Goal: Task Accomplishment & Management: Manage account settings

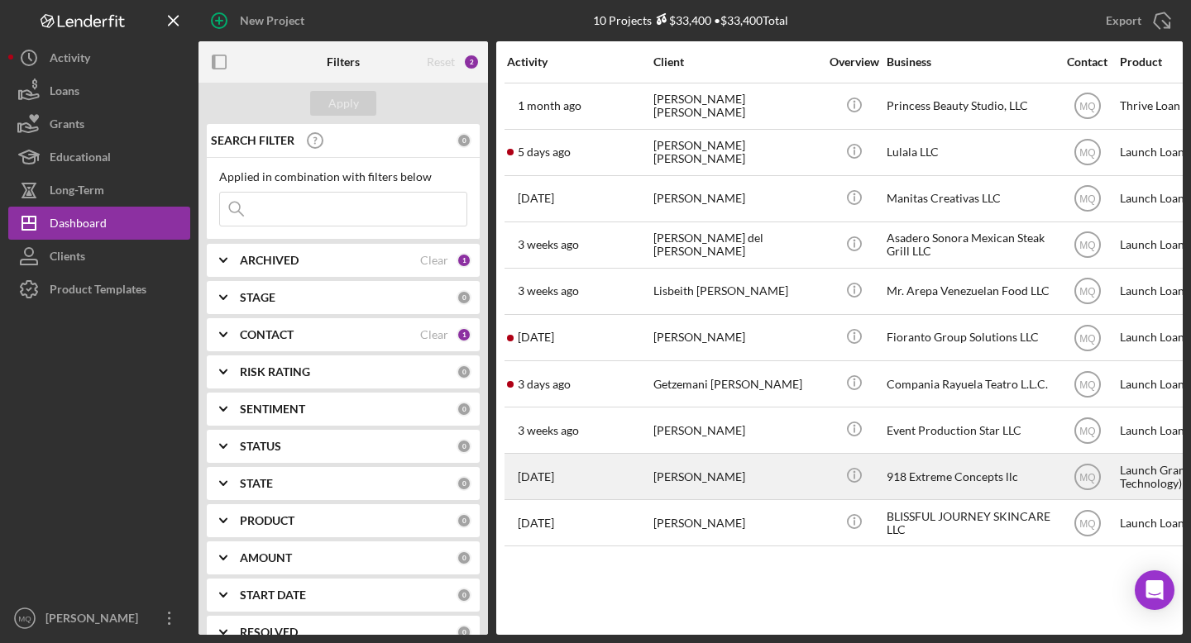
click at [728, 470] on div "Nathan Bushnell" at bounding box center [735, 477] width 165 height 44
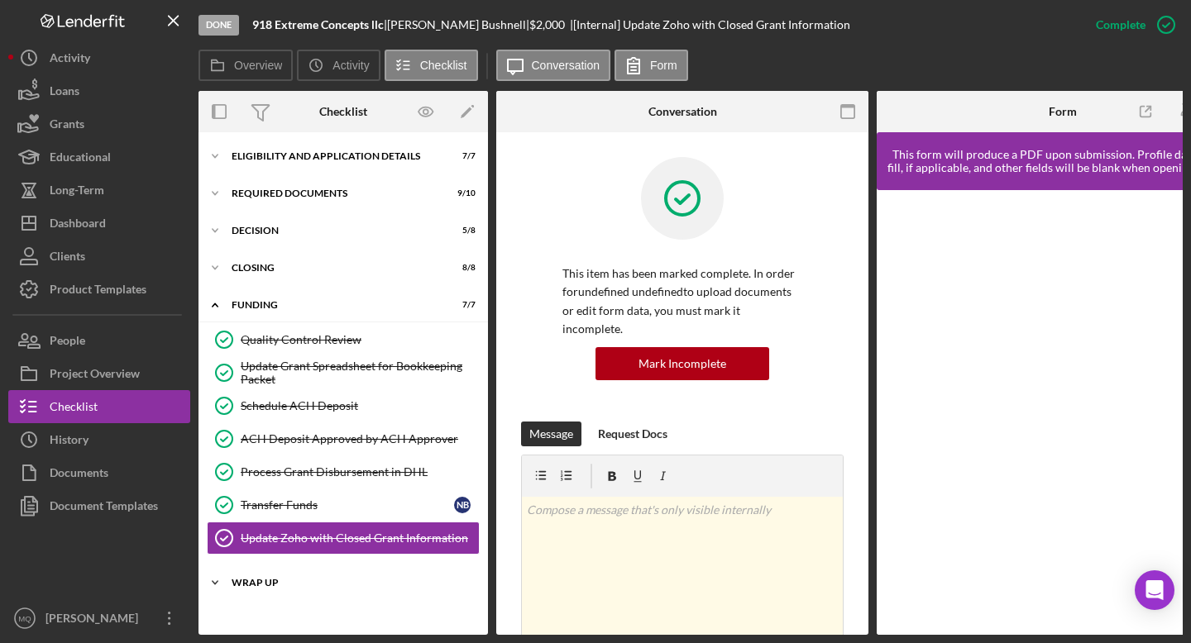
click at [255, 583] on div "Wrap Up" at bounding box center [350, 583] width 236 height 10
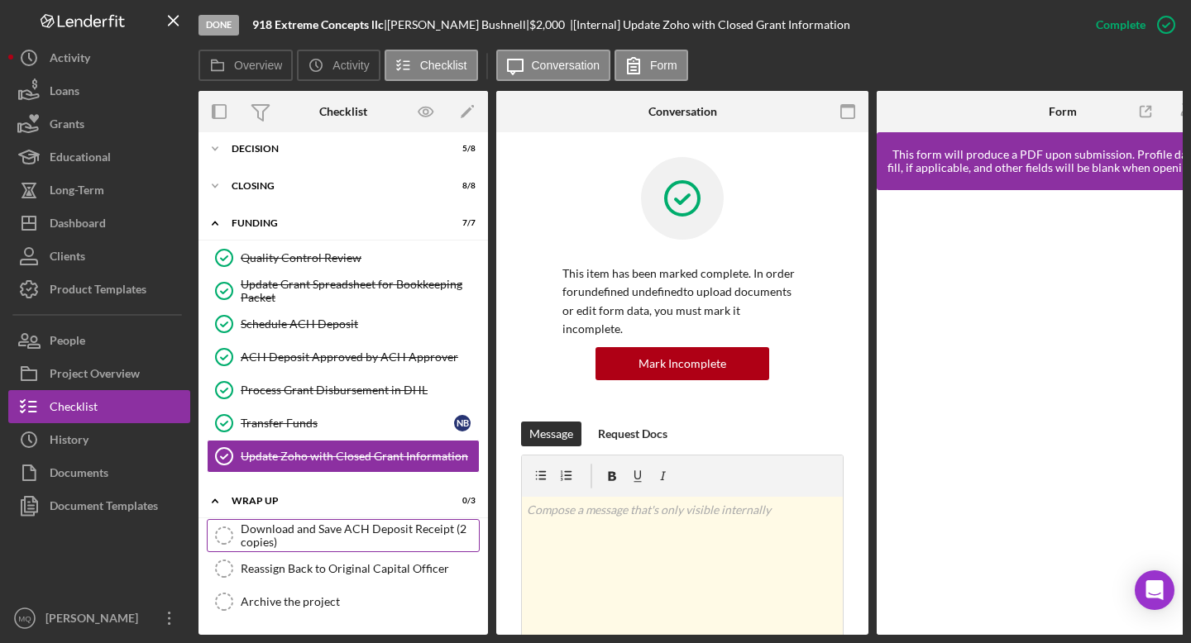
click at [312, 537] on div "Download and Save ACH Deposit Receipt (2 copies)" at bounding box center [360, 536] width 238 height 26
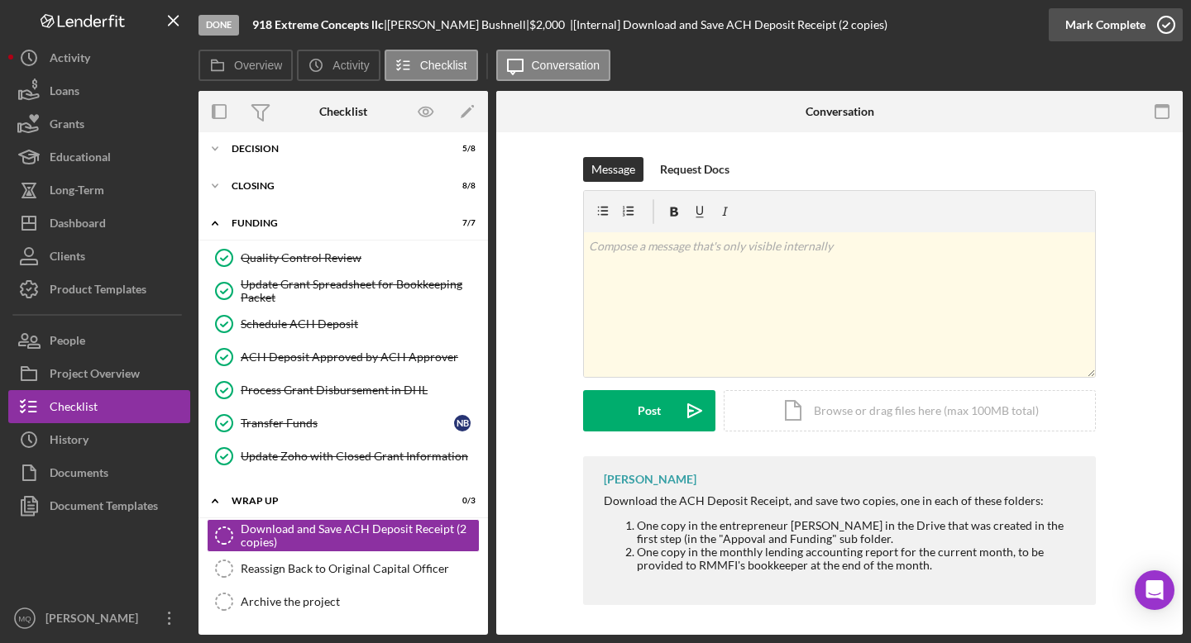
click at [1169, 33] on icon "button" at bounding box center [1165, 24] width 41 height 41
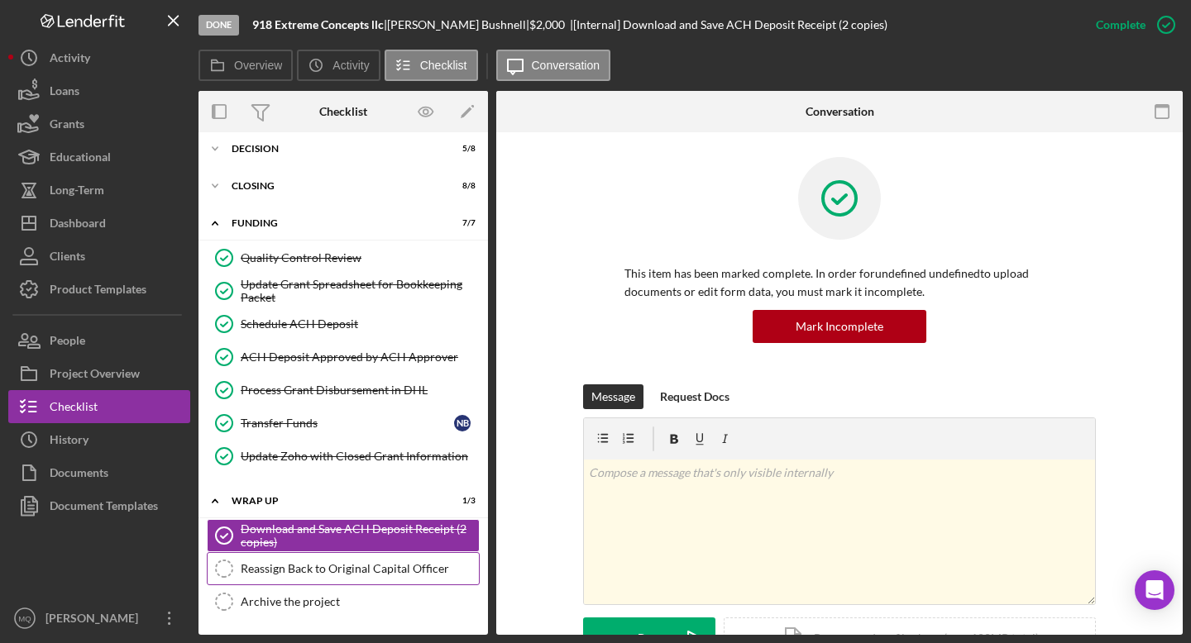
click at [422, 569] on div "Reassign Back to Original Capital Officer" at bounding box center [360, 568] width 238 height 13
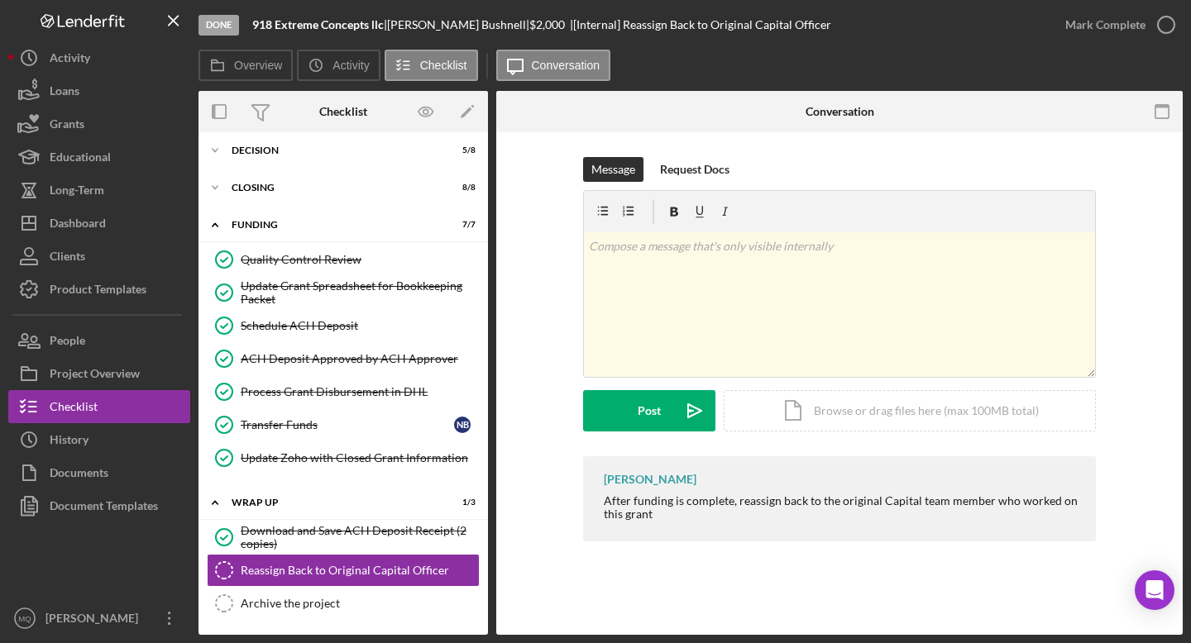
scroll to position [82, 0]
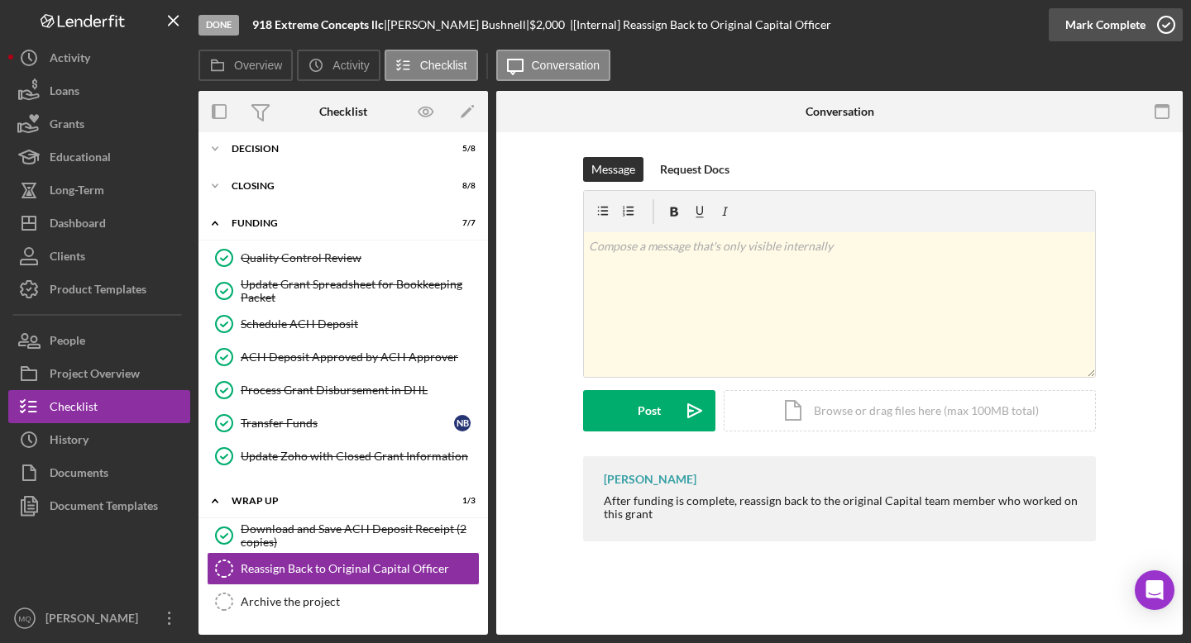
click at [1169, 22] on icon "button" at bounding box center [1165, 24] width 41 height 41
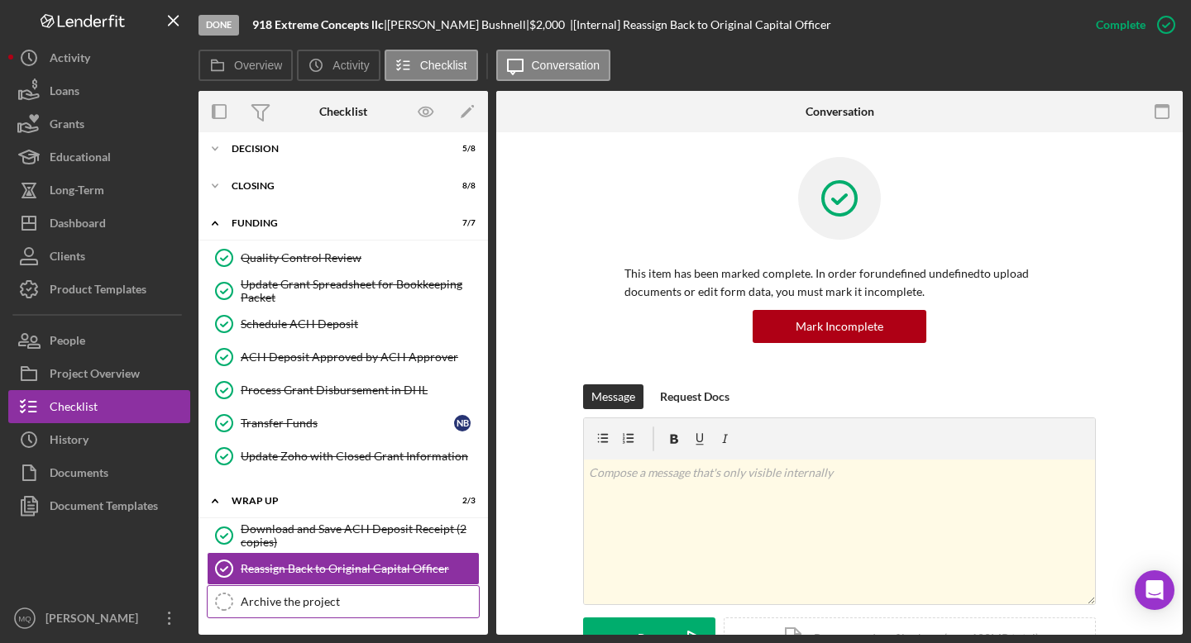
click at [396, 593] on link "Archive the project Archive the project" at bounding box center [343, 601] width 273 height 33
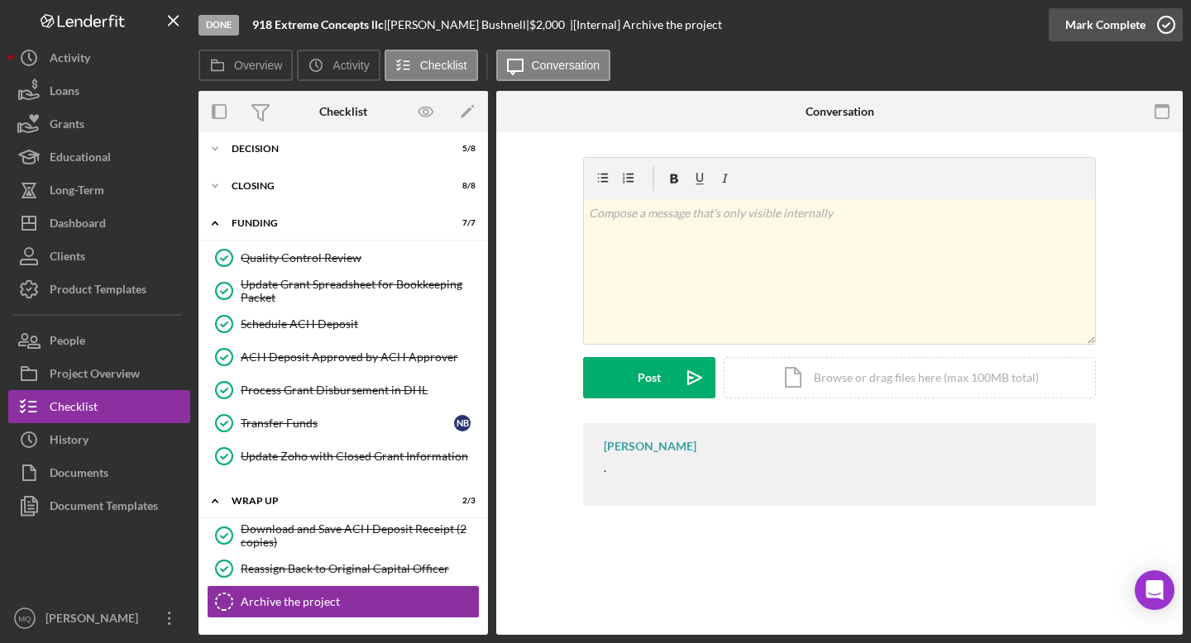
click at [1172, 27] on icon "button" at bounding box center [1165, 24] width 41 height 41
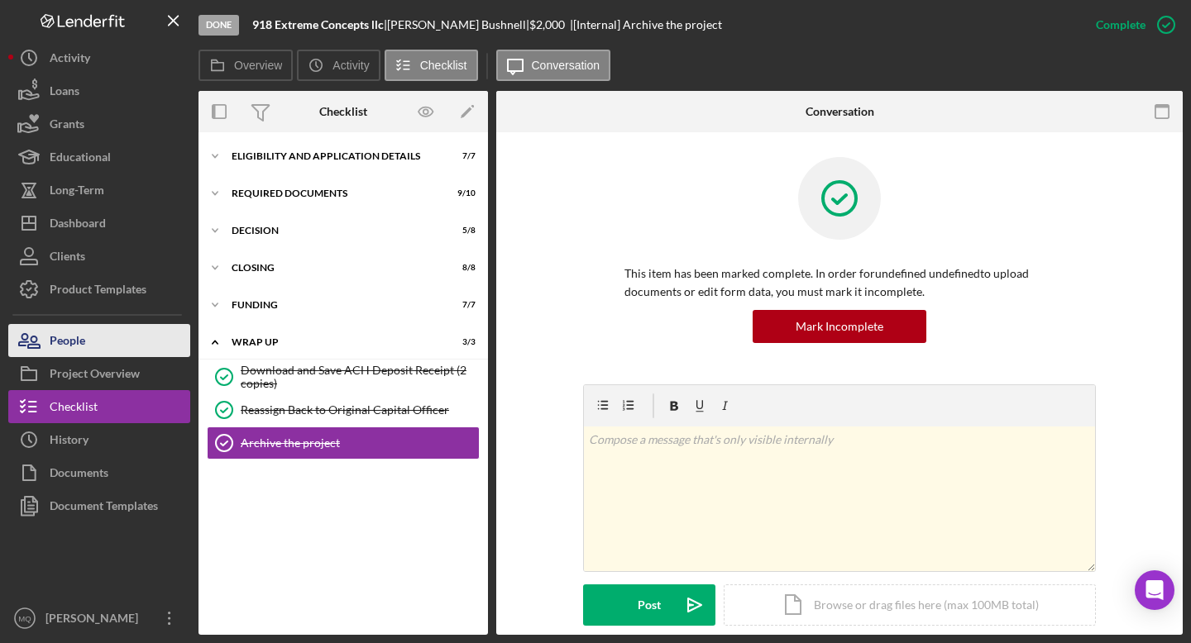
click at [146, 355] on button "People" at bounding box center [99, 340] width 182 height 33
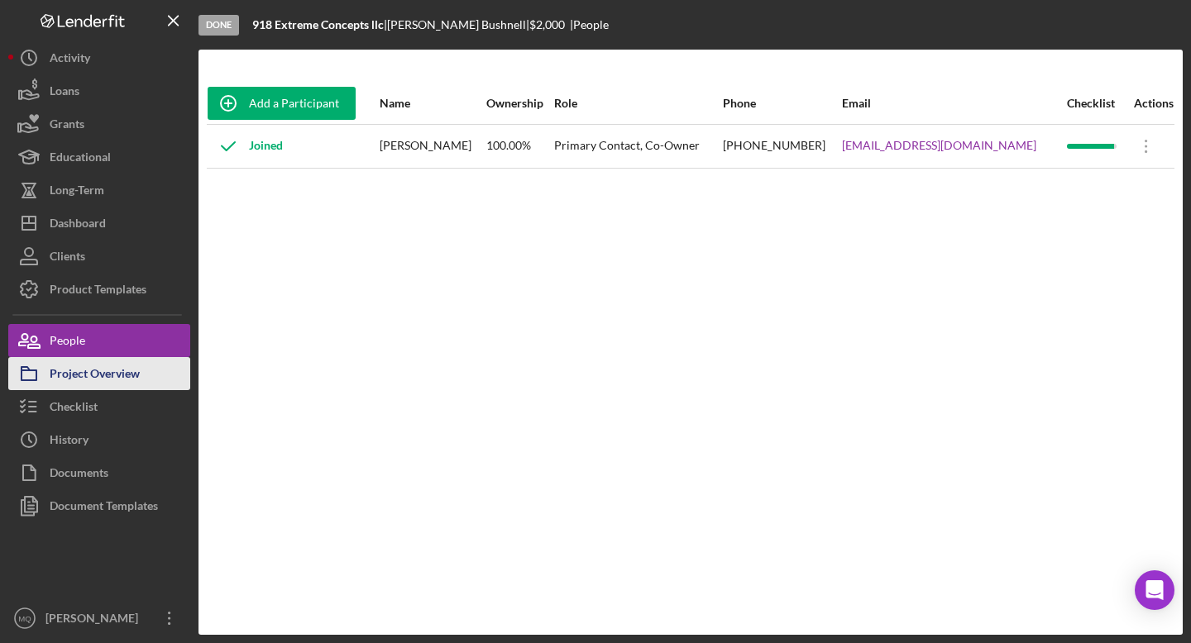
click at [142, 366] on button "Project Overview" at bounding box center [99, 373] width 182 height 33
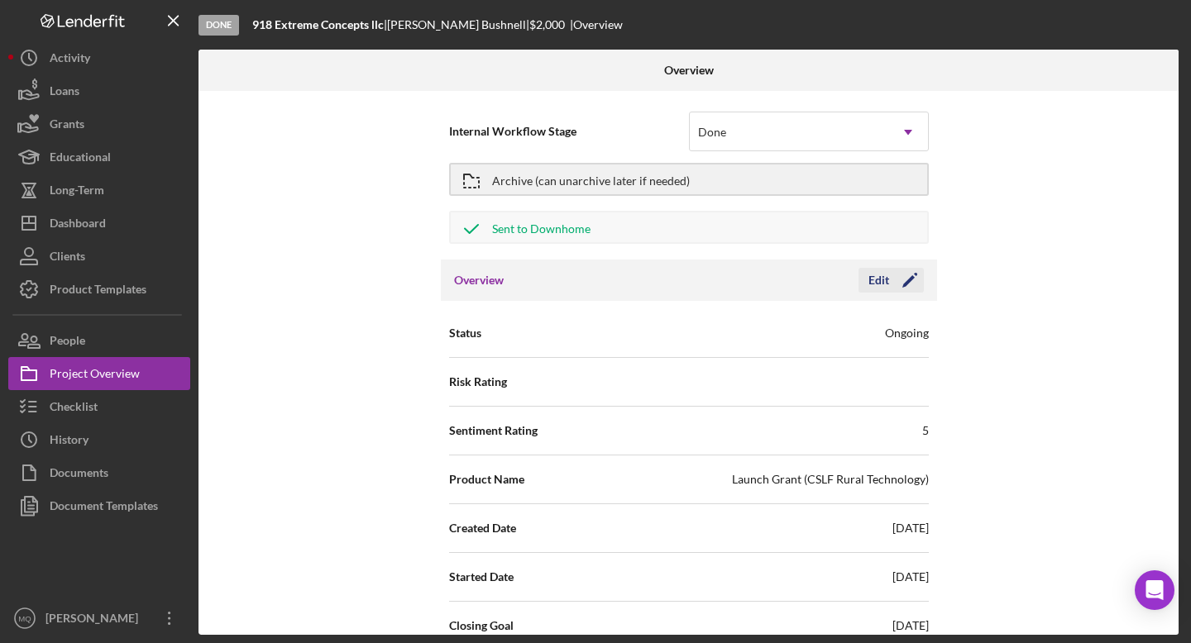
click at [905, 282] on polygon "button" at bounding box center [908, 281] width 12 height 12
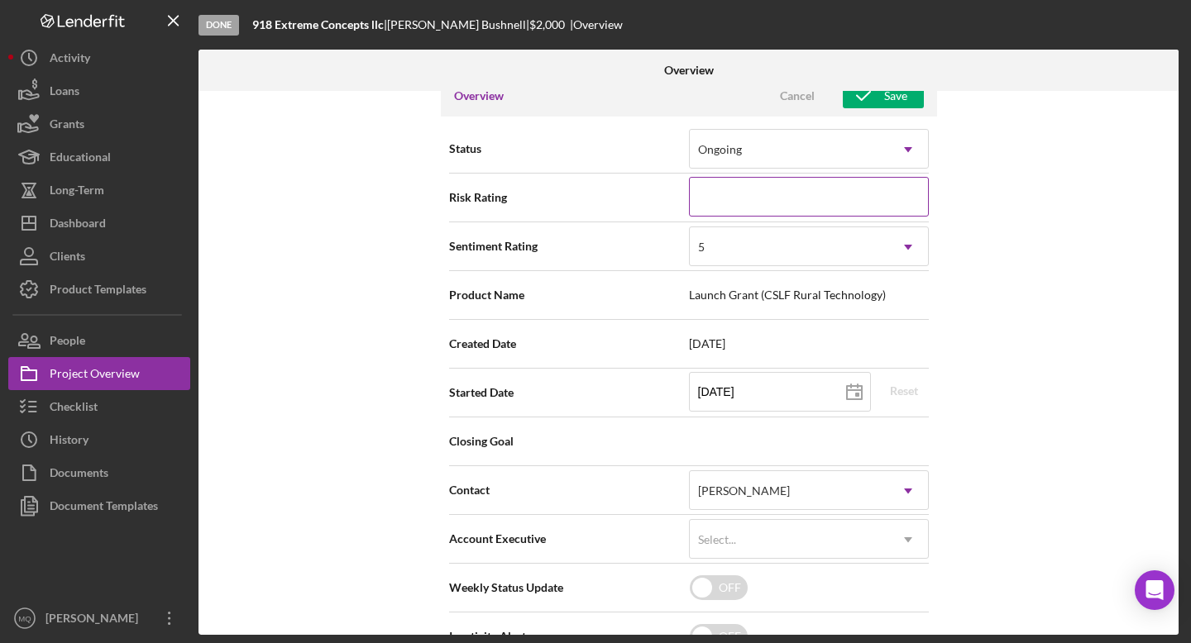
scroll to position [218, 0]
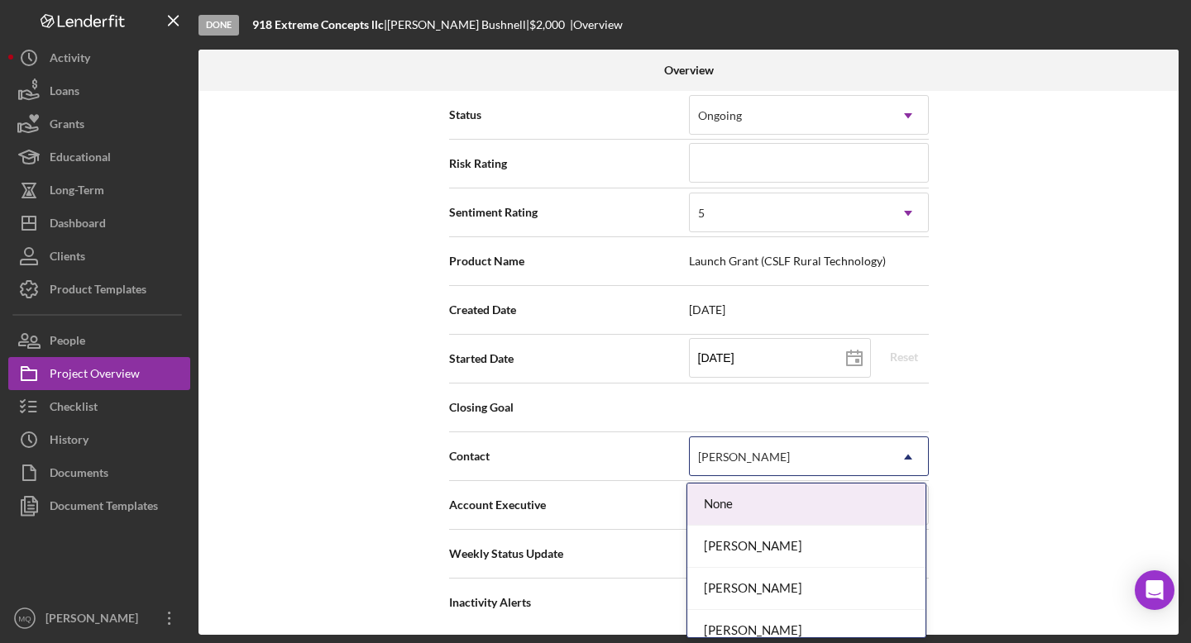
click at [884, 459] on div "[PERSON_NAME]" at bounding box center [789, 457] width 198 height 38
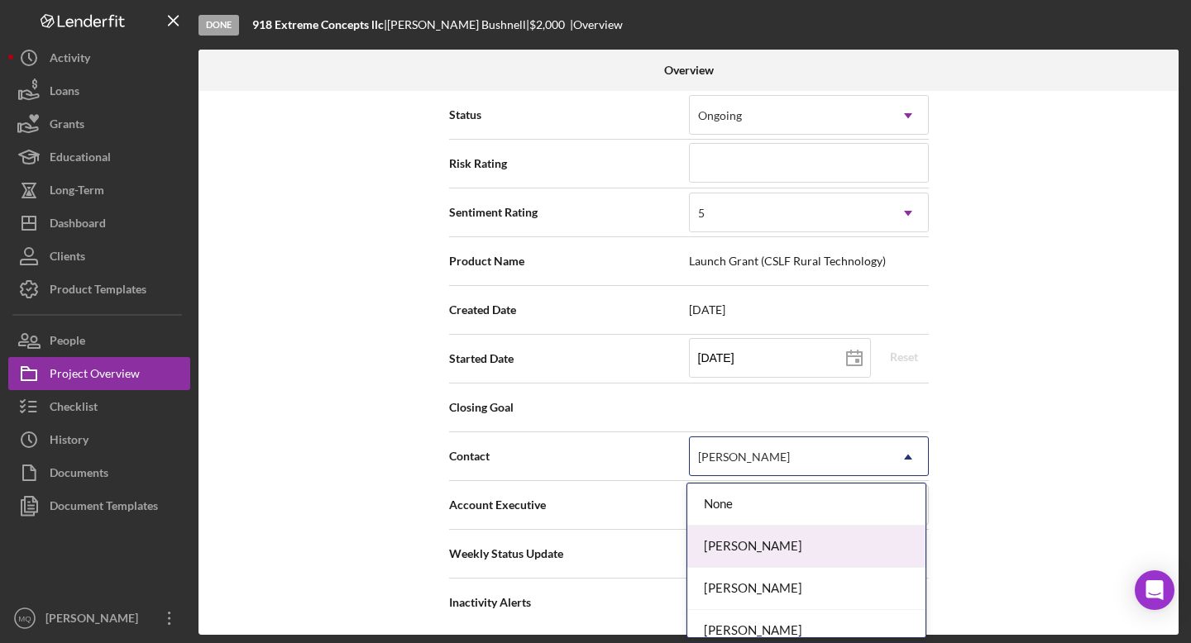
click at [769, 548] on div "[PERSON_NAME]" at bounding box center [806, 547] width 238 height 42
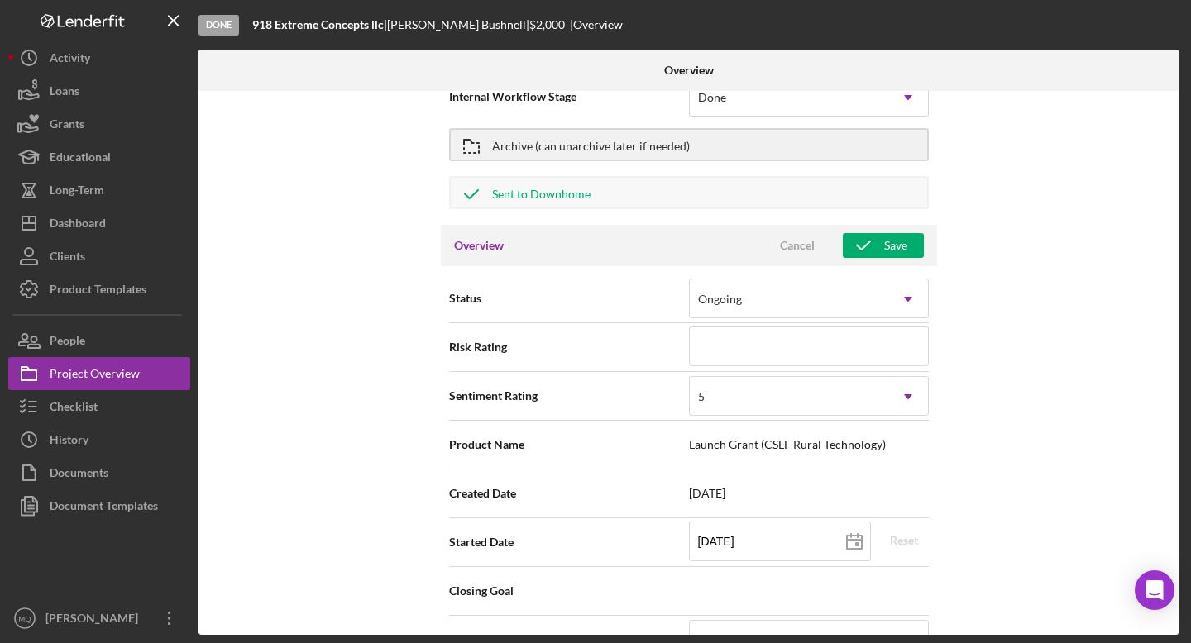
scroll to position [0, 0]
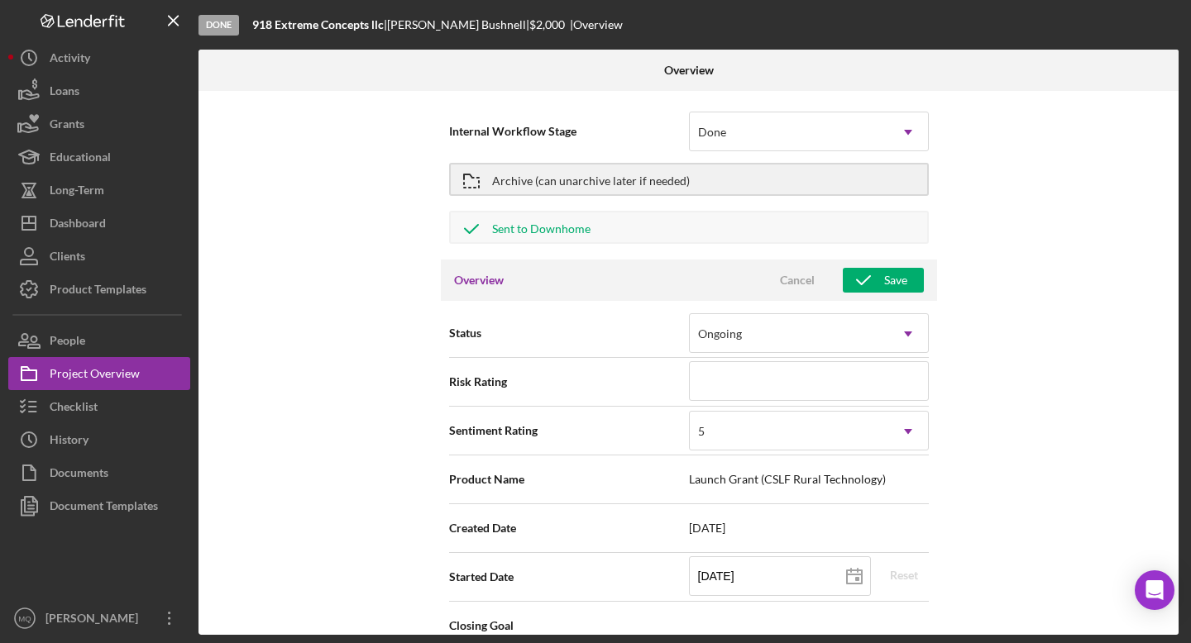
click at [868, 294] on div "Overview Cancel Save" at bounding box center [689, 280] width 496 height 41
click at [868, 282] on icon "button" at bounding box center [862, 280] width 41 height 41
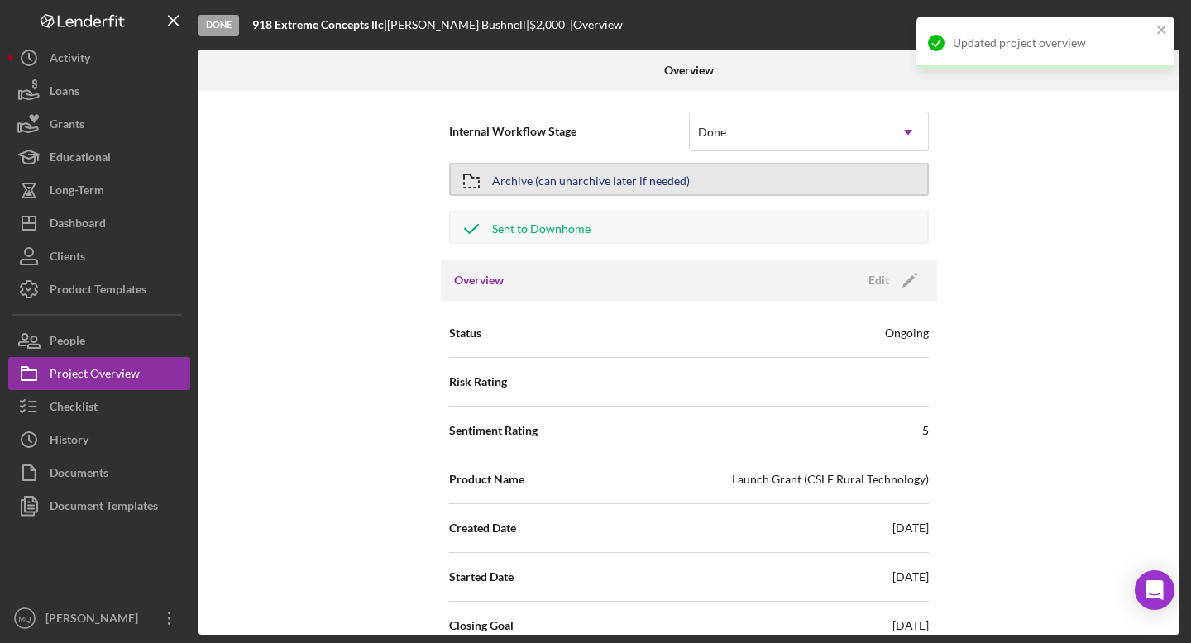
click at [584, 189] on div "Archive (can unarchive later if needed)" at bounding box center [591, 180] width 198 height 30
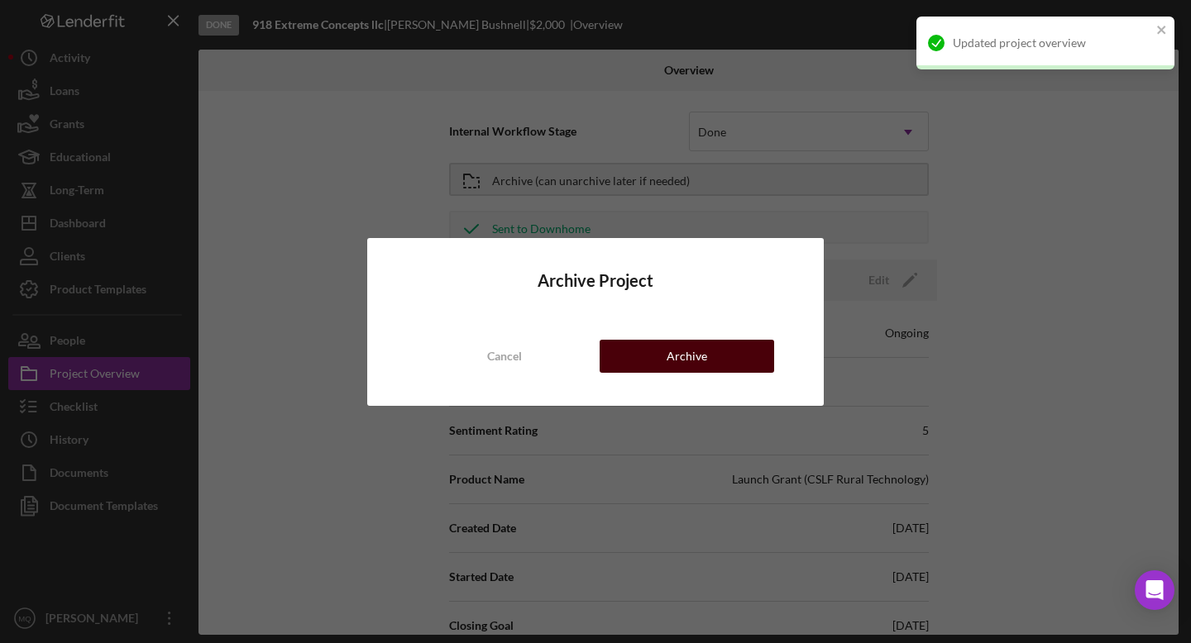
click at [704, 357] on div "Archive" at bounding box center [686, 356] width 41 height 33
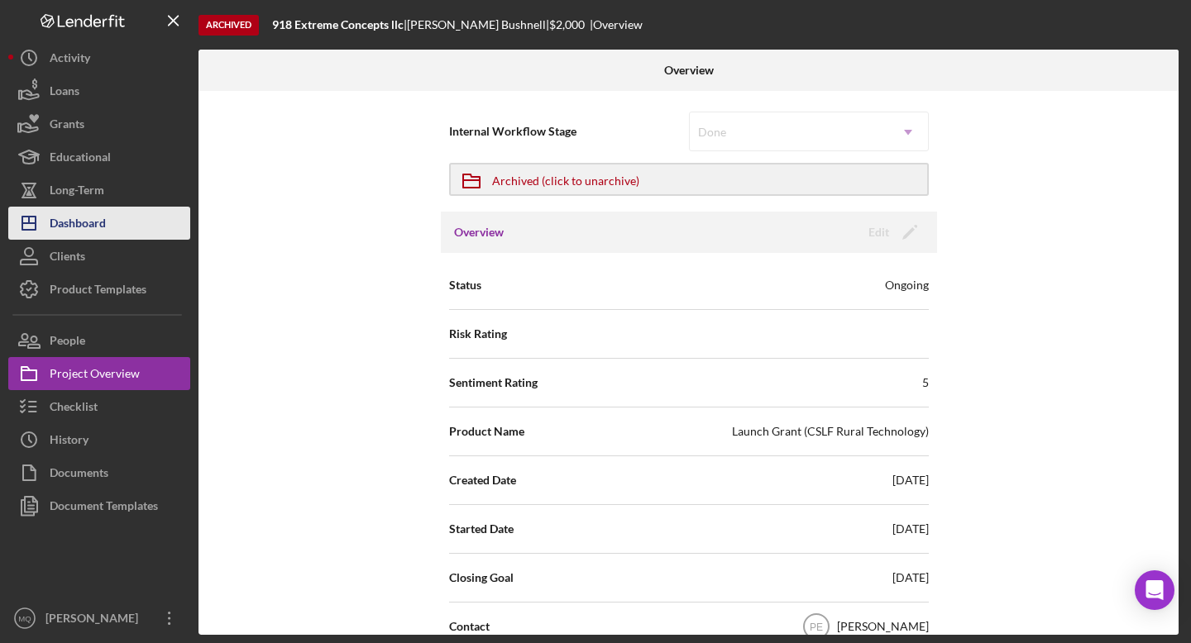
click at [88, 223] on div "Dashboard" at bounding box center [78, 225] width 56 height 37
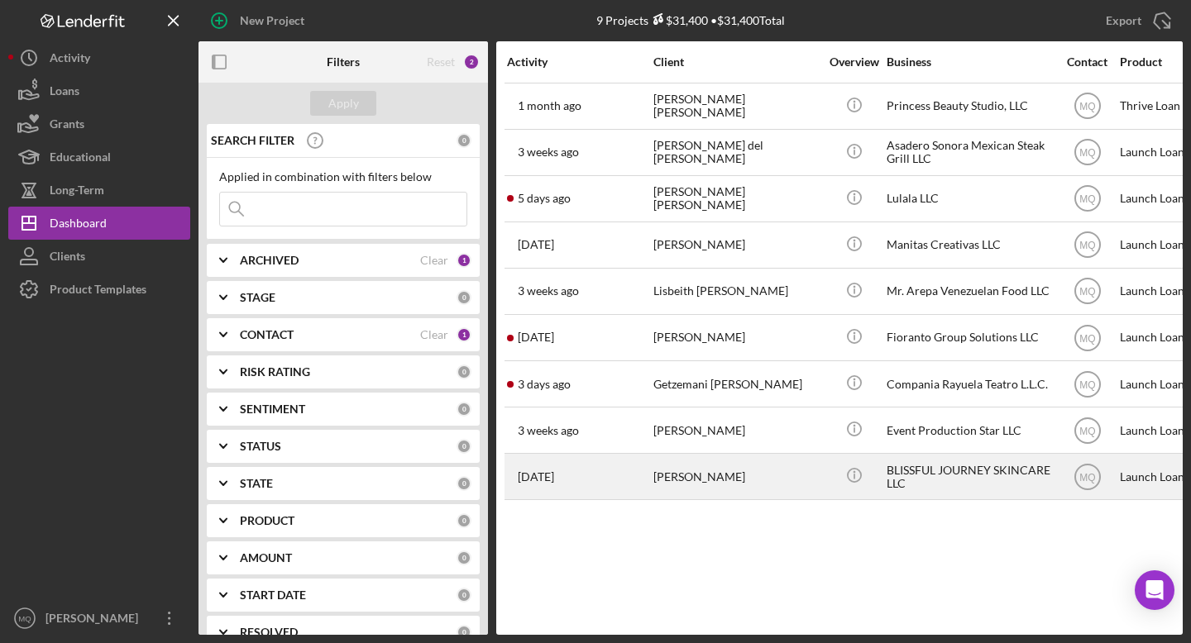
click at [706, 479] on div "[PERSON_NAME]" at bounding box center [735, 477] width 165 height 44
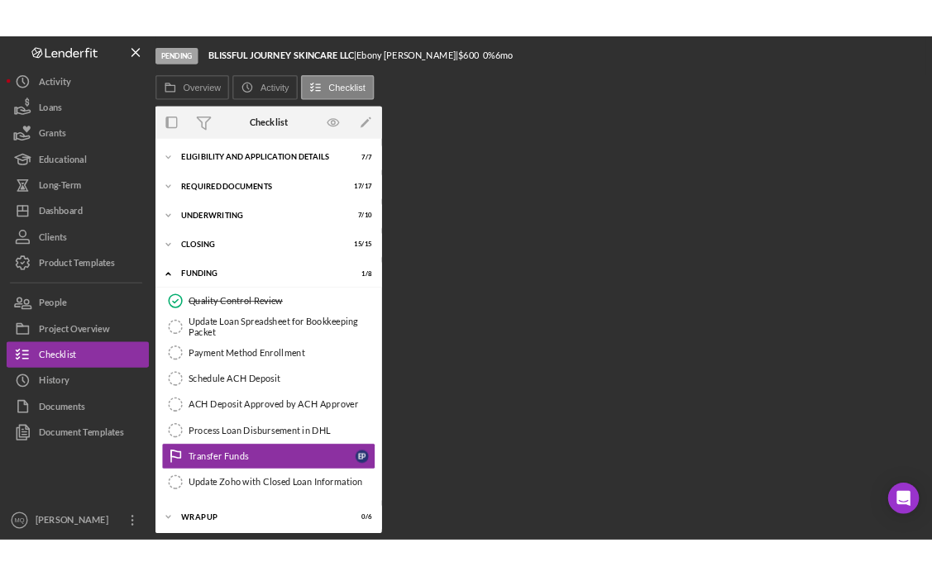
scroll to position [5, 0]
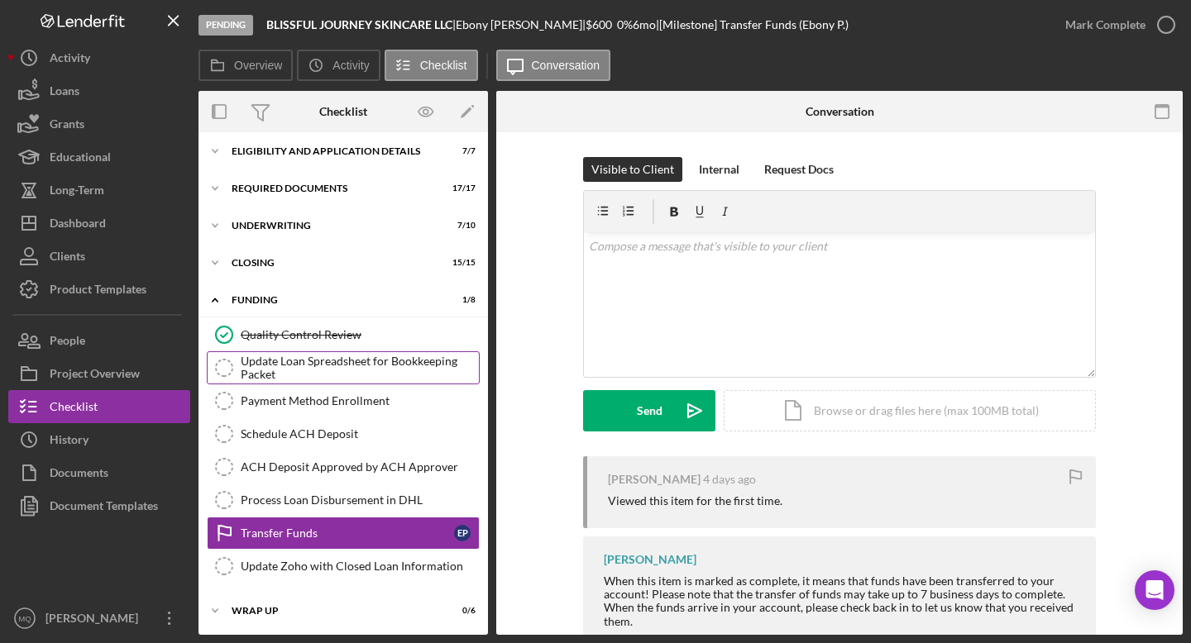
click at [355, 380] on div "Update Loan Spreadsheet for Bookkeeping Packet" at bounding box center [360, 368] width 238 height 26
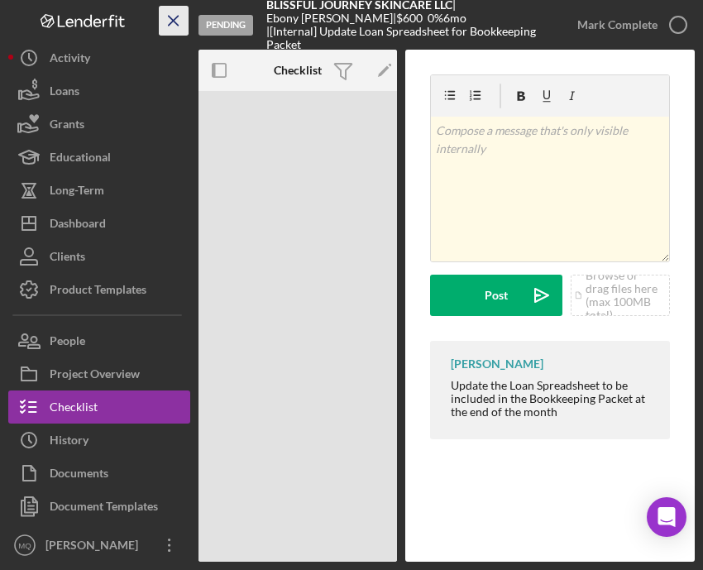
click at [172, 17] on icon "Icon/Menu Close" at bounding box center [173, 20] width 37 height 37
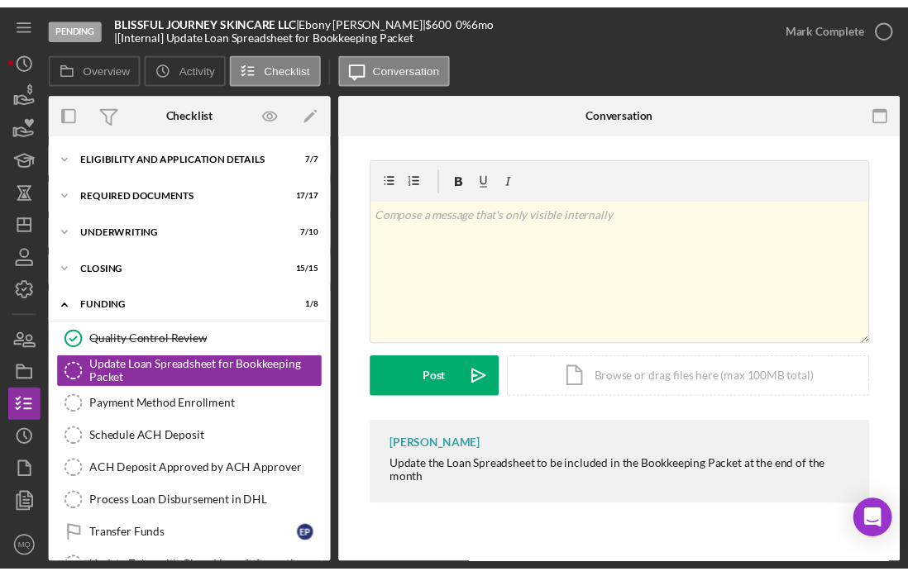
scroll to position [22, 0]
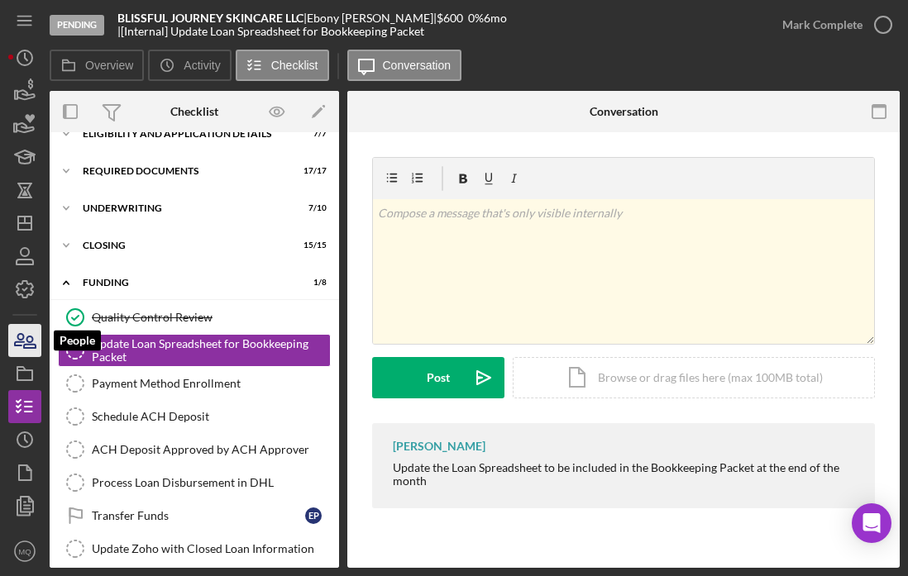
click at [33, 337] on icon "button" at bounding box center [24, 340] width 41 height 41
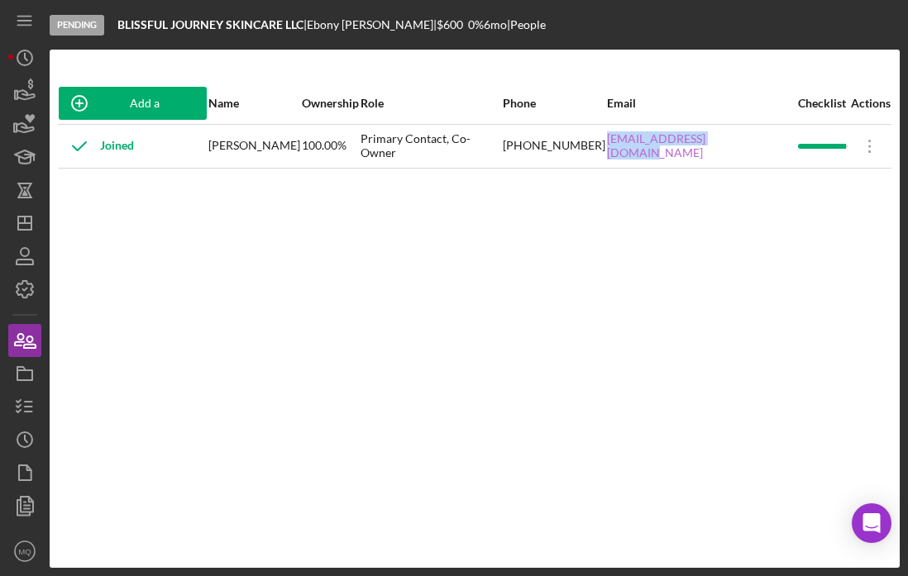
drag, startPoint x: 771, startPoint y: 150, endPoint x: 631, endPoint y: 151, distance: 139.7
click at [632, 150] on div "[EMAIL_ADDRESS][DOMAIN_NAME]" at bounding box center [701, 146] width 189 height 41
copy link "[EMAIL_ADDRESS][DOMAIN_NAME]"
click at [31, 405] on icon "button" at bounding box center [24, 406] width 41 height 41
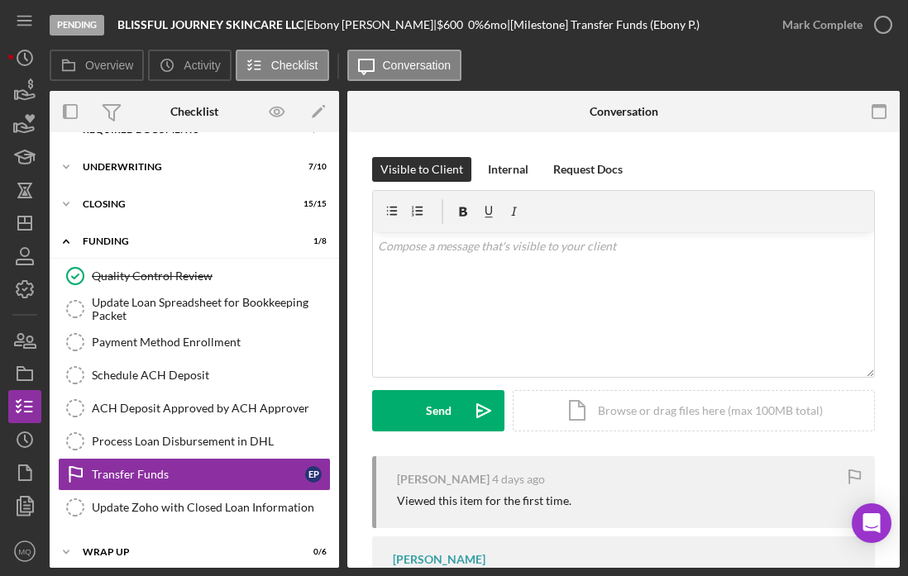
scroll to position [72, 0]
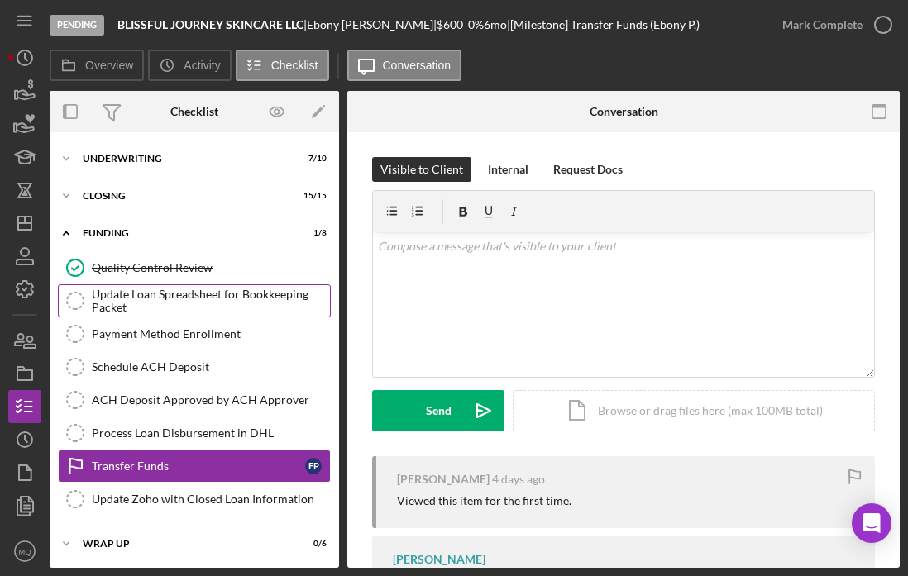
click at [207, 298] on div "Update Loan Spreadsheet for Bookkeeping Packet" at bounding box center [211, 301] width 238 height 26
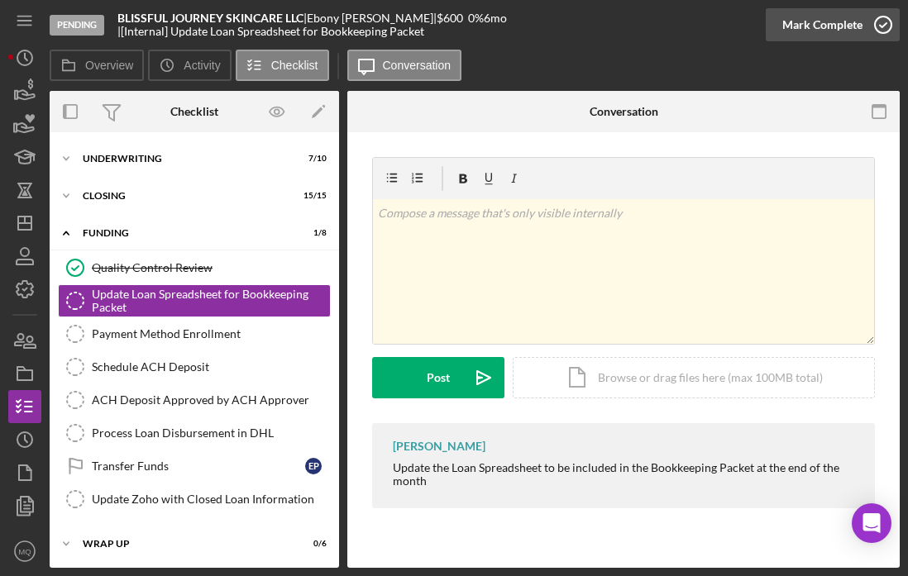
click at [883, 22] on icon "button" at bounding box center [882, 24] width 41 height 41
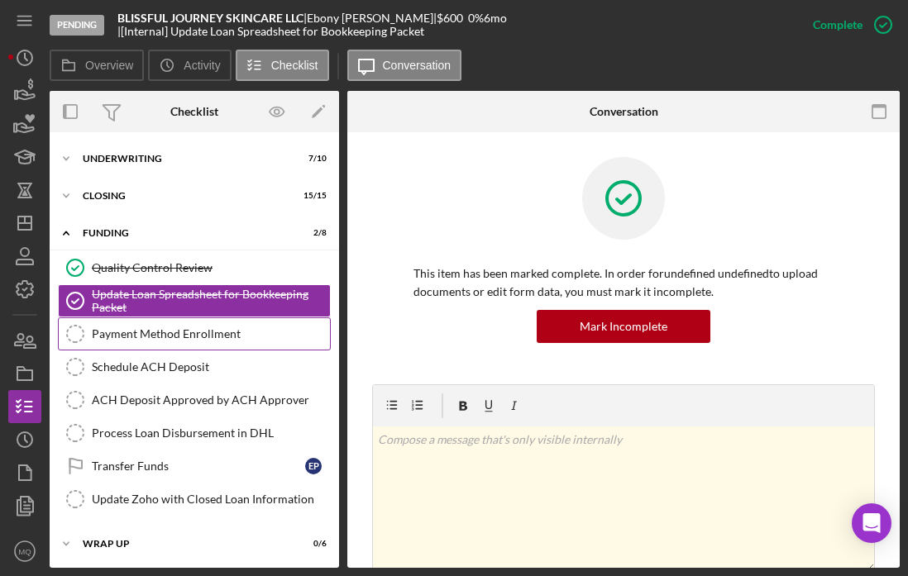
click at [250, 344] on link "Payment Method Enrollment Payment Method Enrollment" at bounding box center [194, 333] width 273 height 33
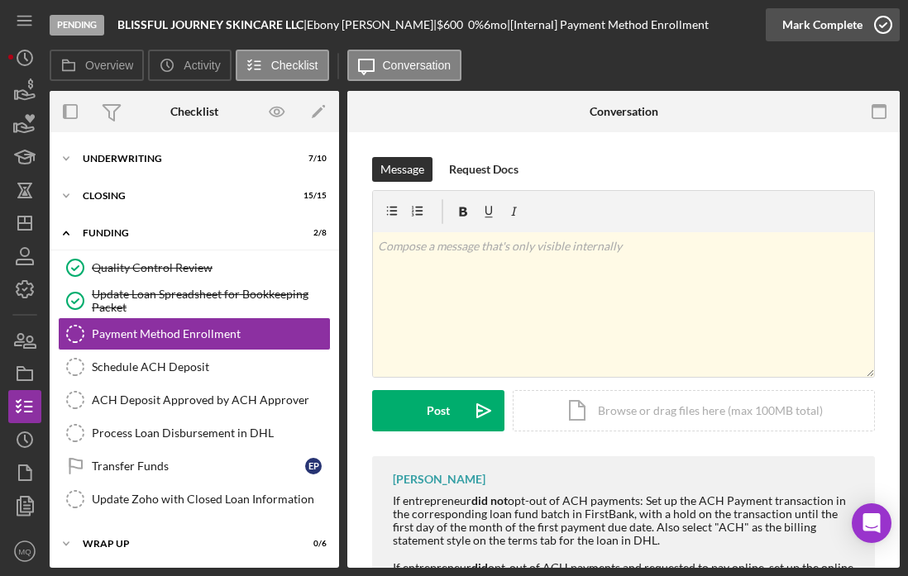
click at [888, 19] on icon "button" at bounding box center [882, 24] width 41 height 41
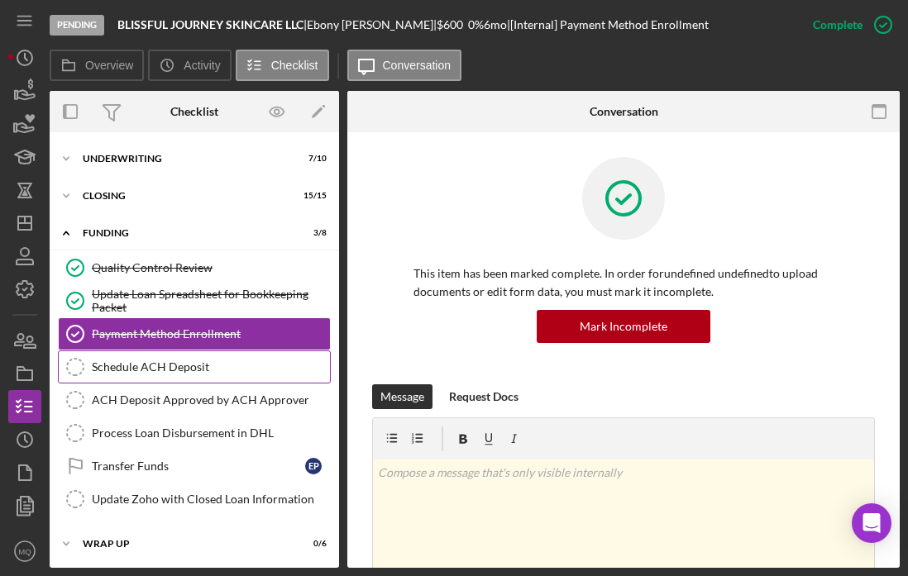
click at [215, 370] on div "Schedule ACH Deposit" at bounding box center [211, 366] width 238 height 13
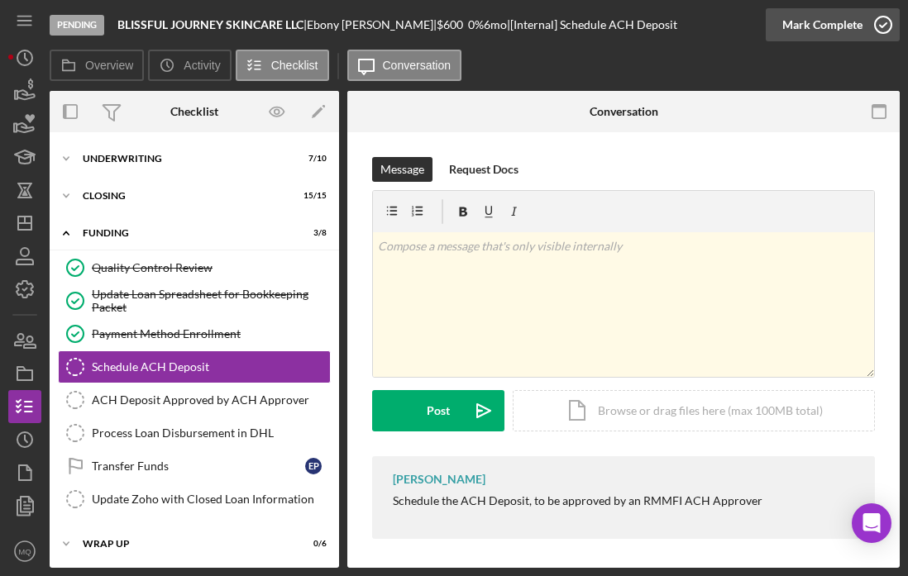
click at [881, 27] on icon "button" at bounding box center [882, 24] width 41 height 41
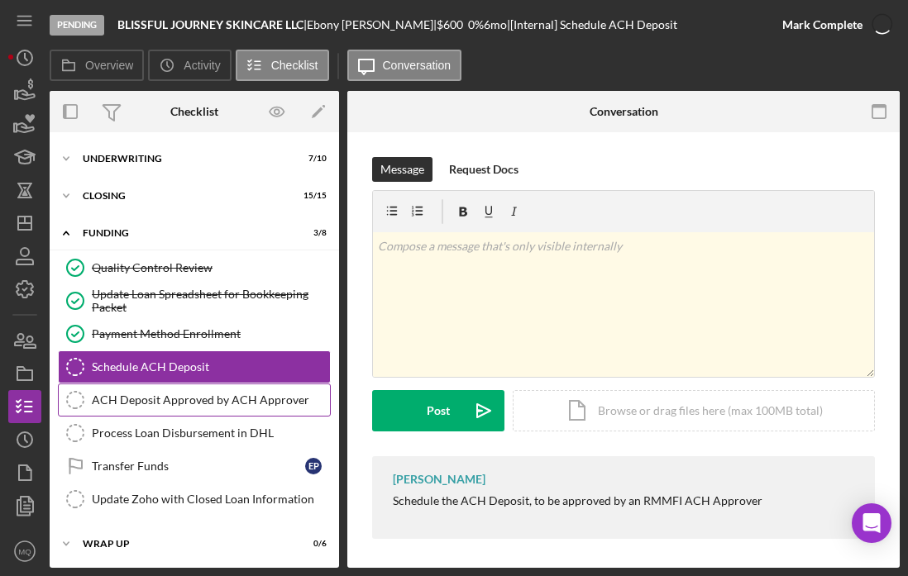
click at [251, 397] on div "ACH Deposit Approved by ACH Approver" at bounding box center [211, 400] width 238 height 13
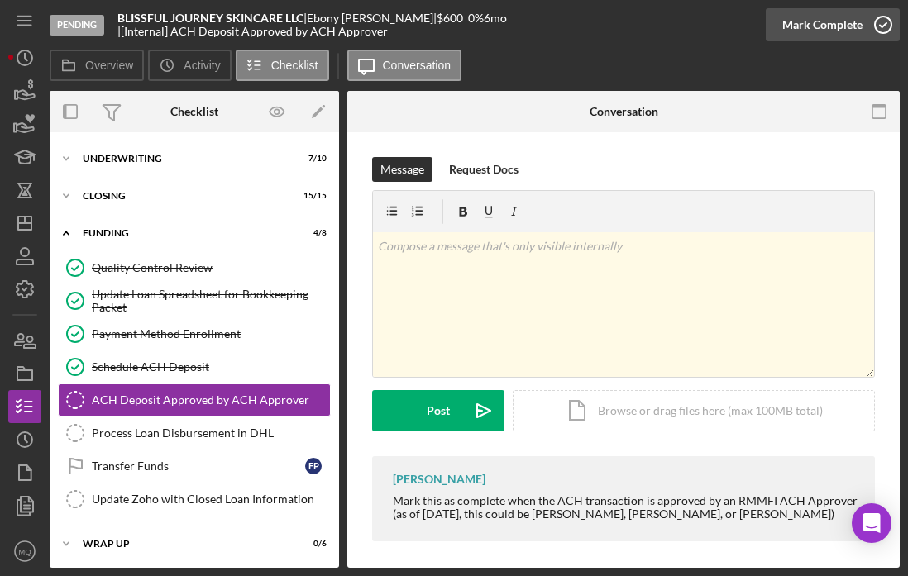
click at [884, 30] on icon "button" at bounding box center [882, 24] width 41 height 41
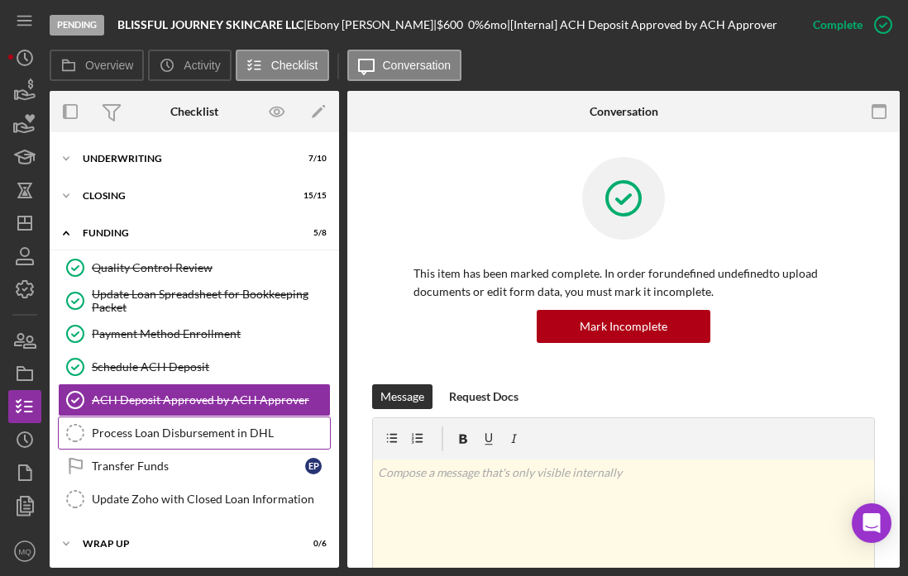
click at [273, 440] on link "Process Loan Disbursement in DHL Process Loan Disbursement in DHL" at bounding box center [194, 433] width 273 height 33
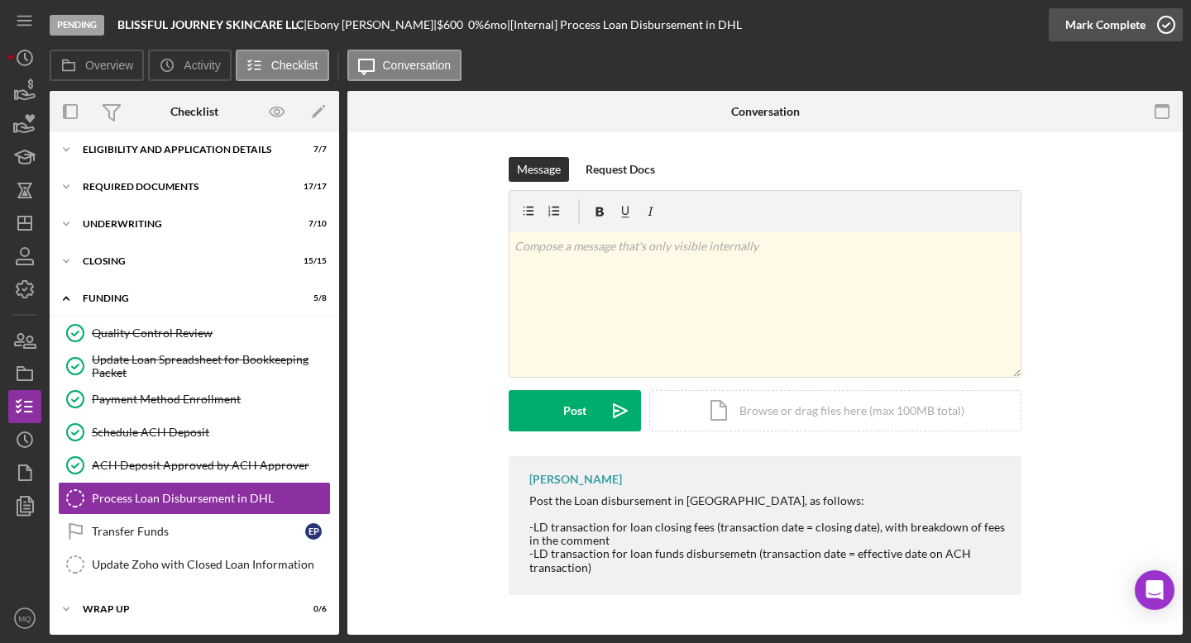
click at [1167, 17] on circle "button" at bounding box center [1166, 25] width 17 height 17
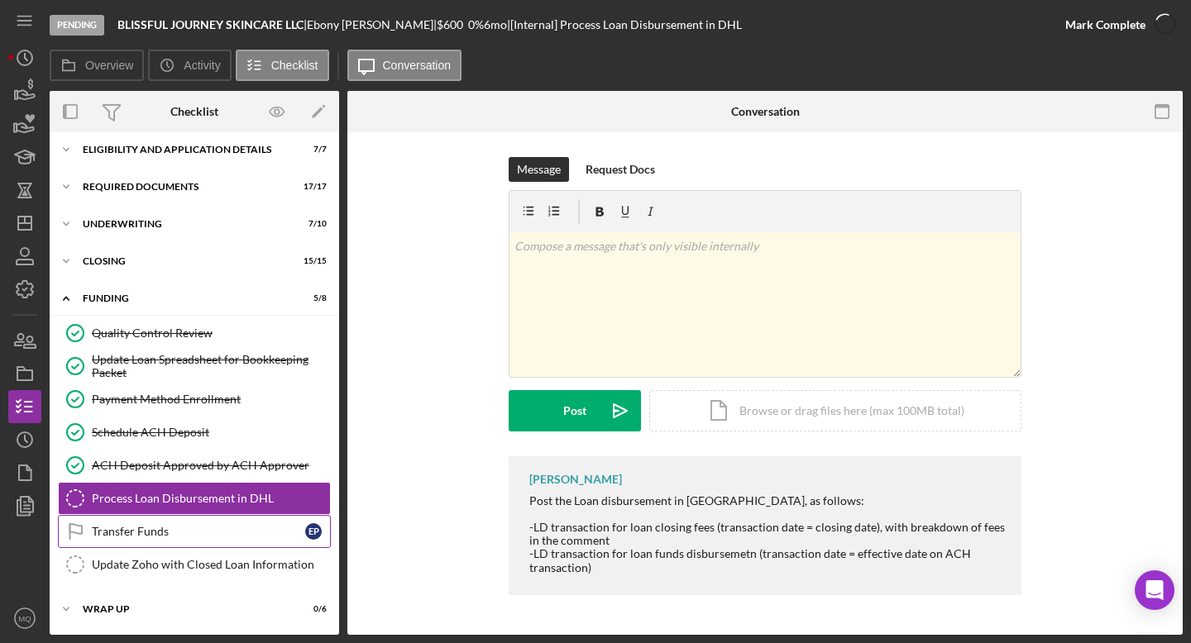
click at [189, 545] on link "Transfer Funds Transfer Funds E P" at bounding box center [194, 531] width 273 height 33
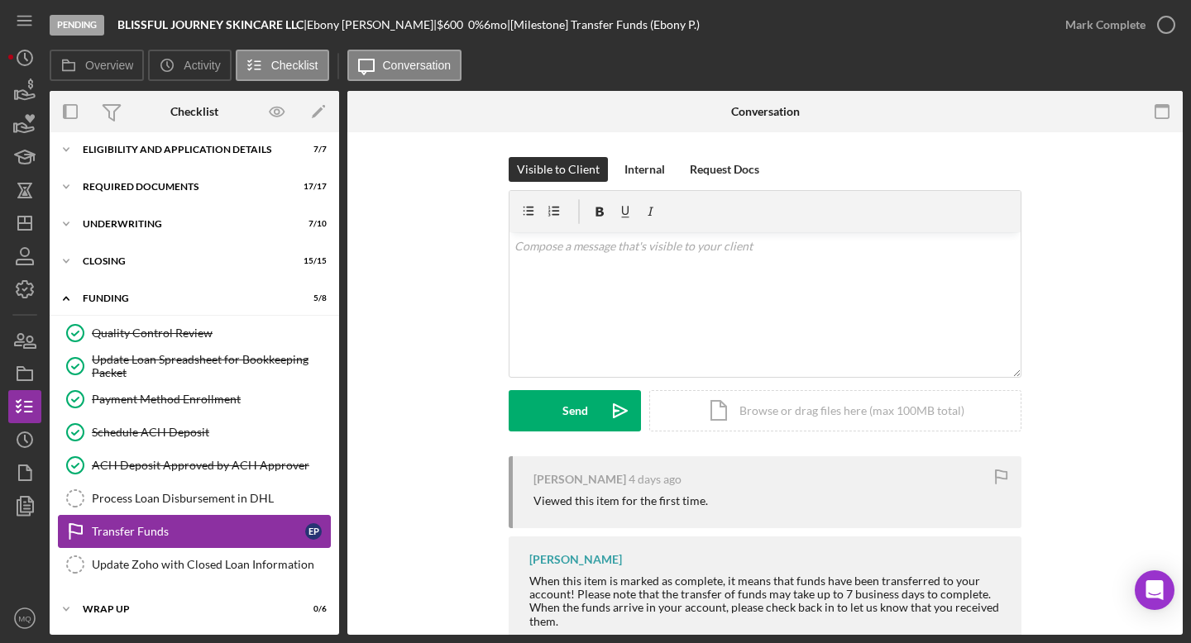
scroll to position [7, 0]
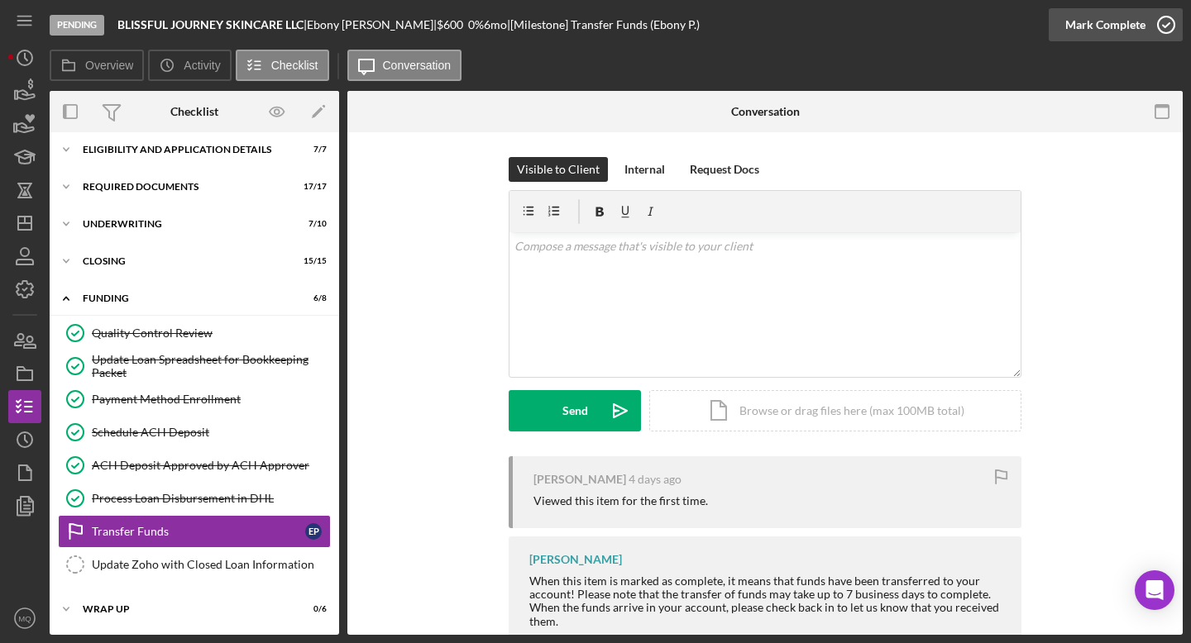
click at [1162, 26] on icon "button" at bounding box center [1165, 24] width 41 height 41
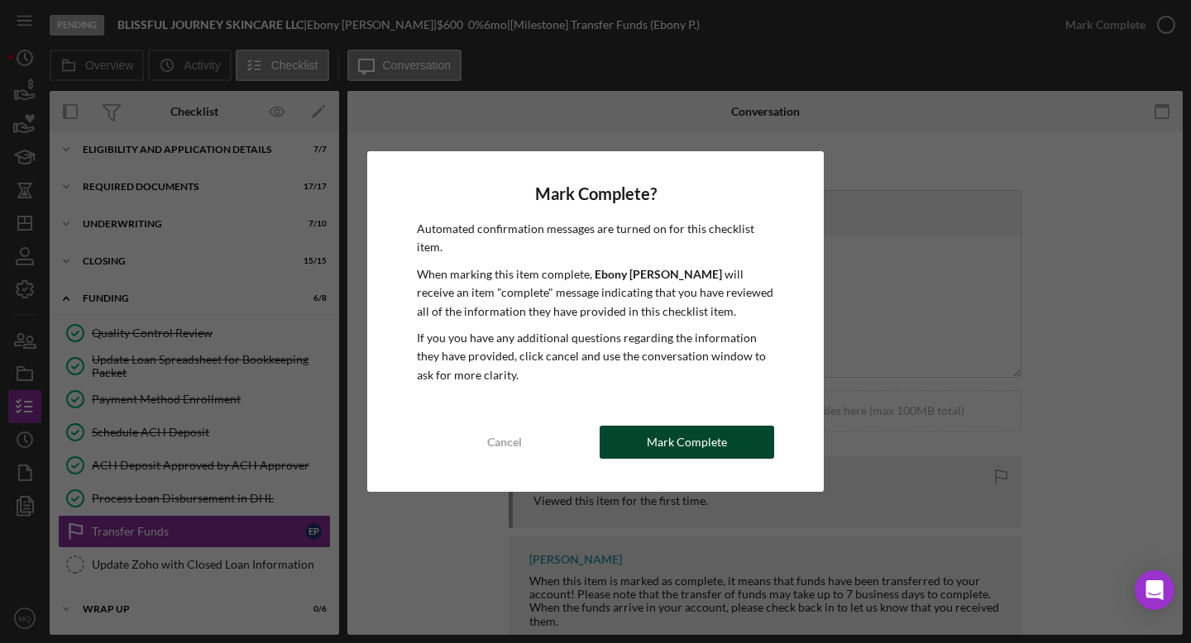
click at [671, 448] on div "Mark Complete" at bounding box center [687, 442] width 80 height 33
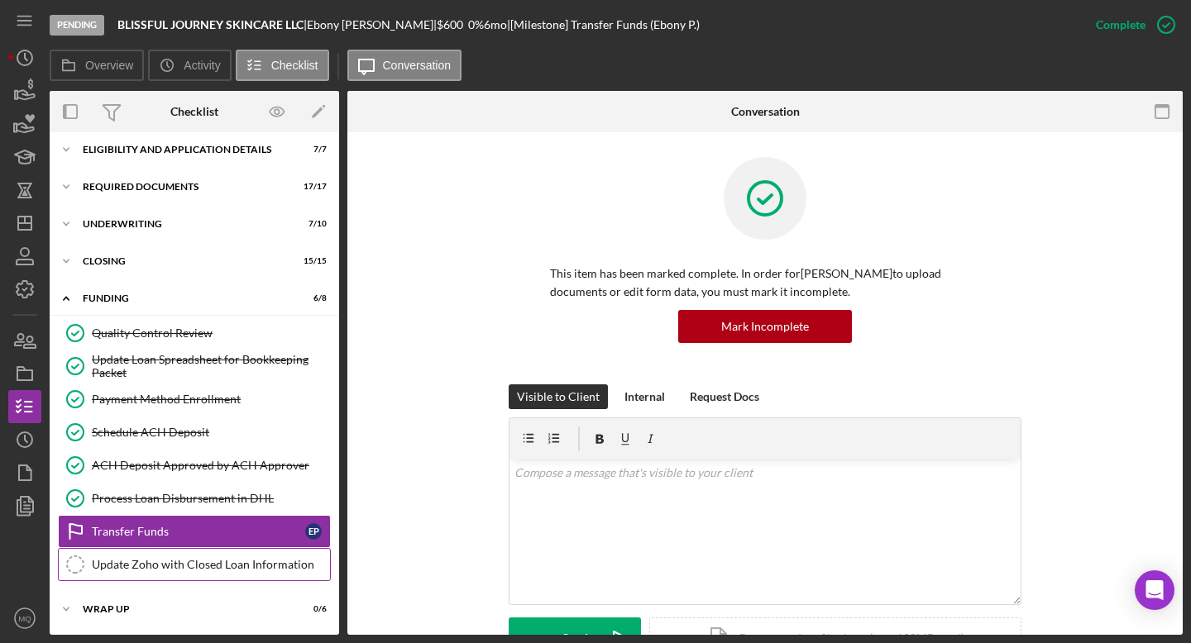
click at [274, 563] on div "Update Zoho with Closed Loan Information" at bounding box center [211, 564] width 238 height 13
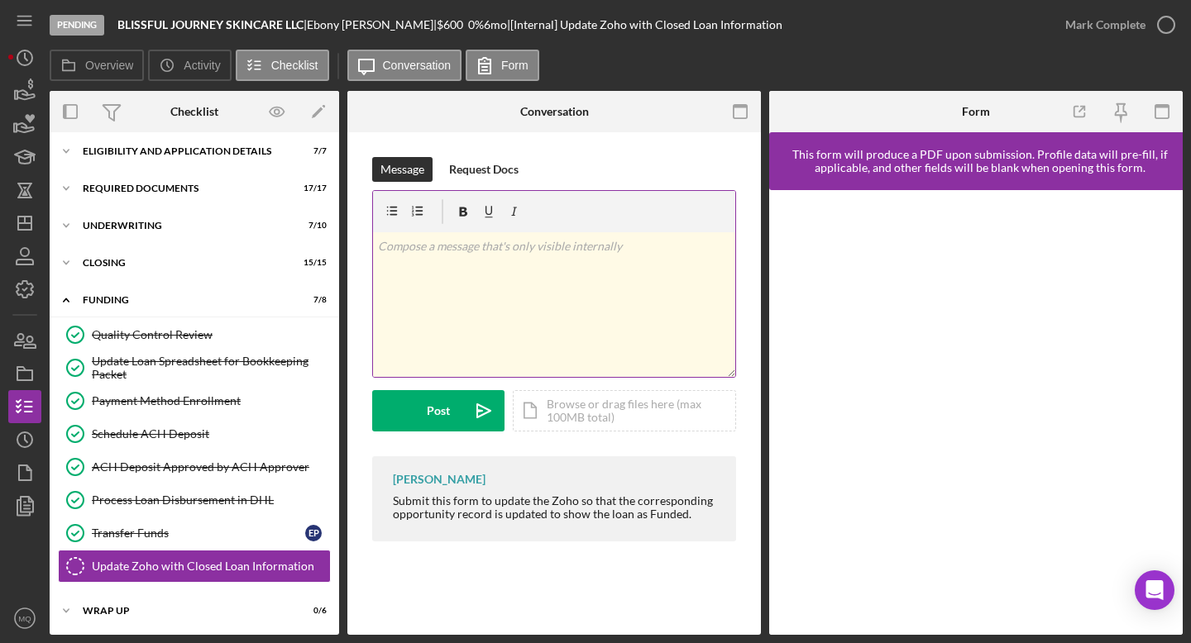
scroll to position [7, 0]
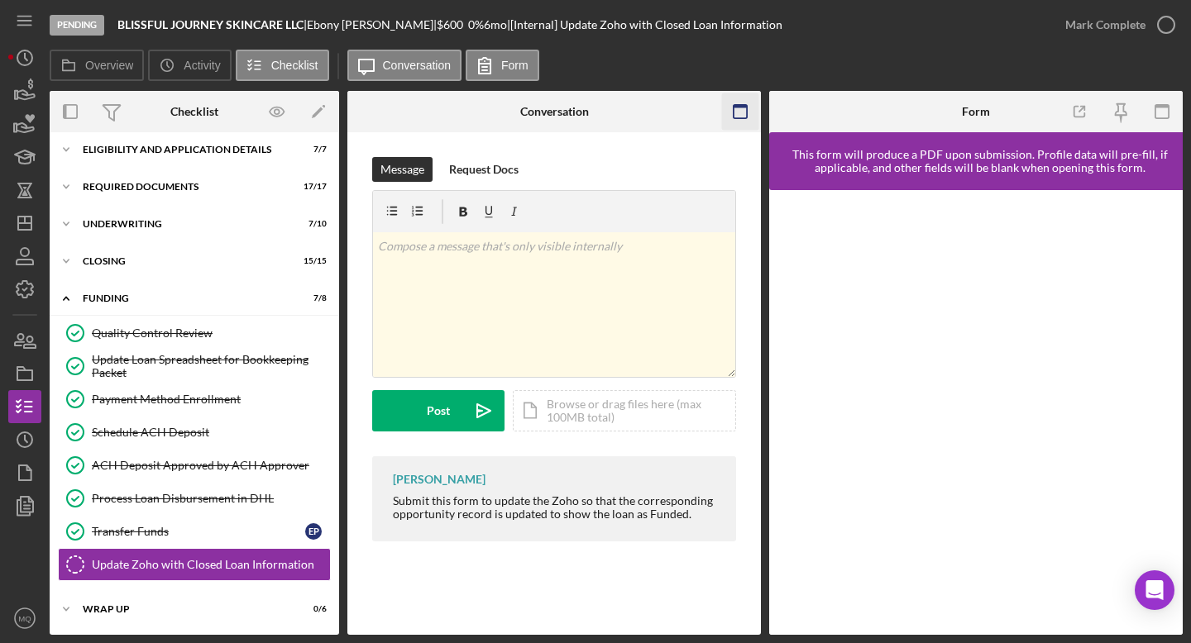
click at [737, 113] on icon "button" at bounding box center [740, 111] width 37 height 37
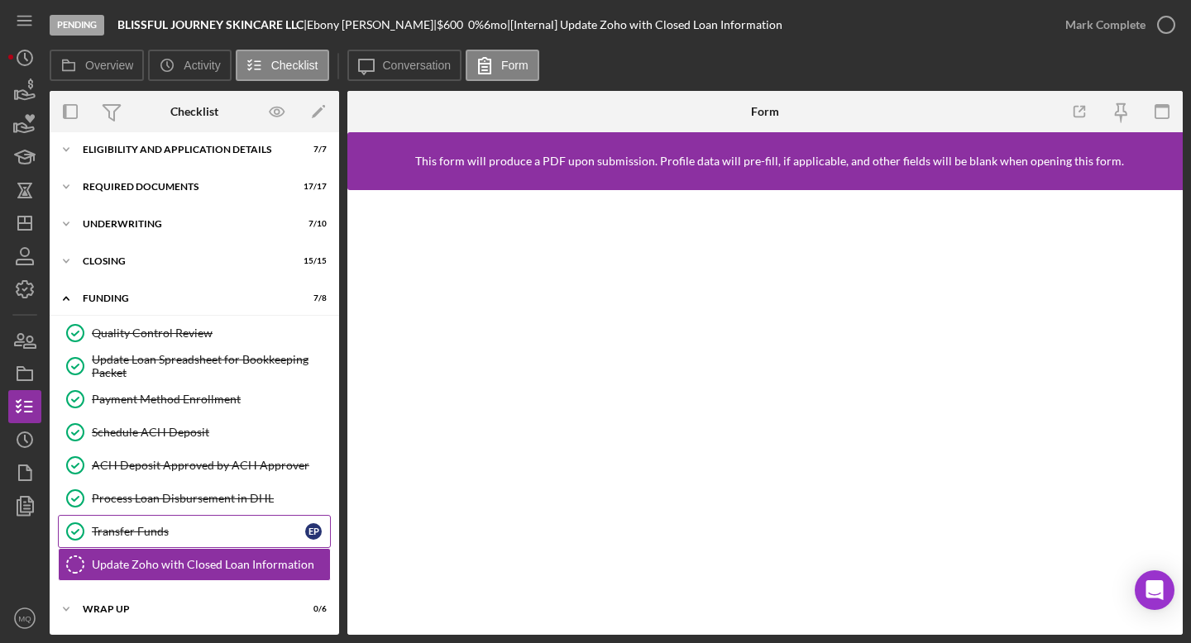
click at [160, 526] on div "Transfer Funds" at bounding box center [198, 531] width 213 height 13
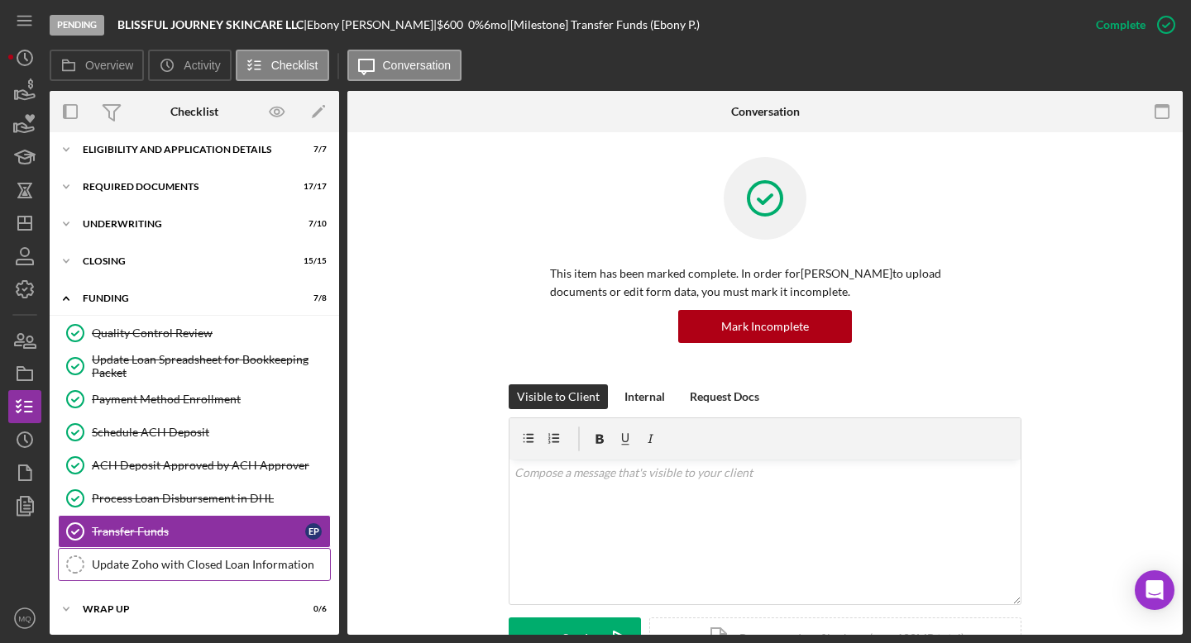
click at [165, 565] on div "Update Zoho with Closed Loan Information" at bounding box center [211, 564] width 238 height 13
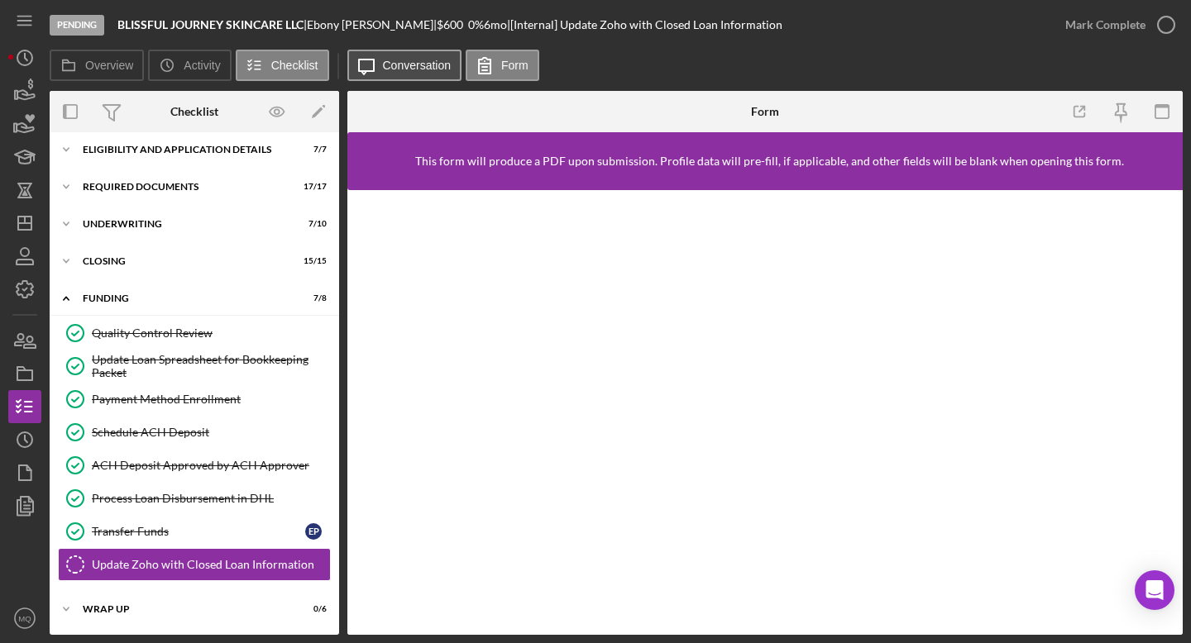
click at [423, 60] on label "Conversation" at bounding box center [417, 65] width 69 height 13
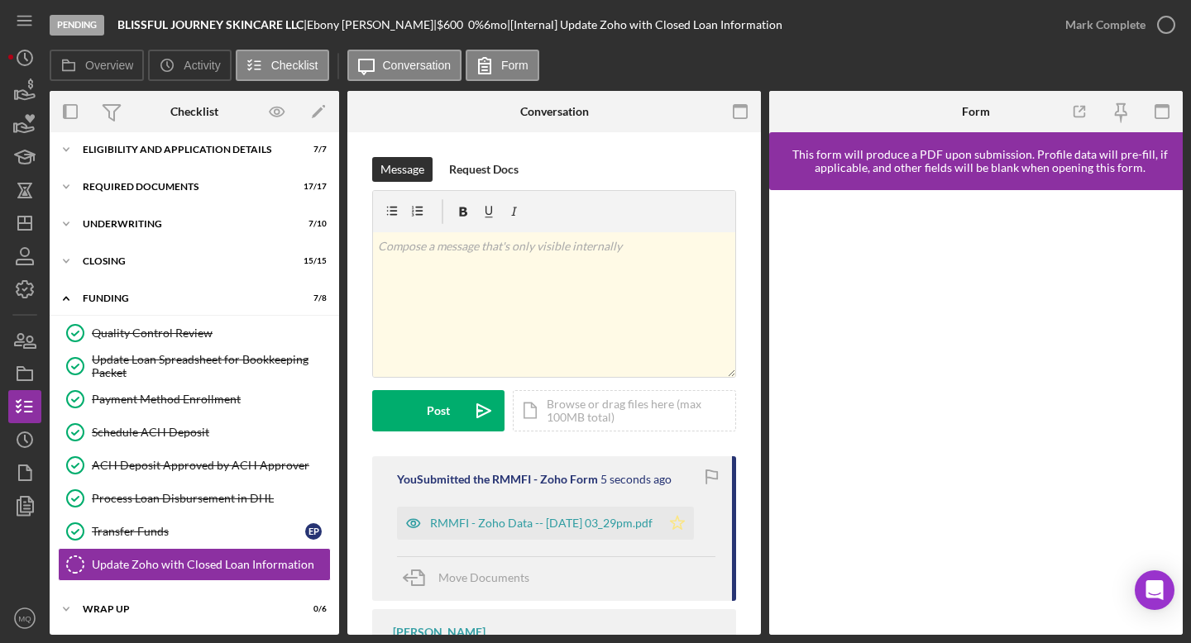
click at [690, 508] on icon "Icon/Star" at bounding box center [677, 523] width 33 height 33
click at [1176, 15] on icon "button" at bounding box center [1165, 24] width 41 height 41
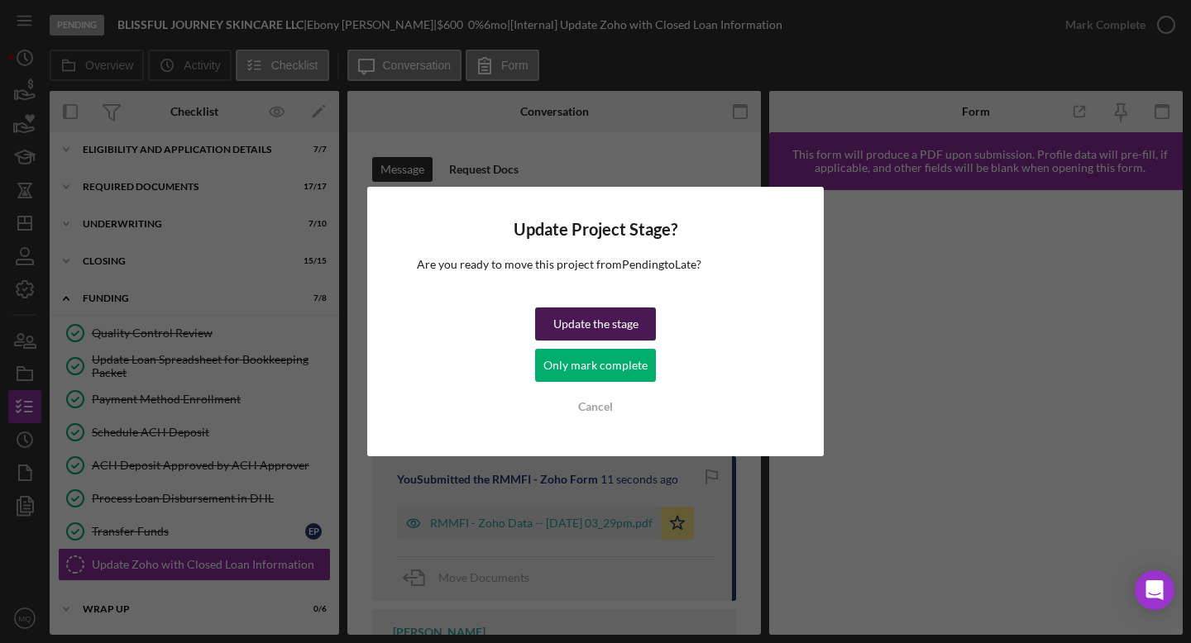
click at [623, 323] on div "Update the stage" at bounding box center [595, 324] width 85 height 33
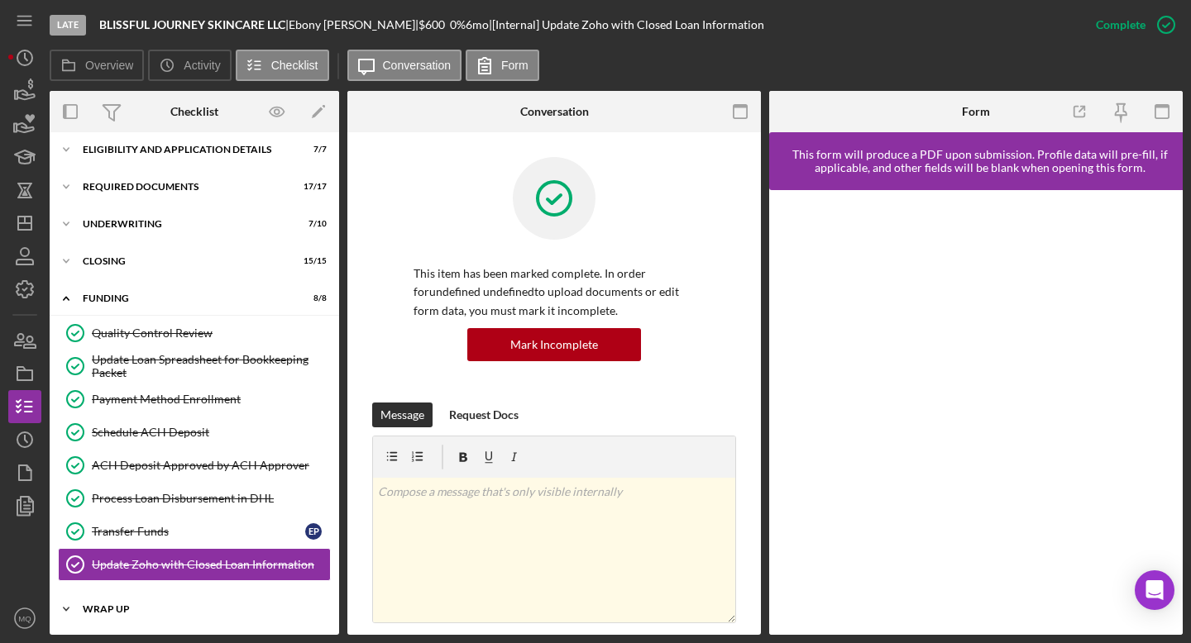
click at [136, 611] on div "Wrap Up" at bounding box center [201, 609] width 236 height 10
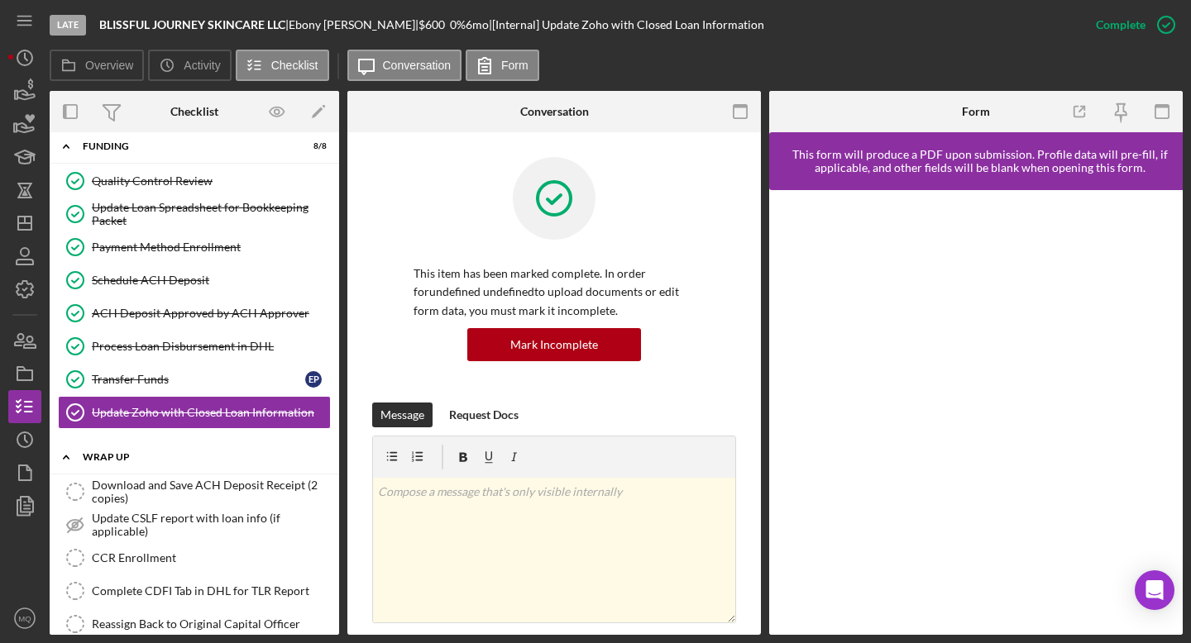
scroll to position [214, 0]
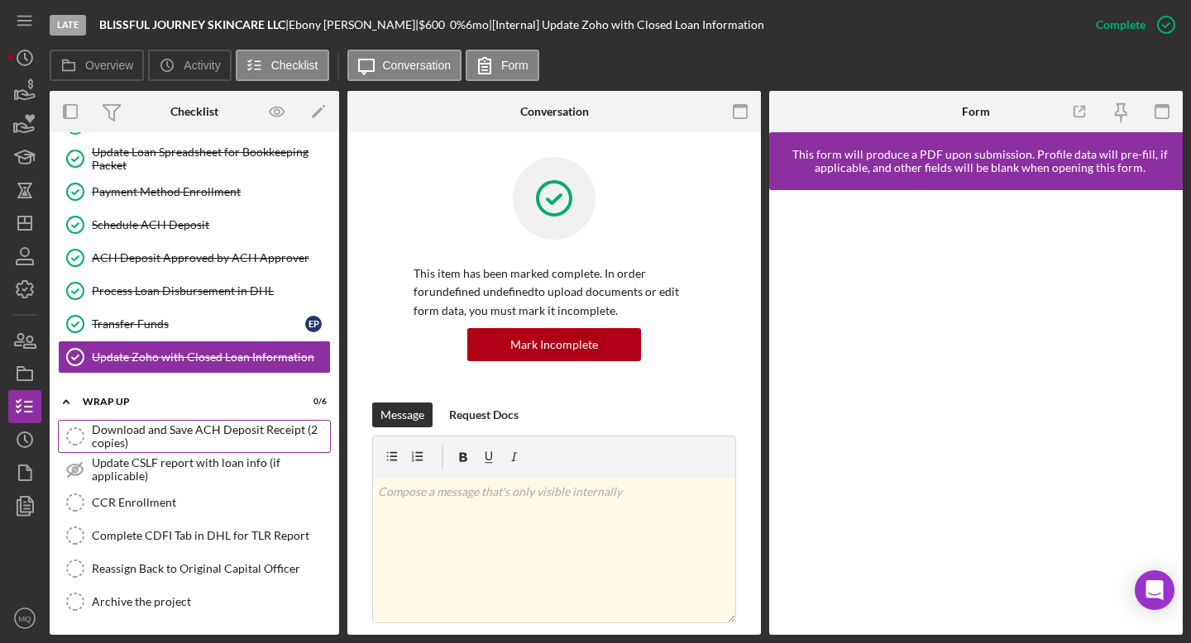
click at [227, 437] on div "Download and Save ACH Deposit Receipt (2 copies)" at bounding box center [211, 436] width 238 height 26
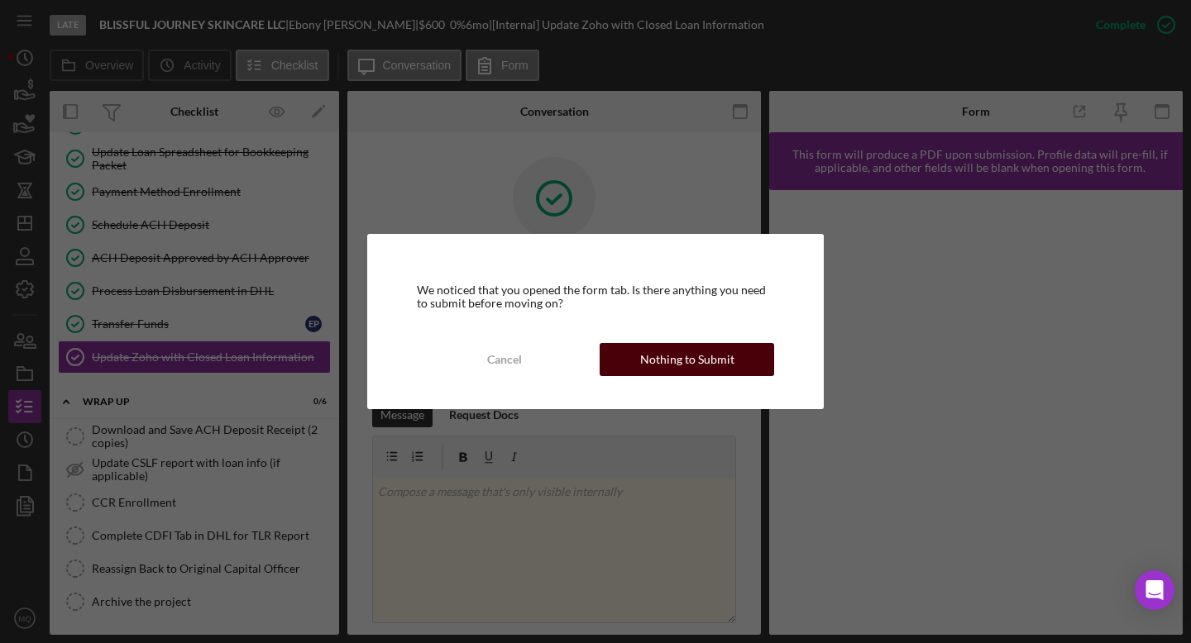
click at [701, 364] on div "Nothing to Submit" at bounding box center [687, 359] width 94 height 33
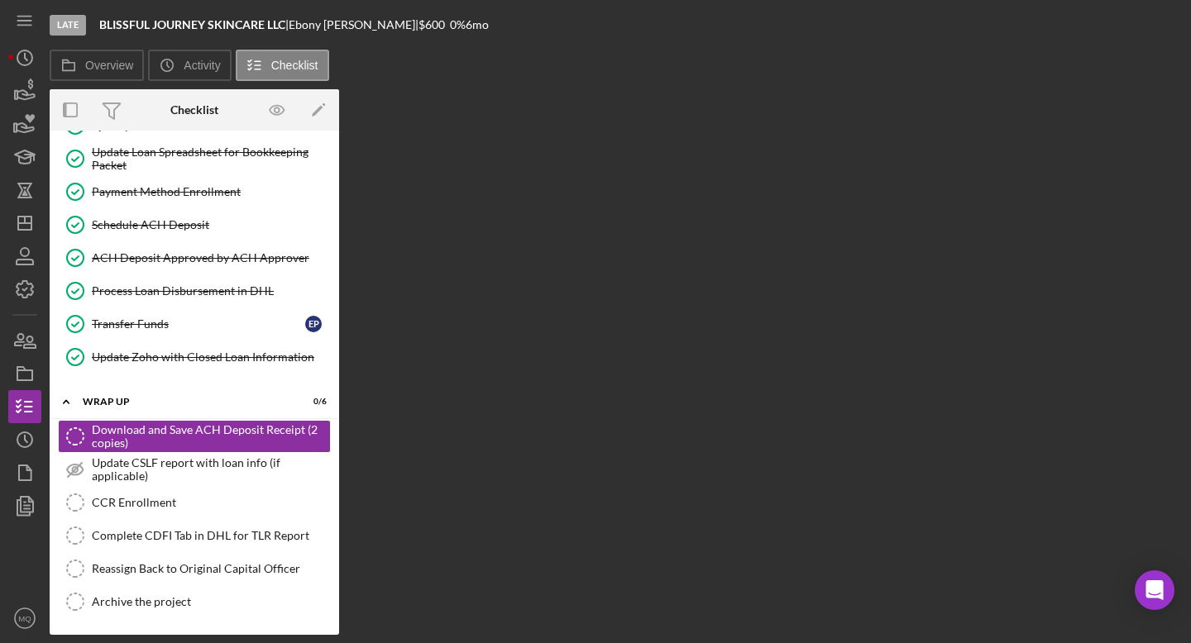
scroll to position [214, 0]
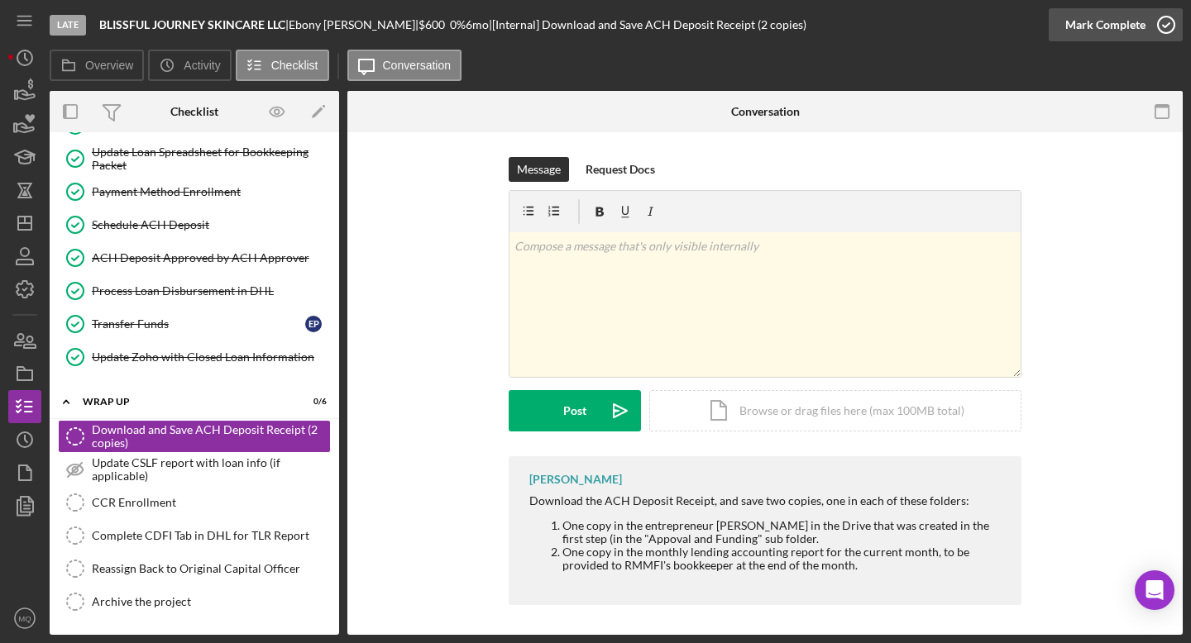
click at [1171, 17] on icon "button" at bounding box center [1165, 24] width 41 height 41
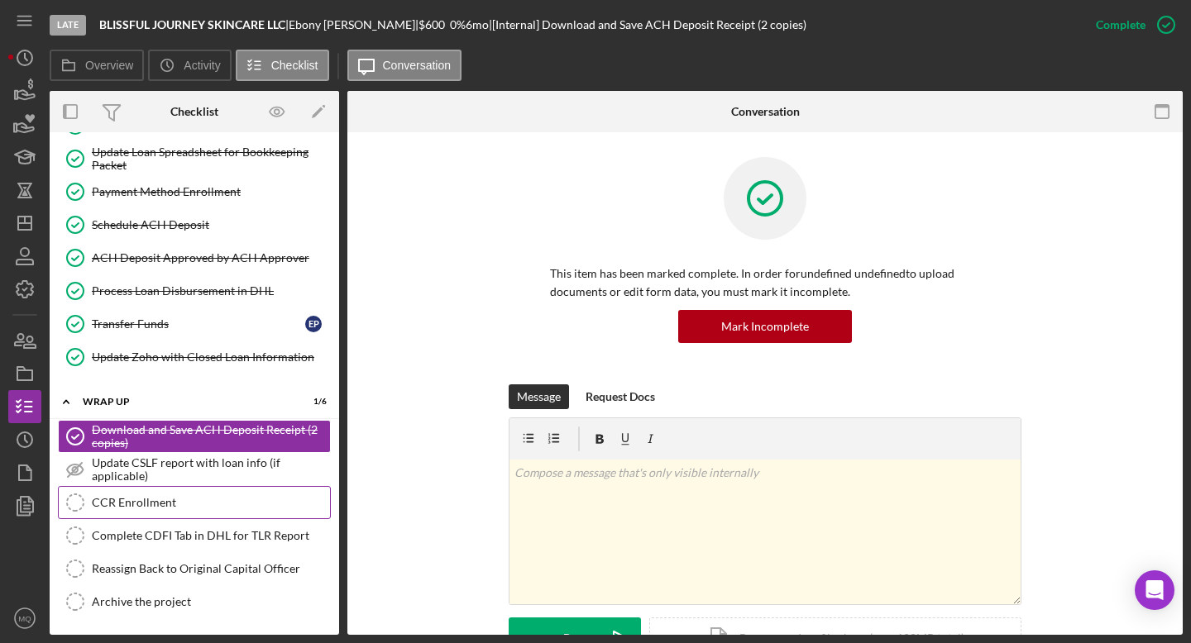
click at [216, 508] on div "CCR Enrollment" at bounding box center [211, 502] width 238 height 13
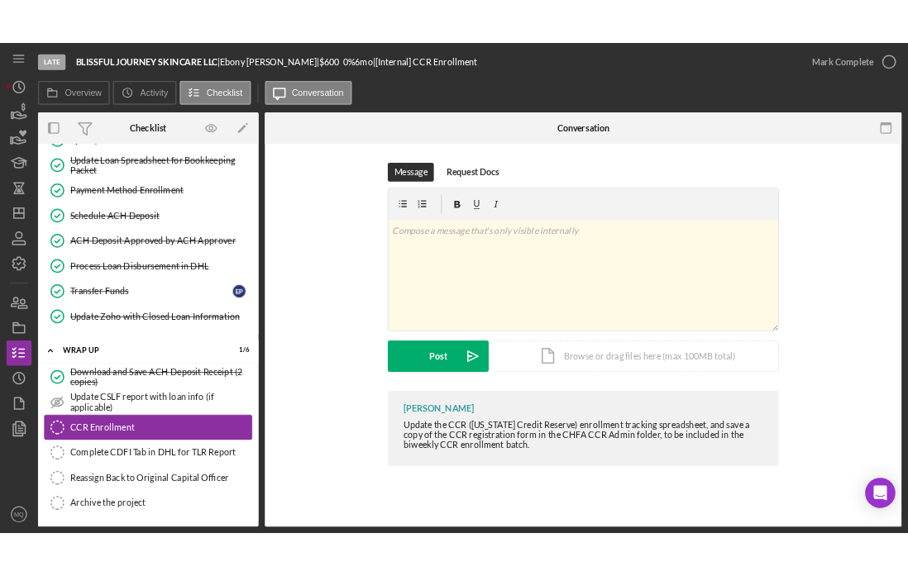
scroll to position [214, 0]
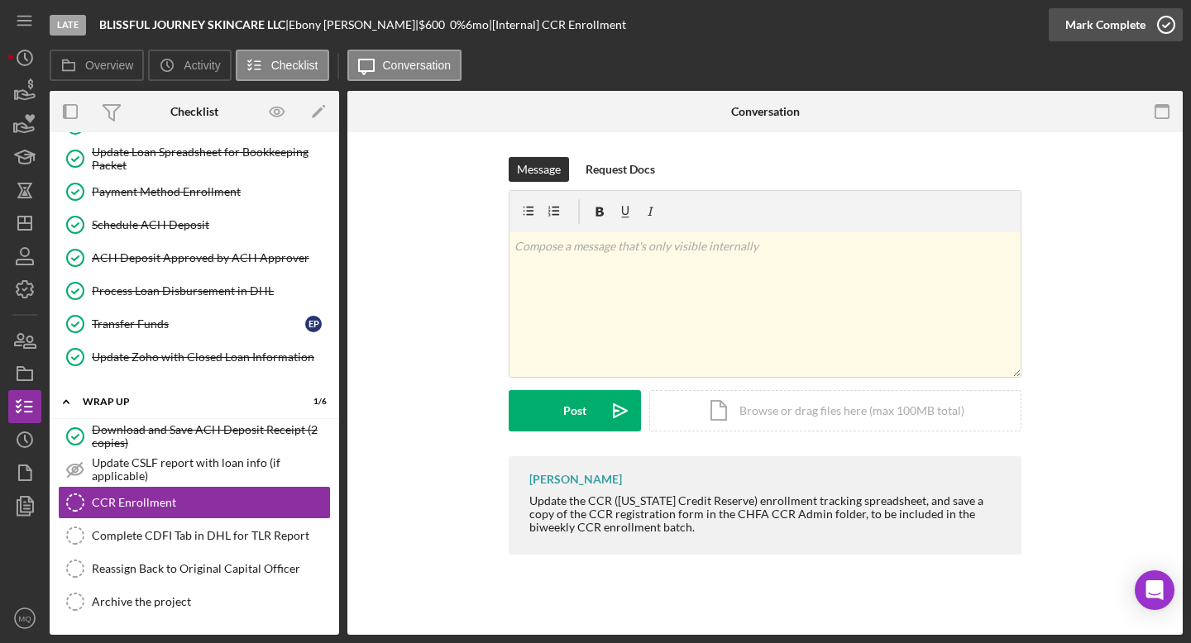
click at [1172, 25] on icon "button" at bounding box center [1165, 24] width 41 height 41
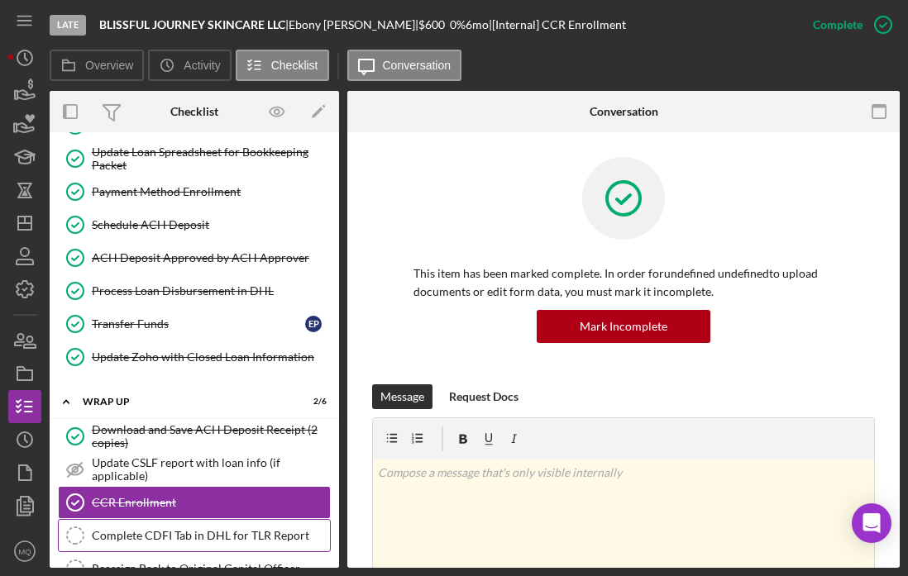
scroll to position [281, 0]
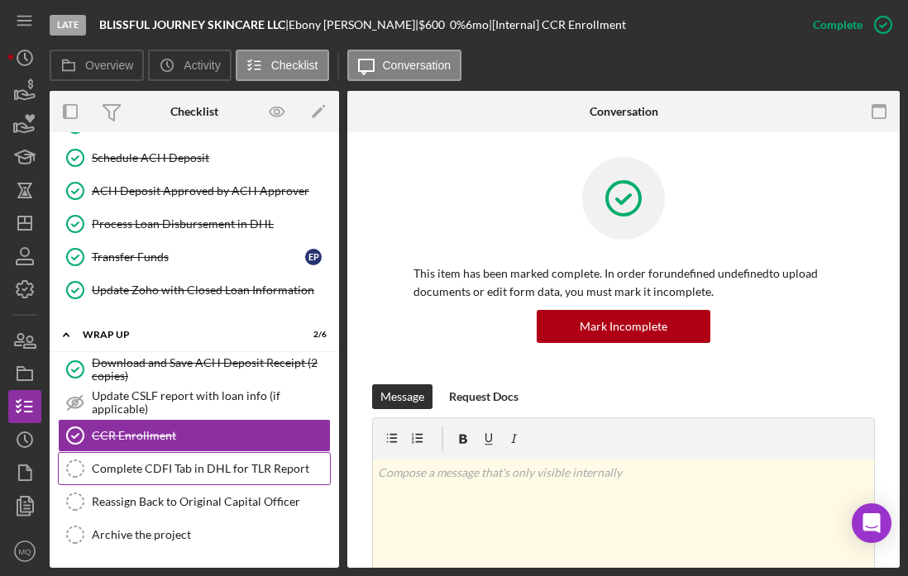
click at [259, 469] on div "Complete CDFI Tab in DHL for TLR Report" at bounding box center [211, 468] width 238 height 13
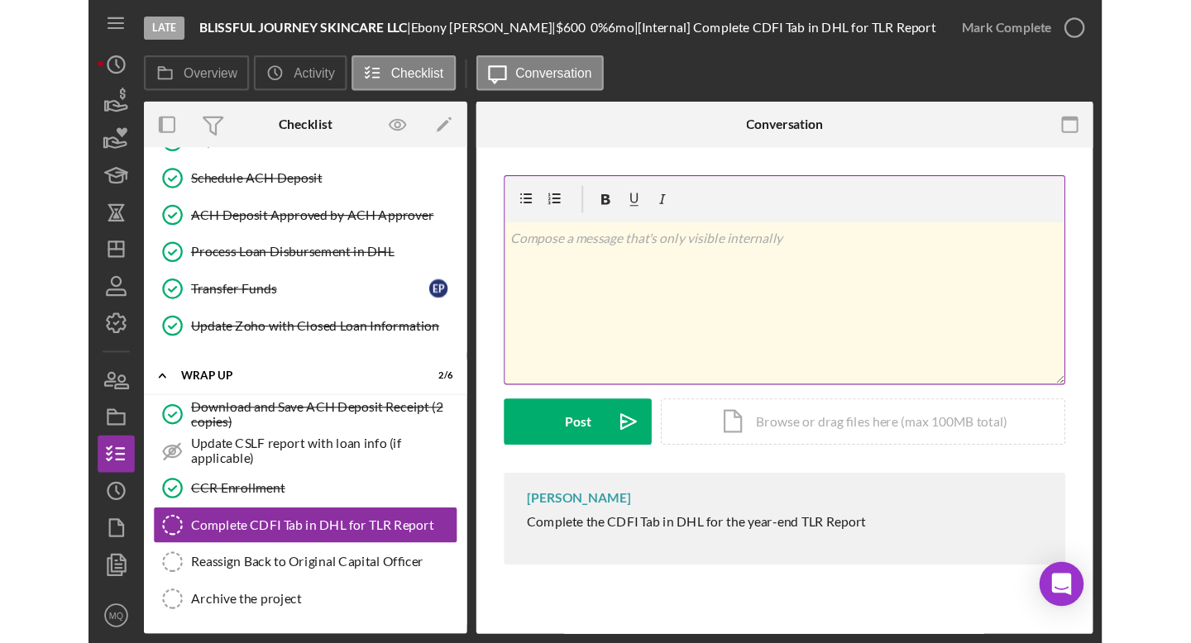
scroll to position [281, 0]
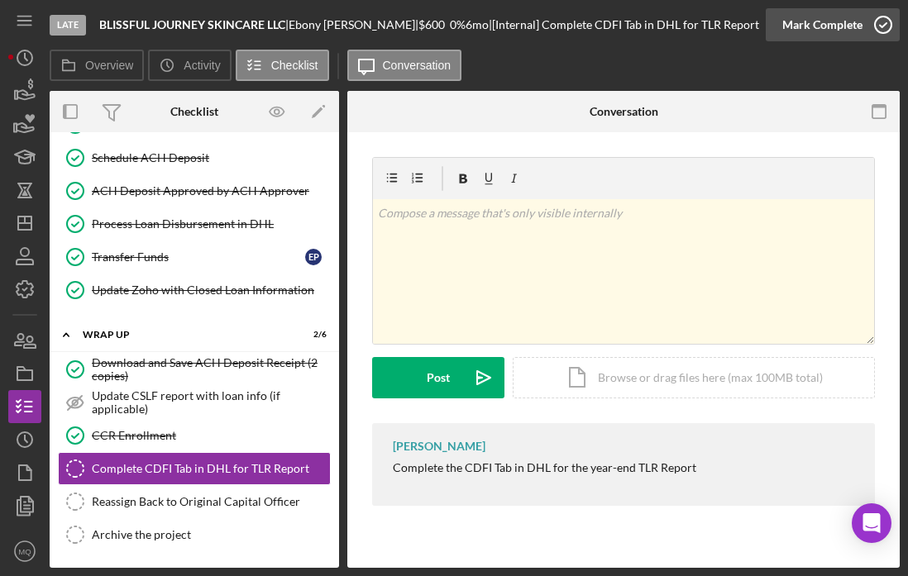
click at [882, 26] on icon "button" at bounding box center [882, 24] width 41 height 41
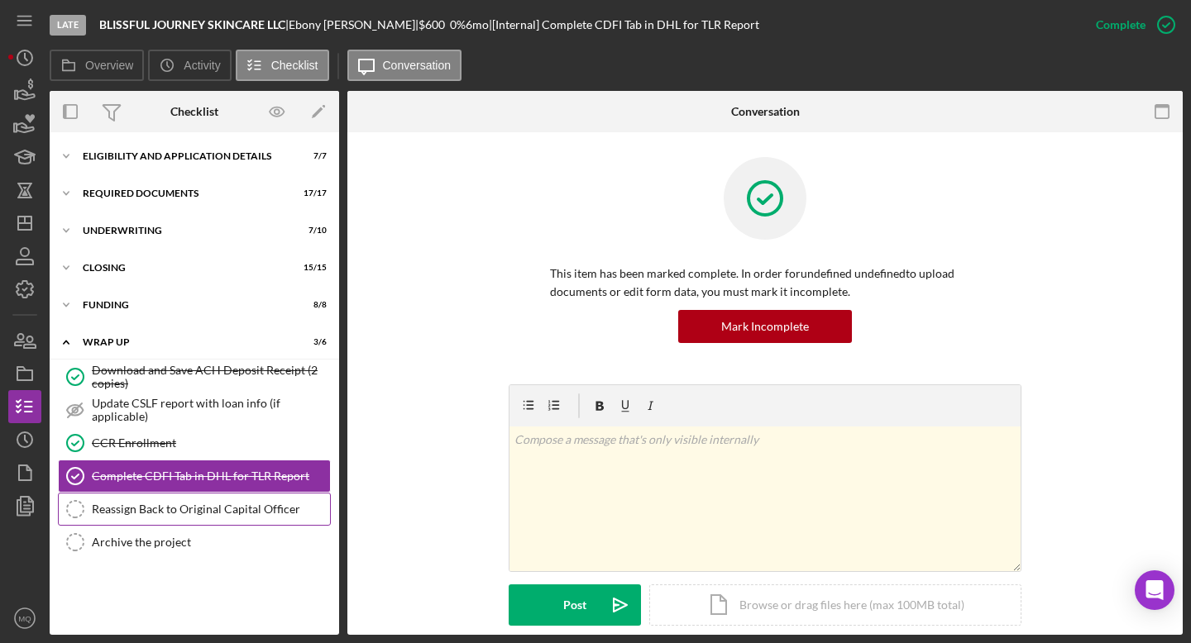
click at [265, 512] on div "Reassign Back to Original Capital Officer" at bounding box center [211, 509] width 238 height 13
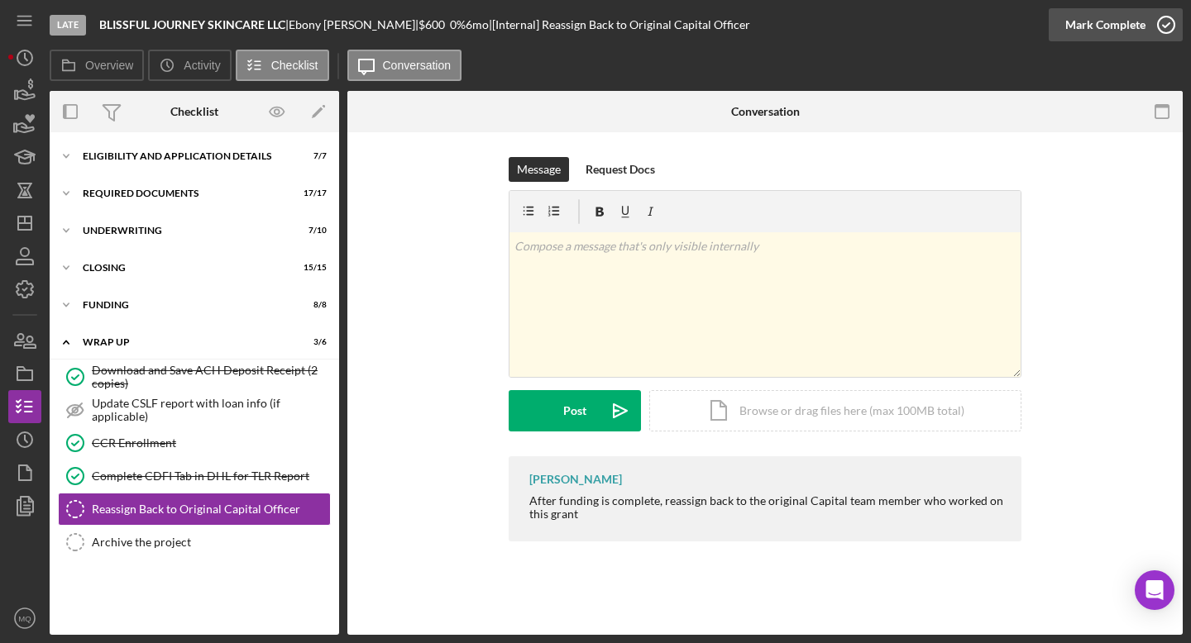
click at [1167, 25] on icon "button" at bounding box center [1165, 24] width 41 height 41
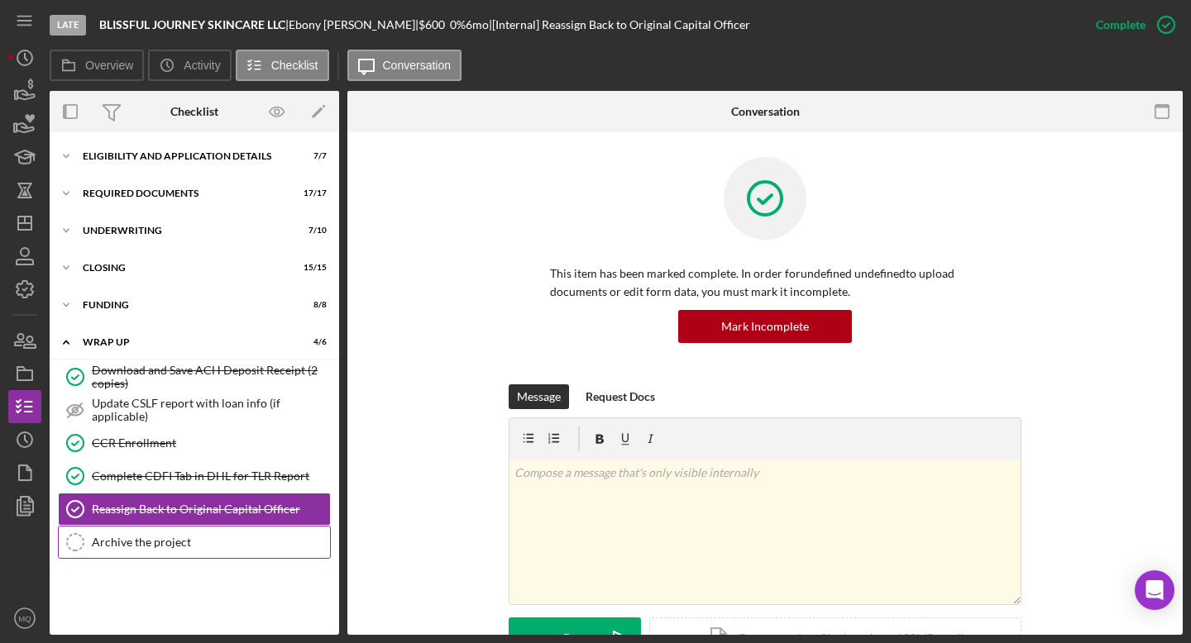
click at [198, 548] on div "Archive the project" at bounding box center [211, 542] width 238 height 13
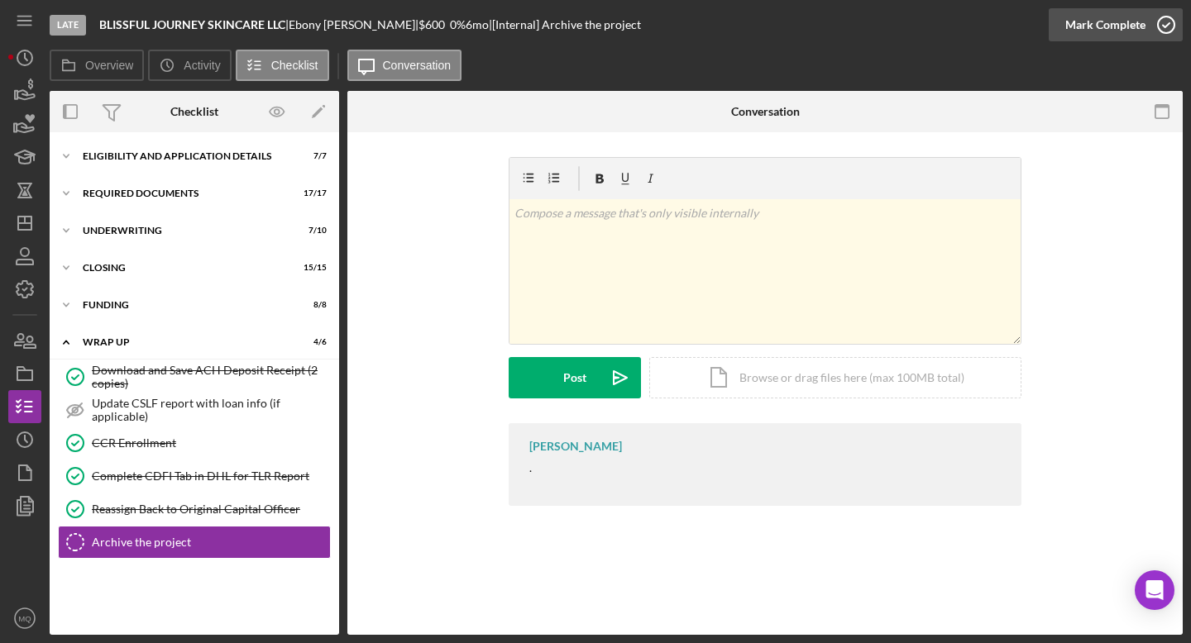
click at [1172, 19] on icon "button" at bounding box center [1165, 24] width 41 height 41
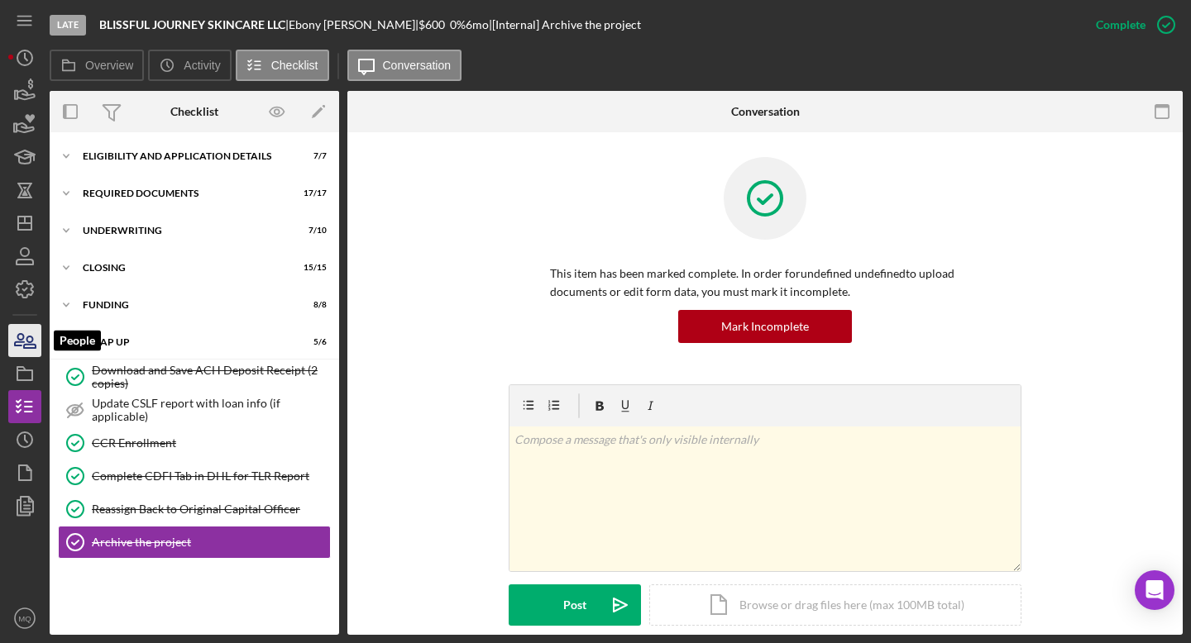
click at [17, 338] on icon "button" at bounding box center [19, 340] width 9 height 12
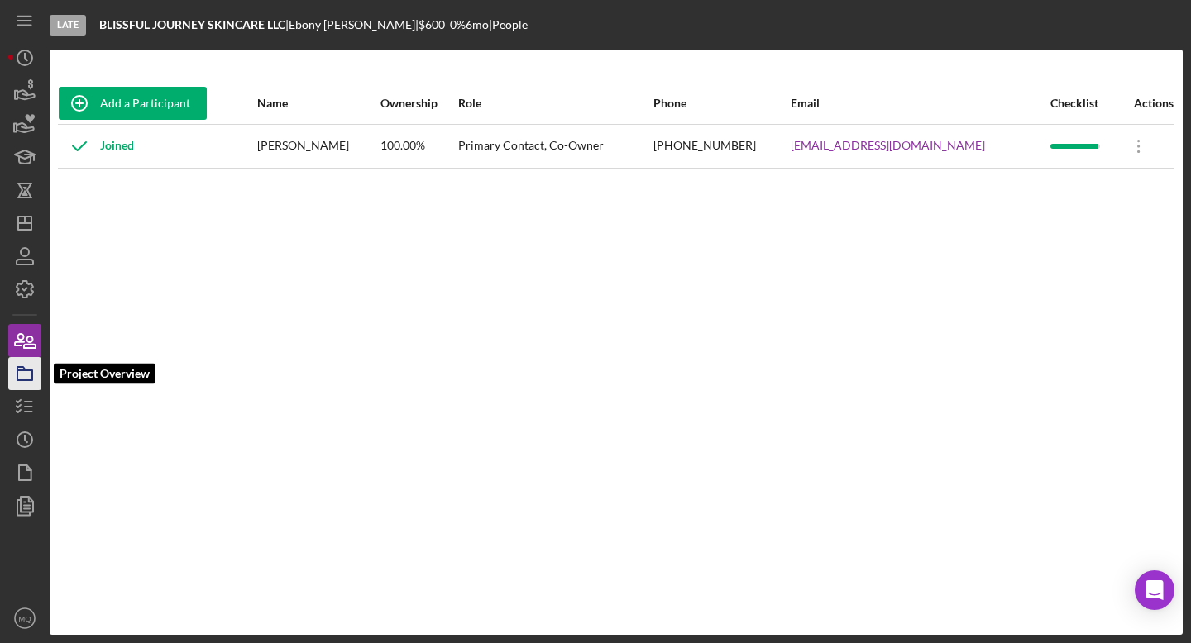
click at [22, 375] on icon "button" at bounding box center [24, 373] width 41 height 41
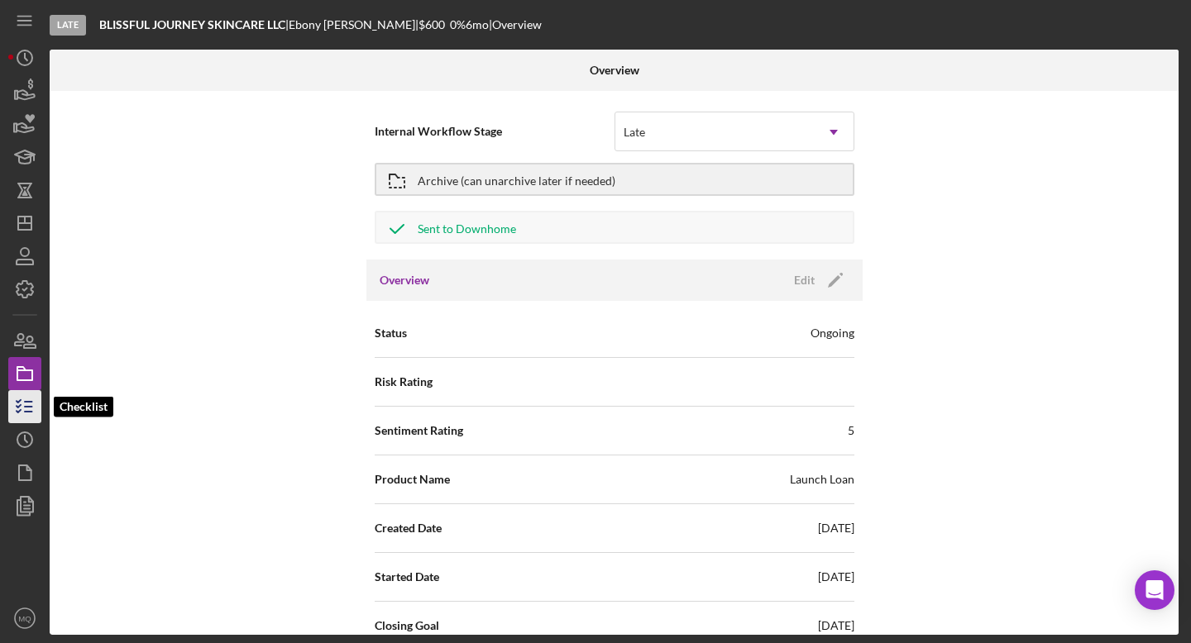
click at [21, 417] on icon "button" at bounding box center [24, 406] width 41 height 41
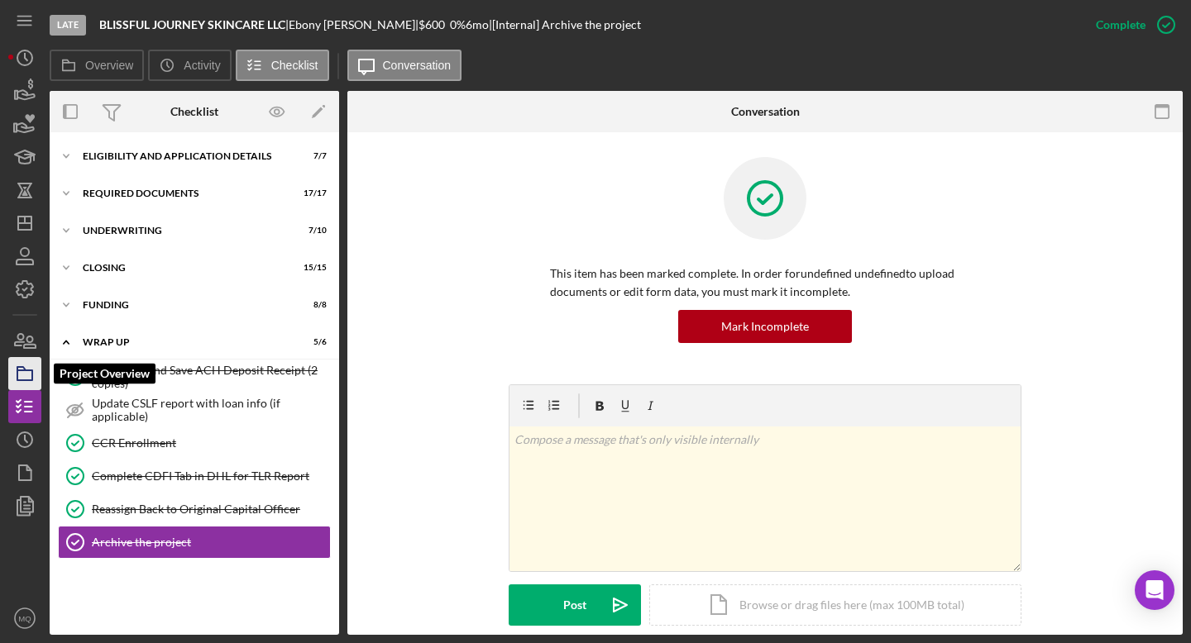
click at [26, 372] on icon "button" at bounding box center [24, 373] width 41 height 41
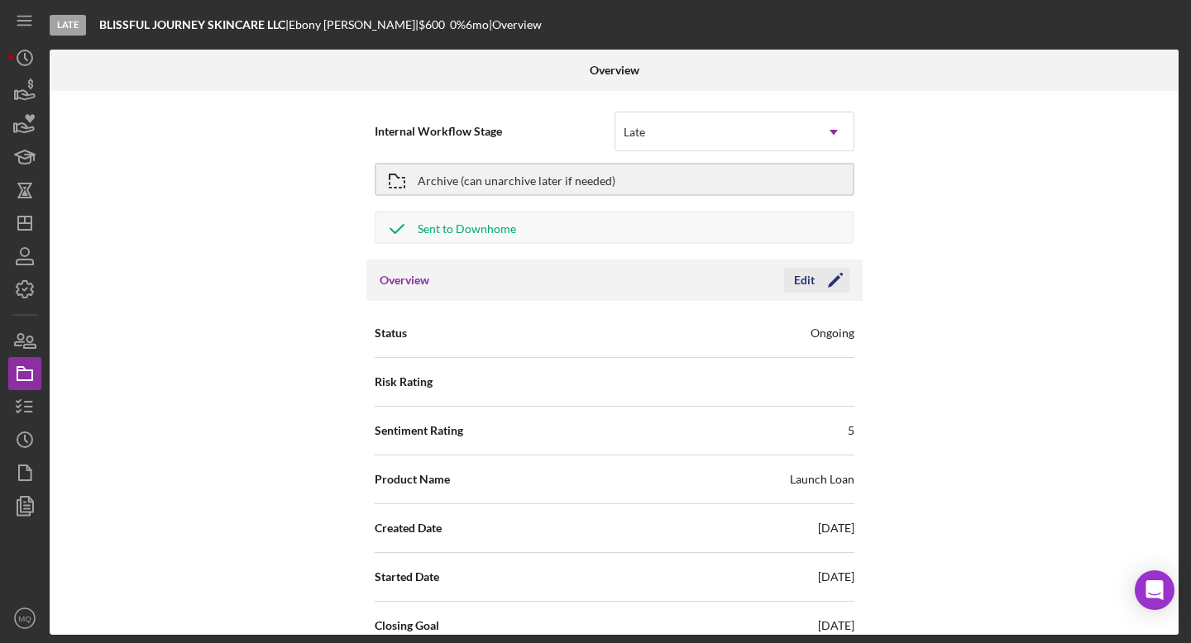
click at [830, 287] on icon "Icon/Edit" at bounding box center [834, 280] width 41 height 41
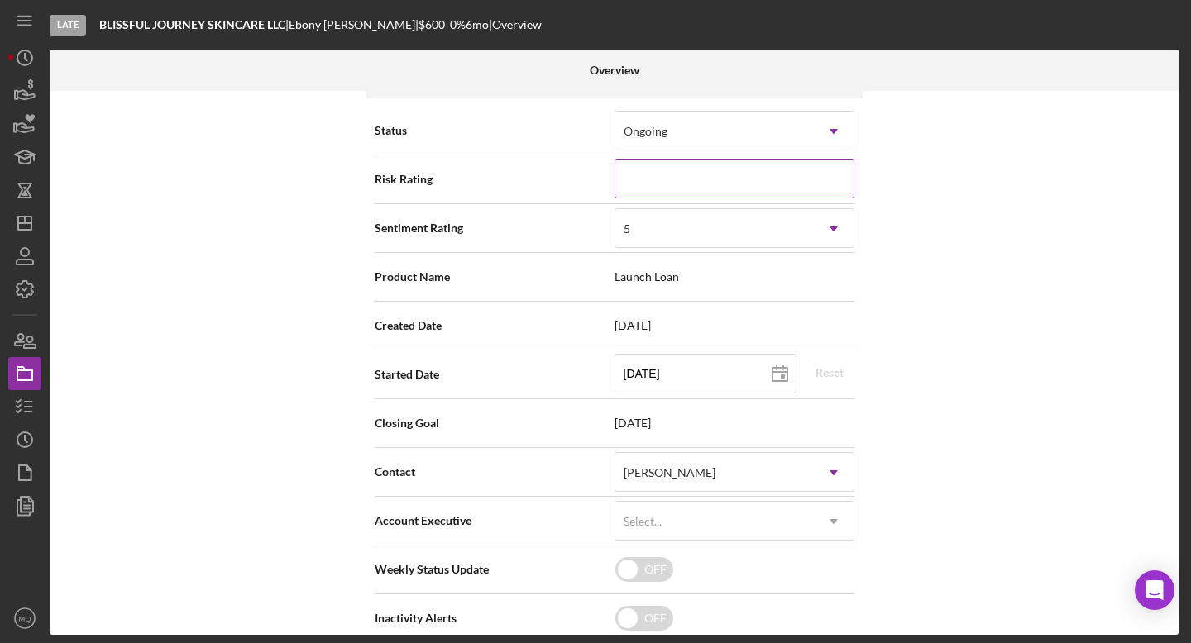
scroll to position [204, 0]
click at [801, 476] on div "[PERSON_NAME]" at bounding box center [714, 471] width 198 height 38
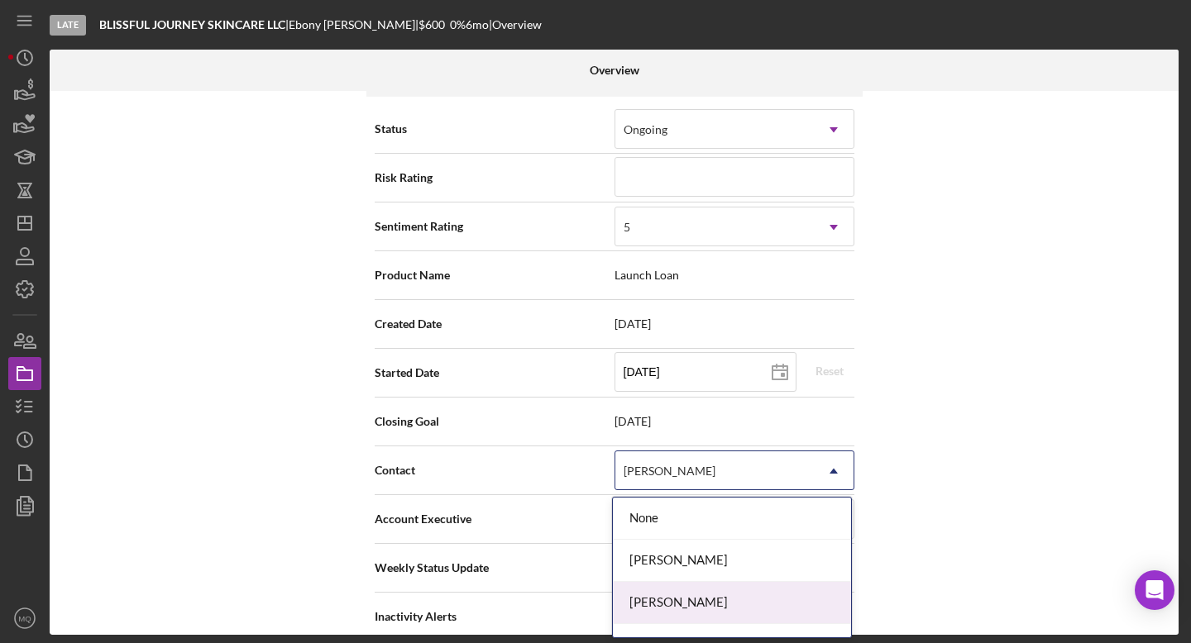
click at [699, 608] on div "[PERSON_NAME]" at bounding box center [732, 603] width 238 height 42
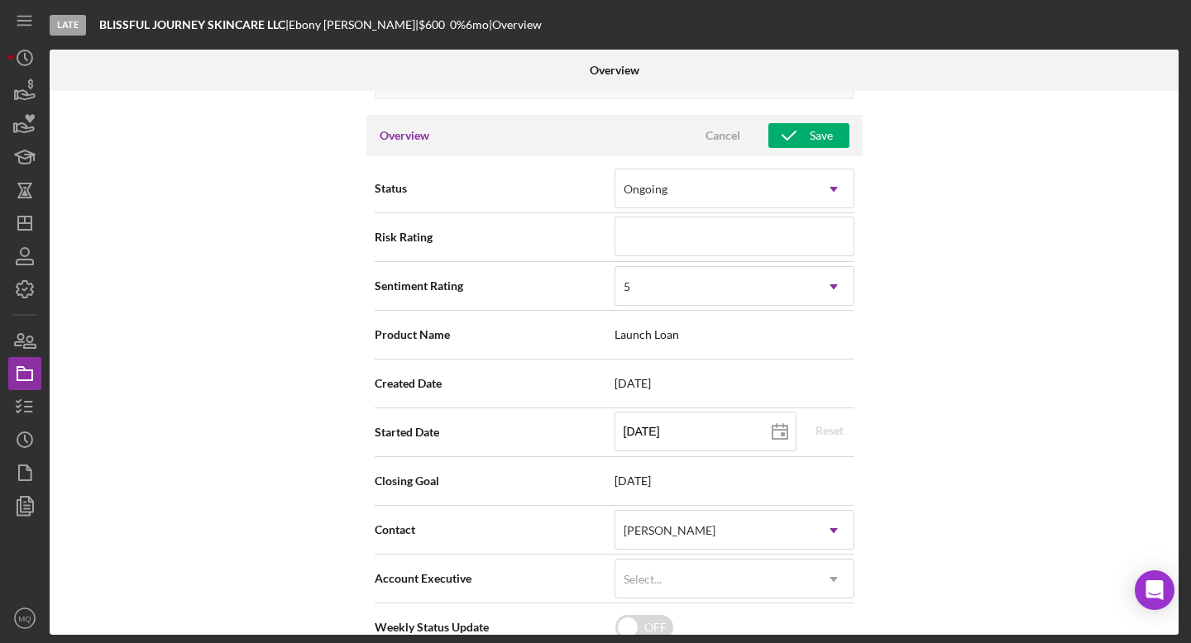
scroll to position [142, 0]
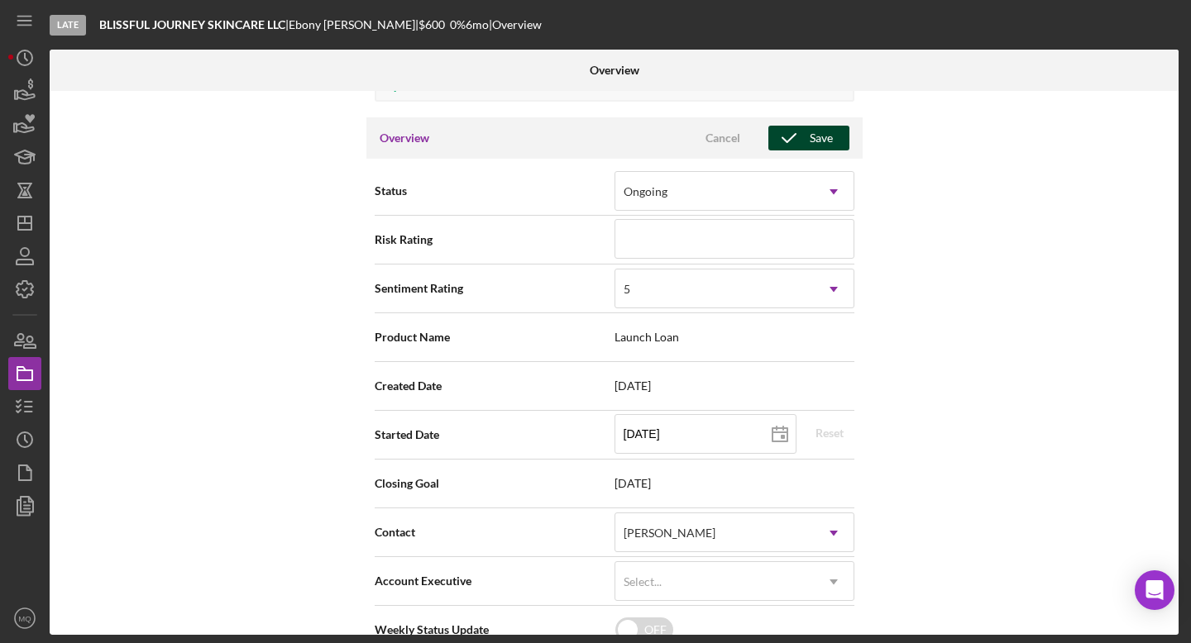
click at [820, 142] on div "Save" at bounding box center [820, 138] width 23 height 25
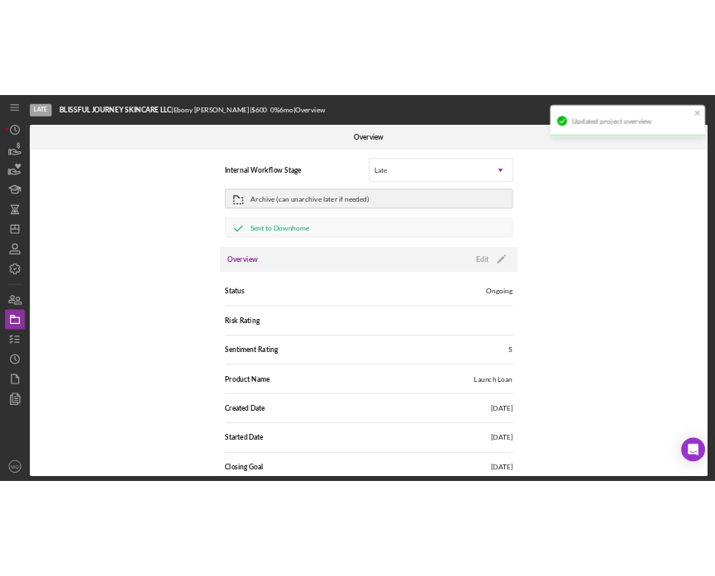
scroll to position [0, 0]
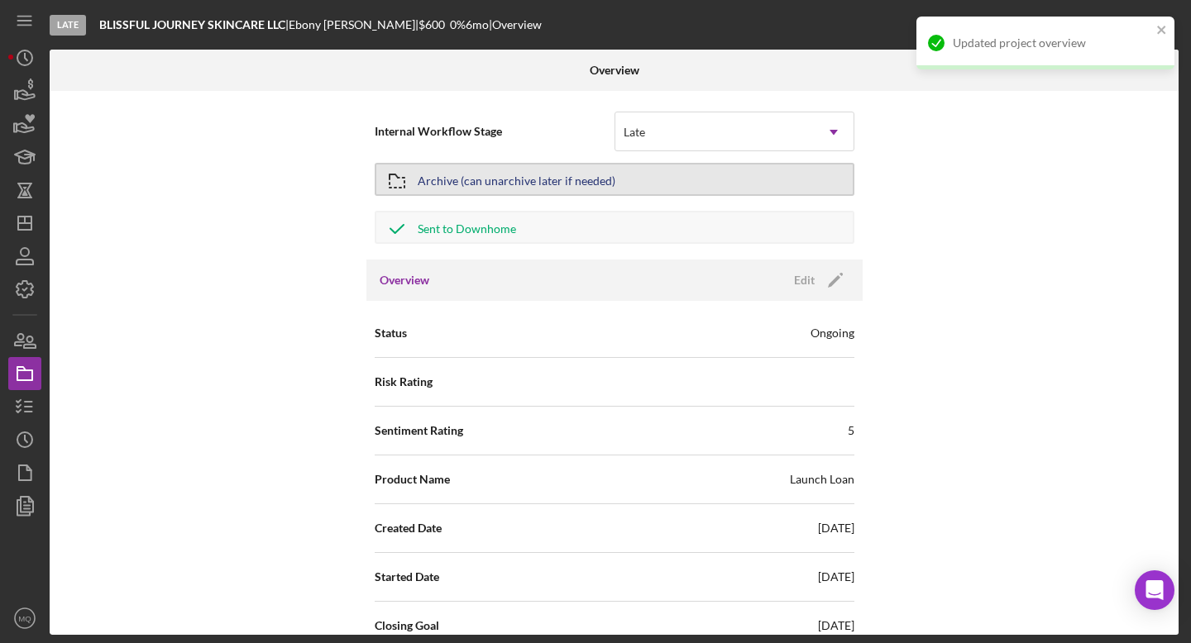
click at [588, 187] on div "Archive (can unarchive later if needed)" at bounding box center [517, 180] width 198 height 30
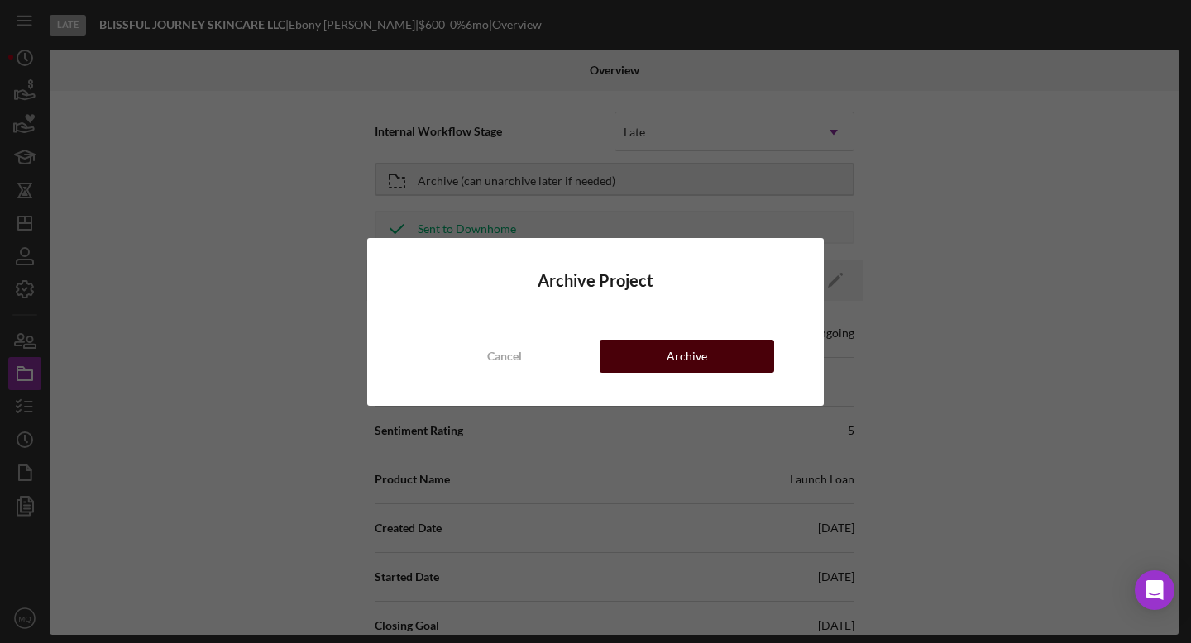
click at [737, 365] on button "Archive" at bounding box center [686, 356] width 174 height 33
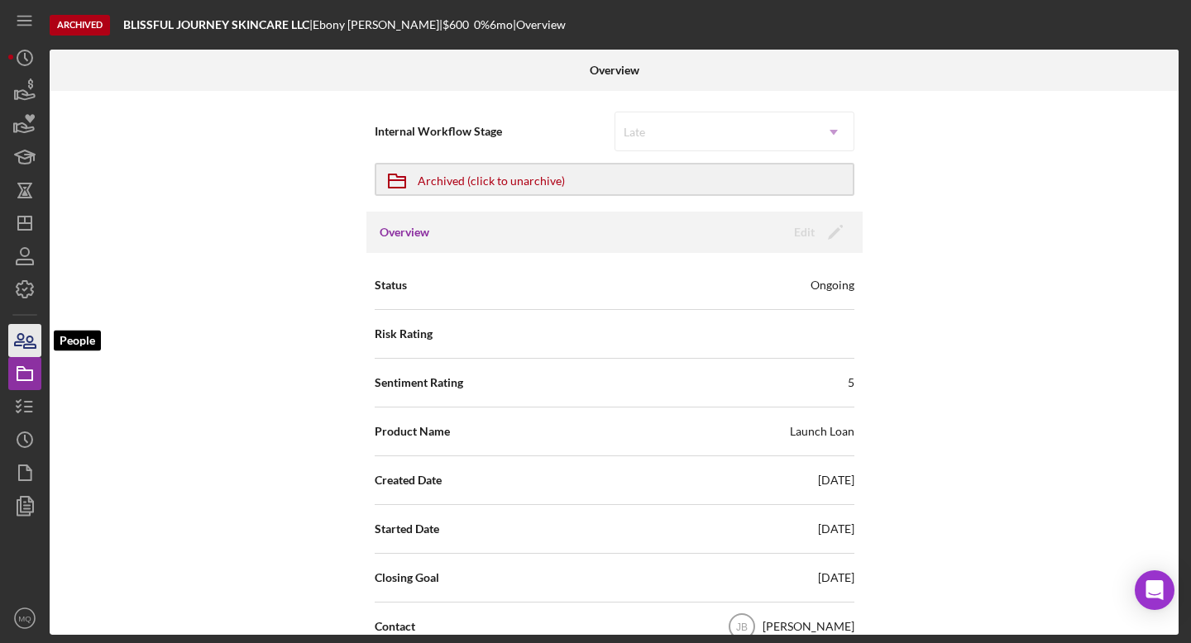
click at [21, 352] on icon "button" at bounding box center [24, 340] width 41 height 41
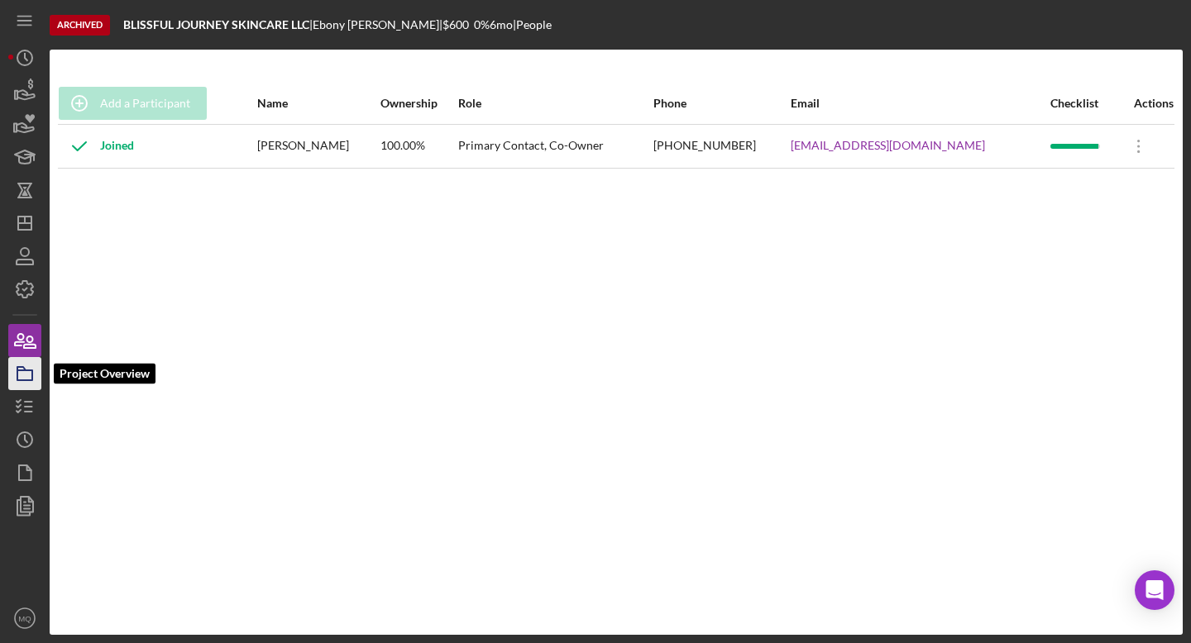
click at [26, 381] on icon "button" at bounding box center [24, 373] width 41 height 41
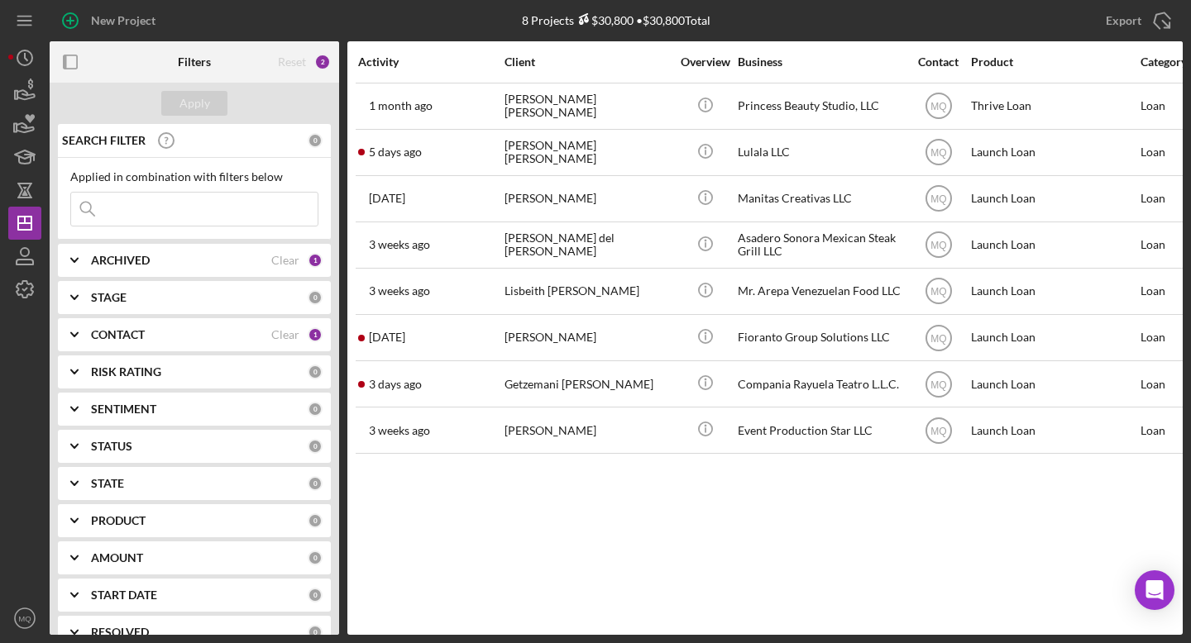
click at [170, 330] on div "CONTACT" at bounding box center [181, 334] width 180 height 13
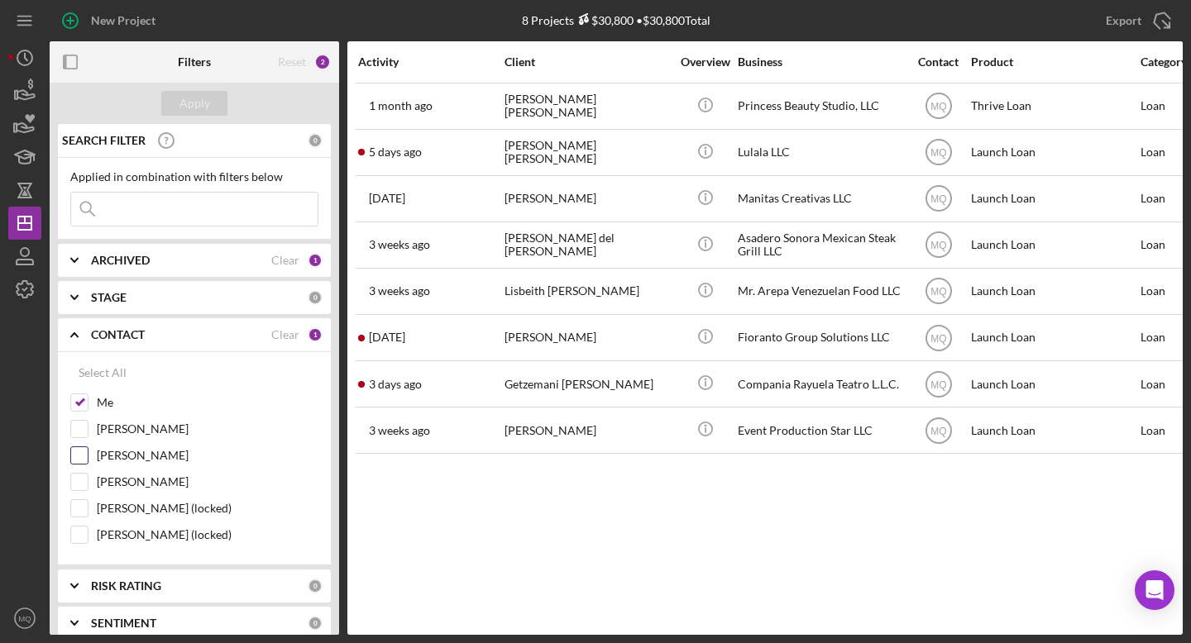
click at [80, 458] on input "[PERSON_NAME]" at bounding box center [79, 455] width 17 height 17
checkbox input "true"
click at [107, 260] on b "ARCHIVED" at bounding box center [120, 260] width 59 height 13
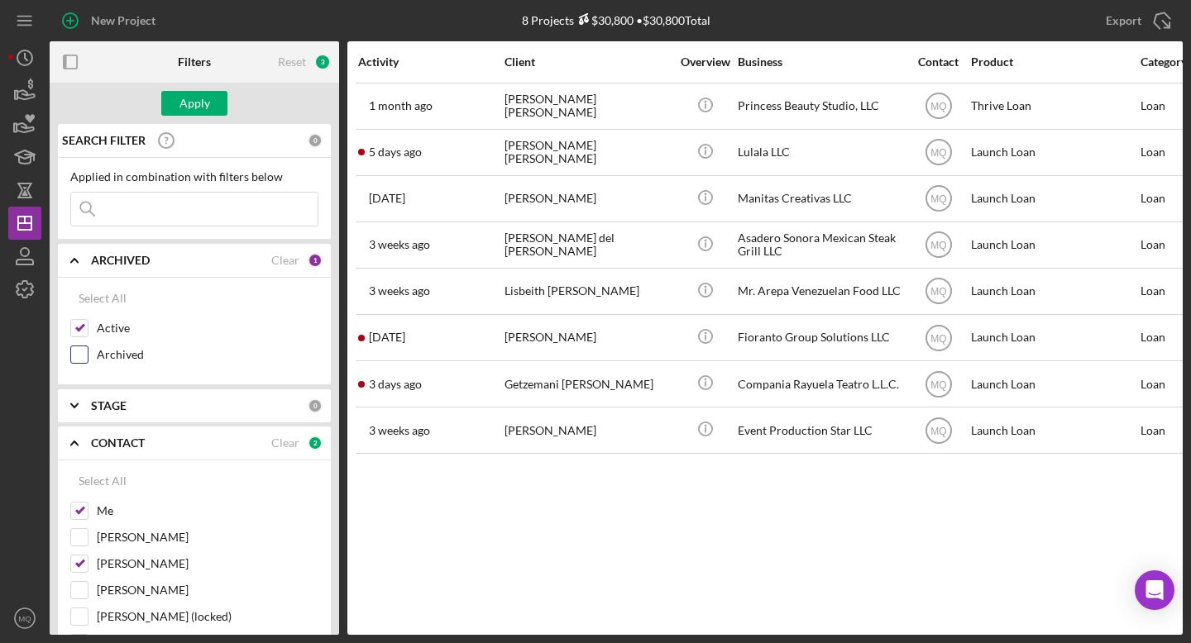
click at [82, 352] on input "Archived" at bounding box center [79, 354] width 17 height 17
checkbox input "true"
click at [197, 208] on input at bounding box center [194, 209] width 246 height 33
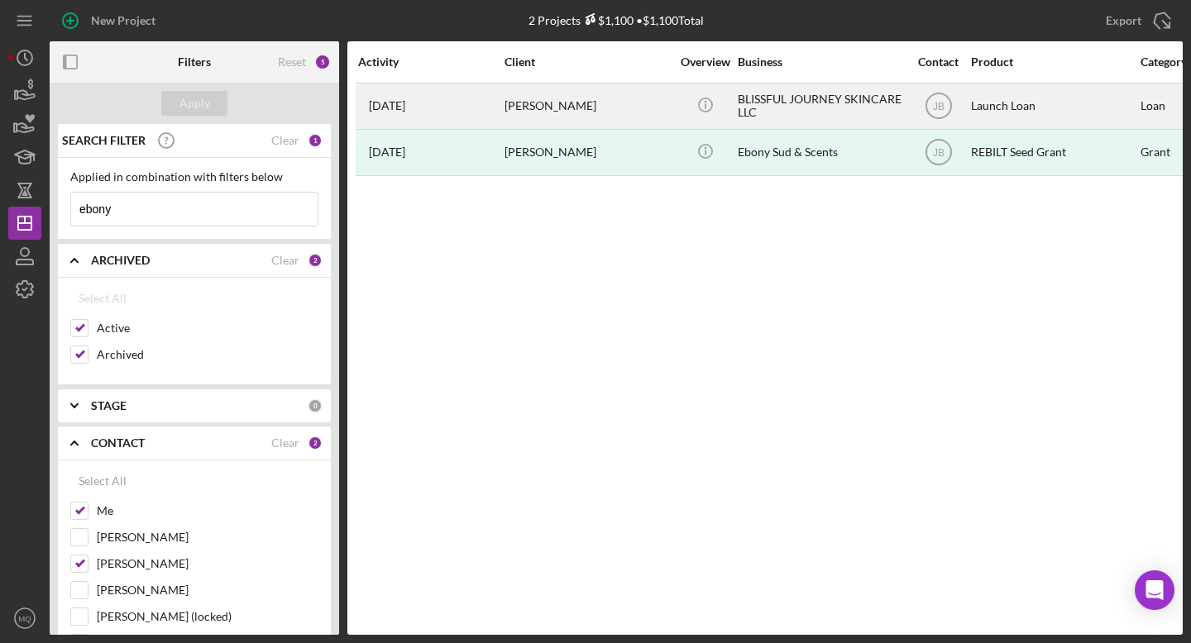
type input "ebony"
click at [823, 103] on div "BLISSFUL JOURNEY SKINCARE LLC" at bounding box center [819, 106] width 165 height 44
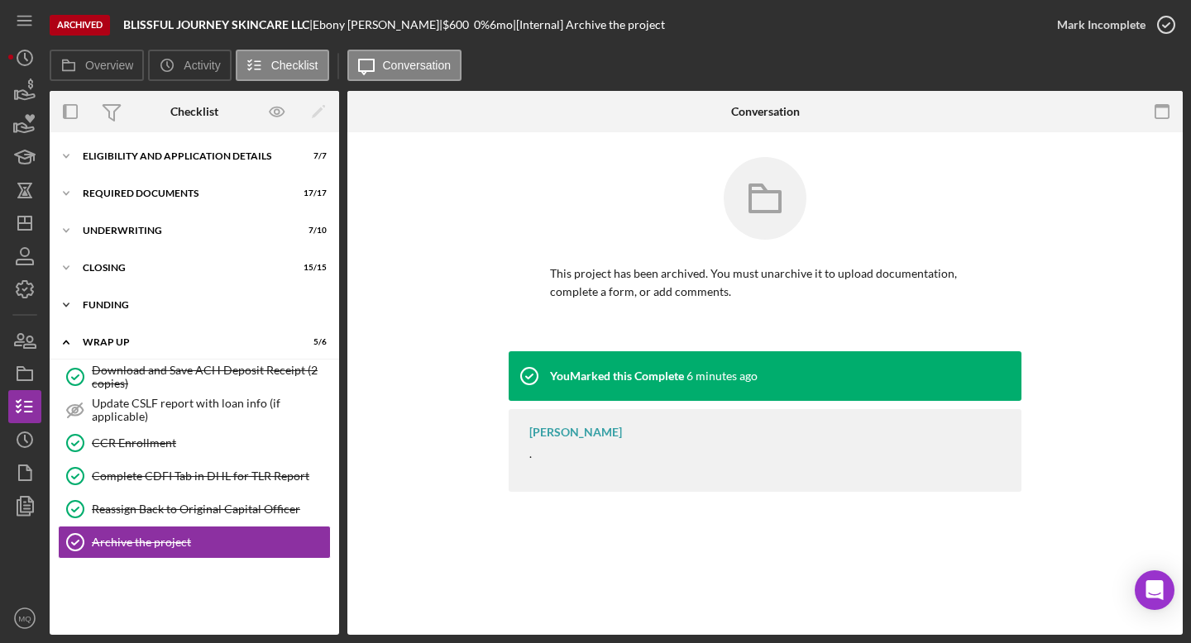
click at [232, 305] on div "Funding" at bounding box center [201, 305] width 236 height 10
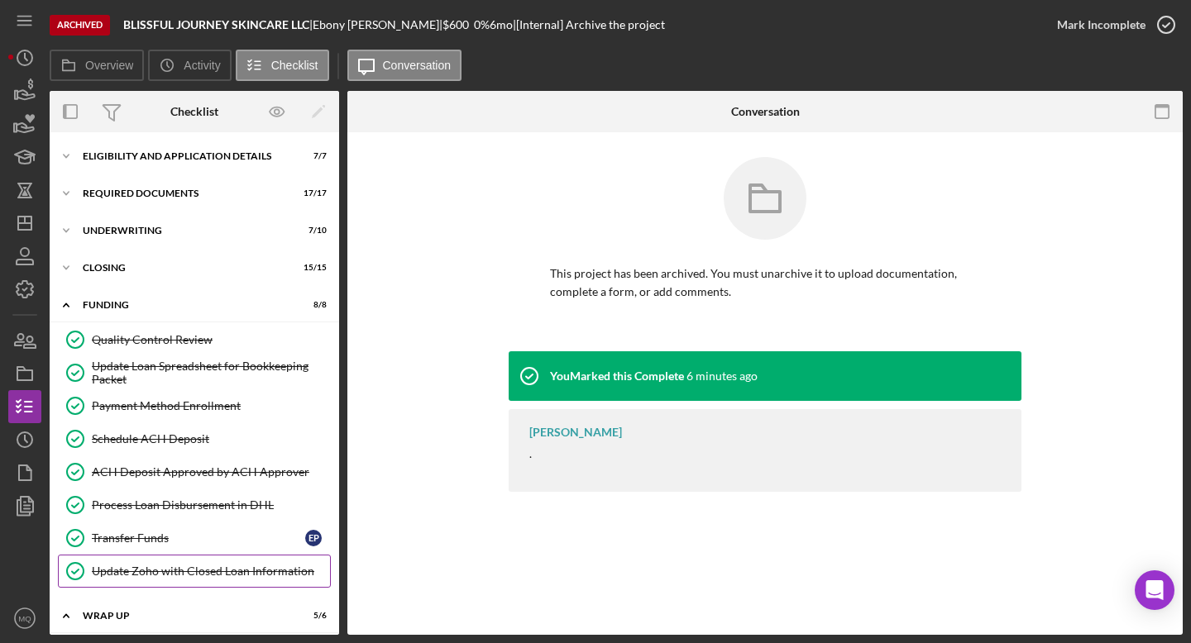
click at [155, 566] on div "Update Zoho with Closed Loan Information" at bounding box center [211, 571] width 238 height 13
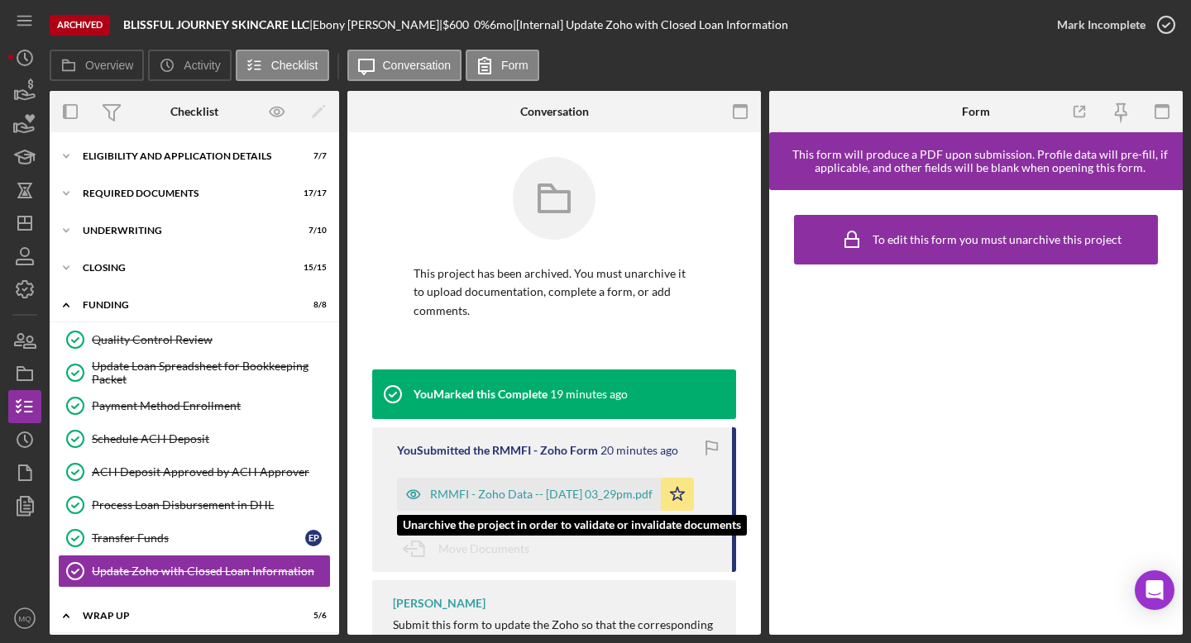
scroll to position [64, 0]
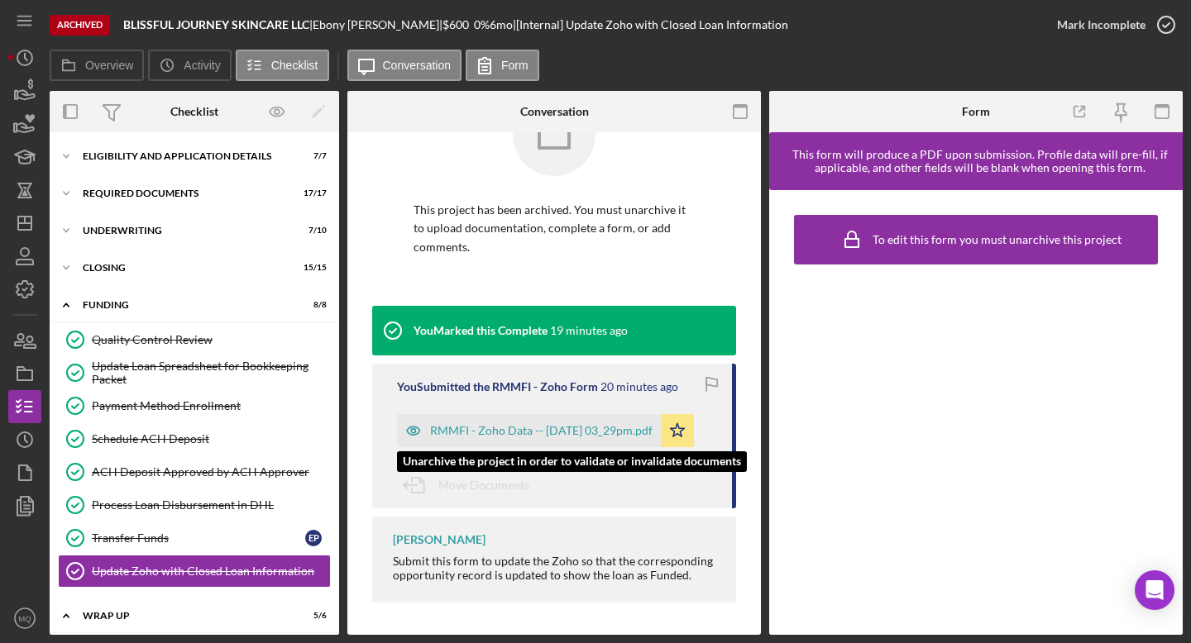
click at [568, 428] on div "RMMFI - Zoho Data -- [DATE] 03_29pm.pdf" at bounding box center [541, 430] width 222 height 13
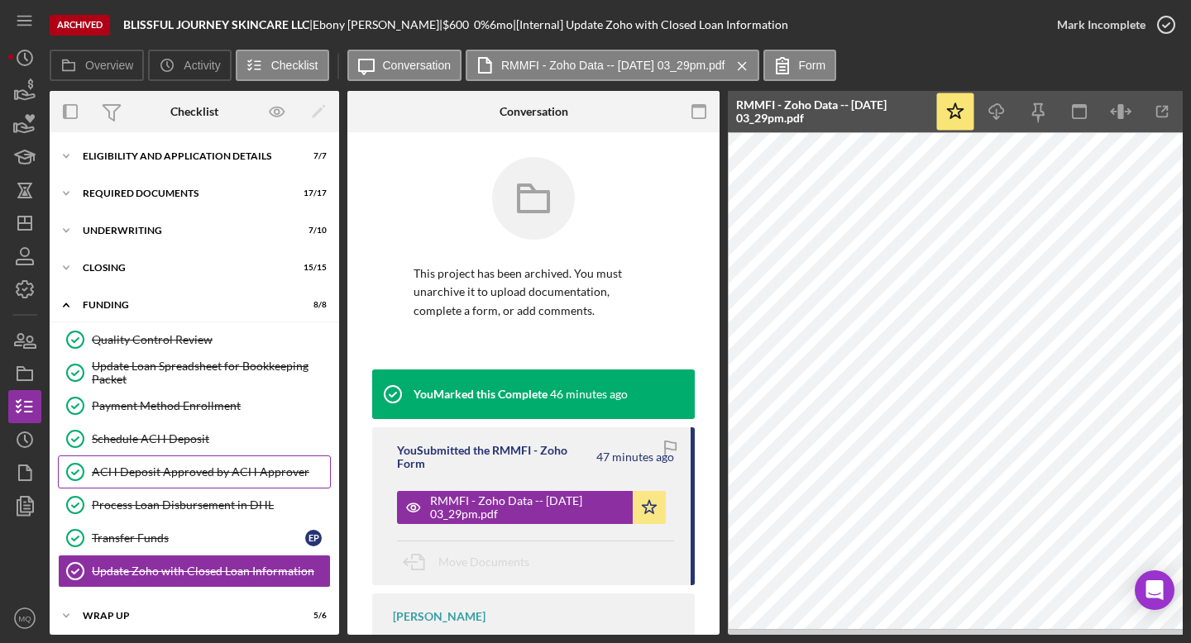
scroll to position [12, 0]
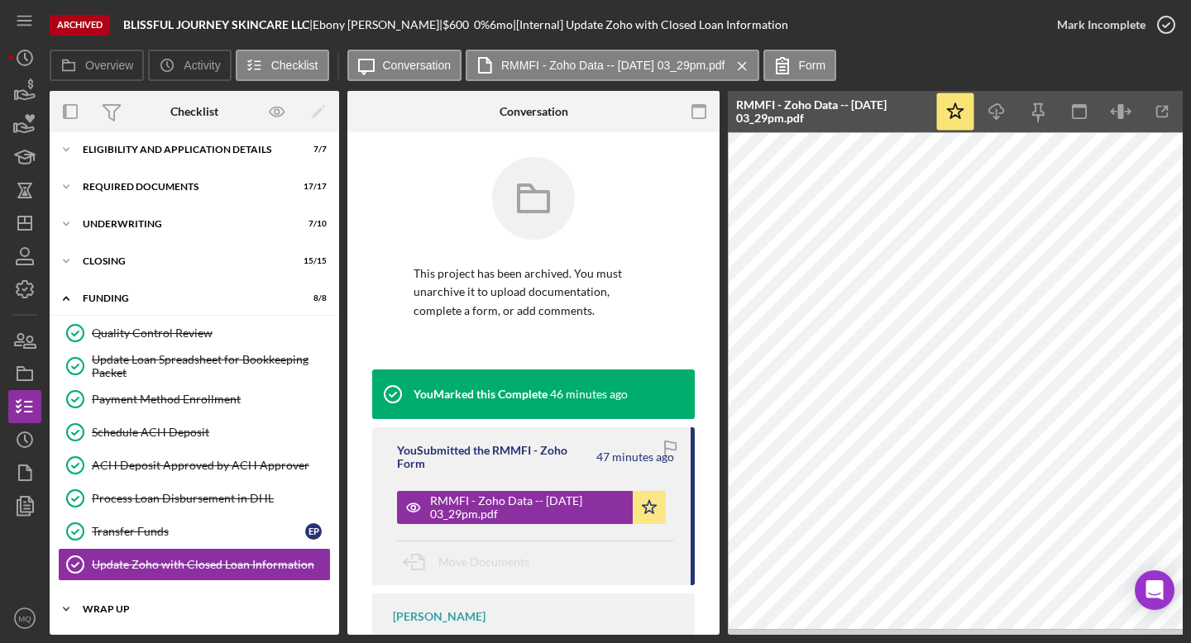
click at [114, 609] on div "Icon/Expander Wrap Up 5 / 6" at bounding box center [194, 609] width 289 height 33
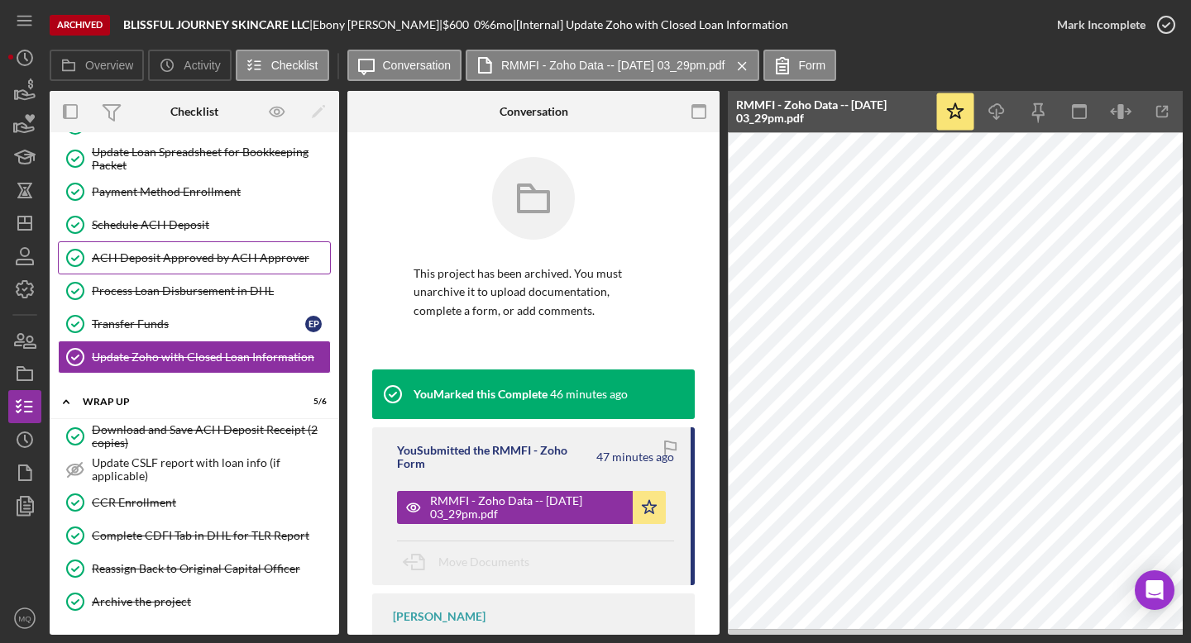
scroll to position [0, 0]
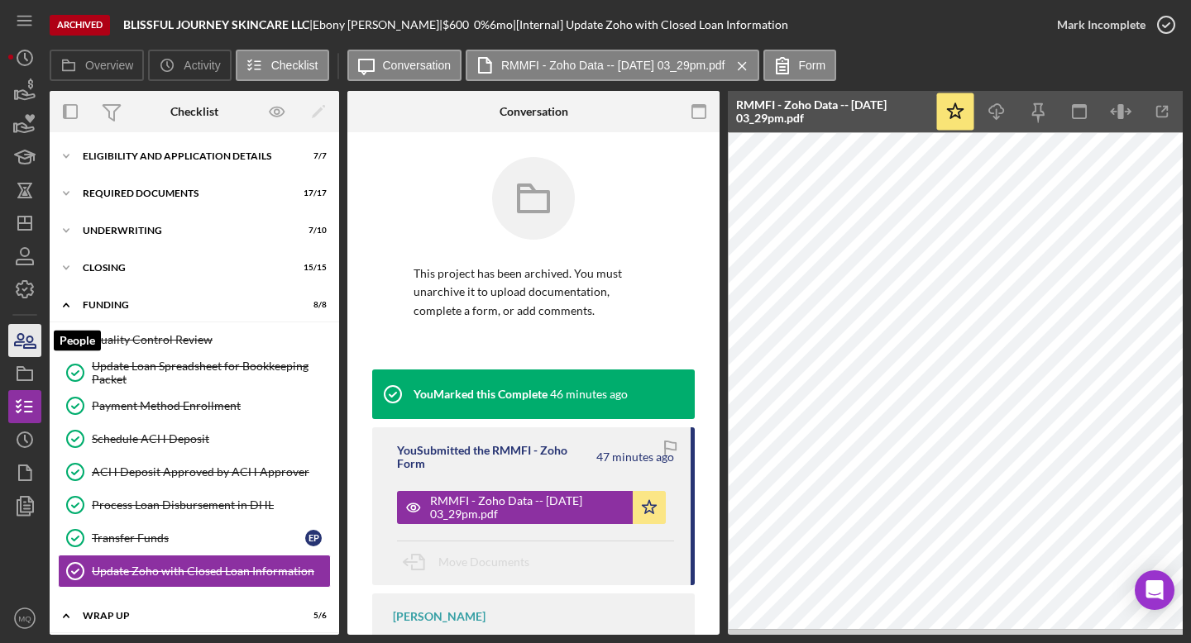
click at [23, 340] on icon "button" at bounding box center [24, 340] width 41 height 41
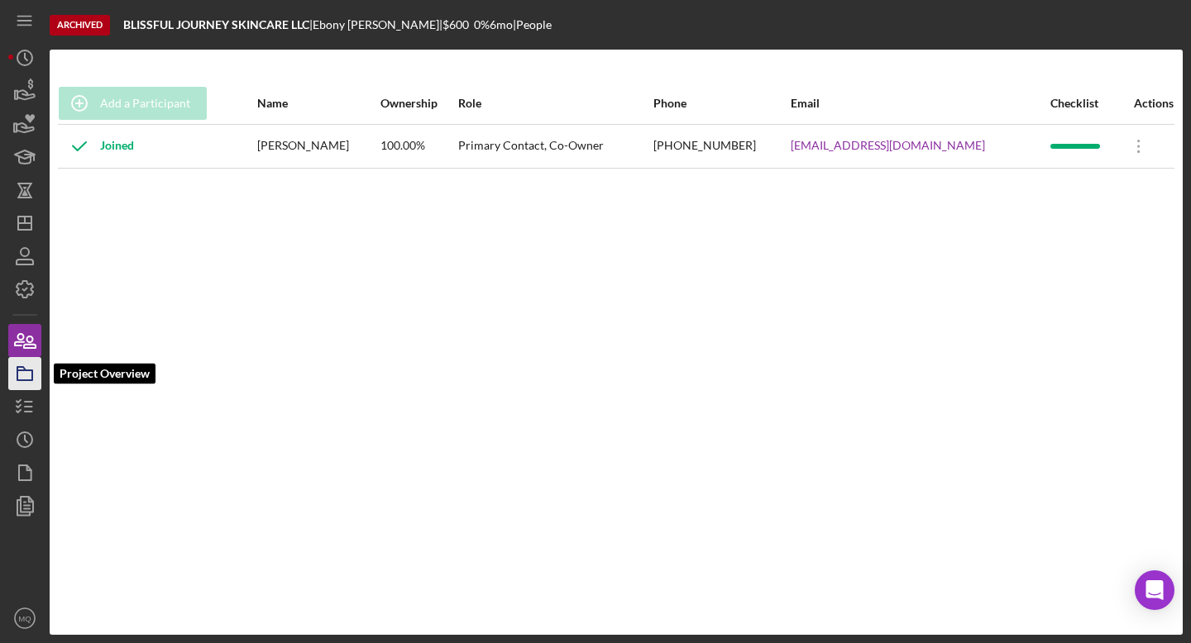
click at [24, 375] on icon "button" at bounding box center [24, 373] width 41 height 41
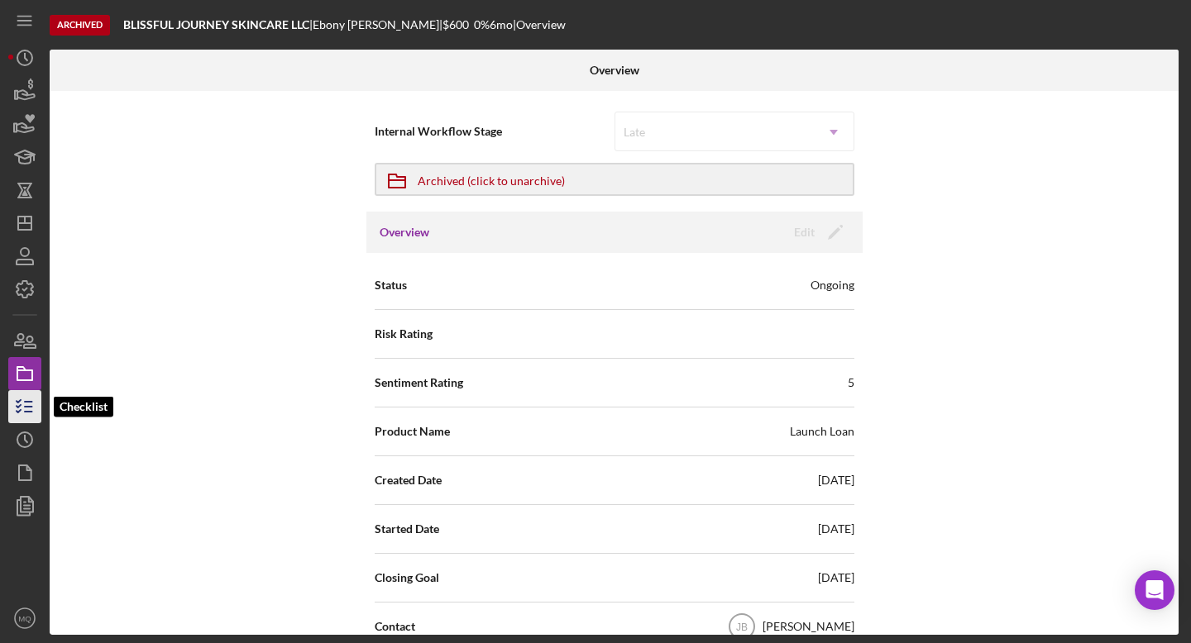
click at [11, 406] on icon "button" at bounding box center [24, 406] width 41 height 41
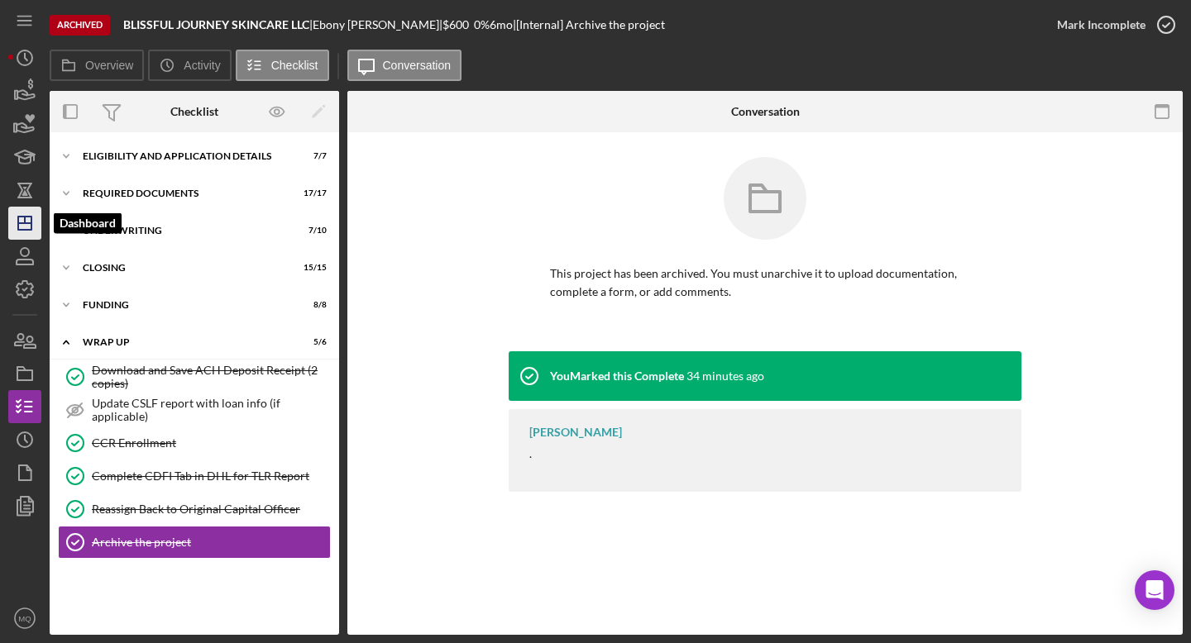
click at [25, 222] on line "button" at bounding box center [25, 220] width 0 height 7
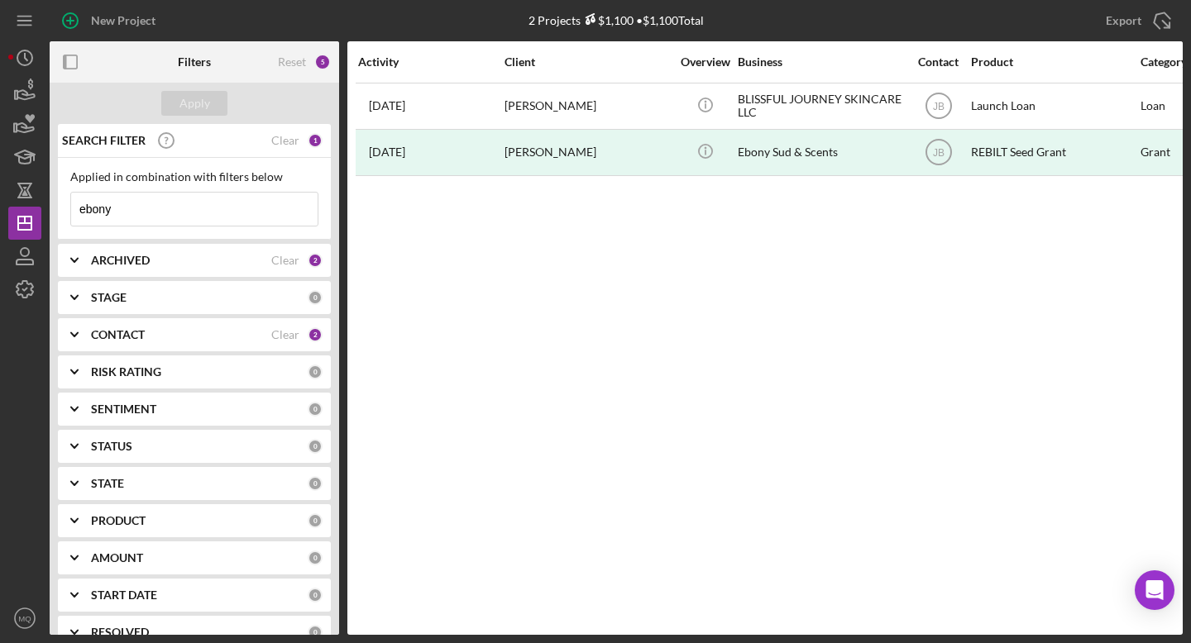
click at [79, 269] on icon "Icon/Expander" at bounding box center [74, 260] width 41 height 41
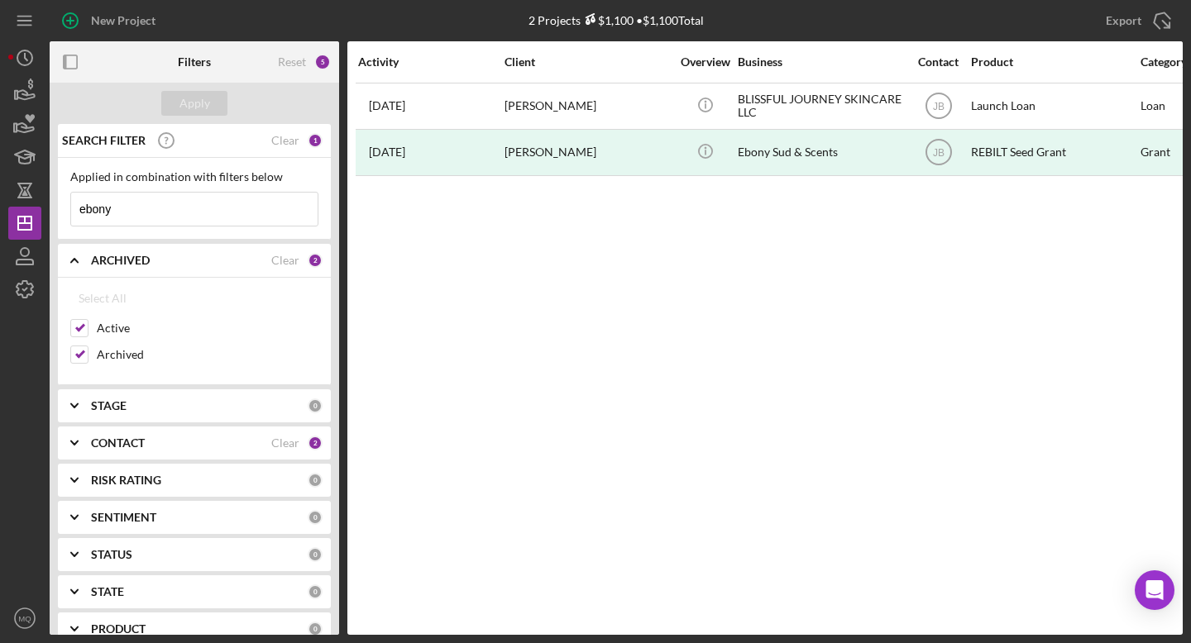
click at [116, 403] on b "STAGE" at bounding box center [109, 405] width 36 height 13
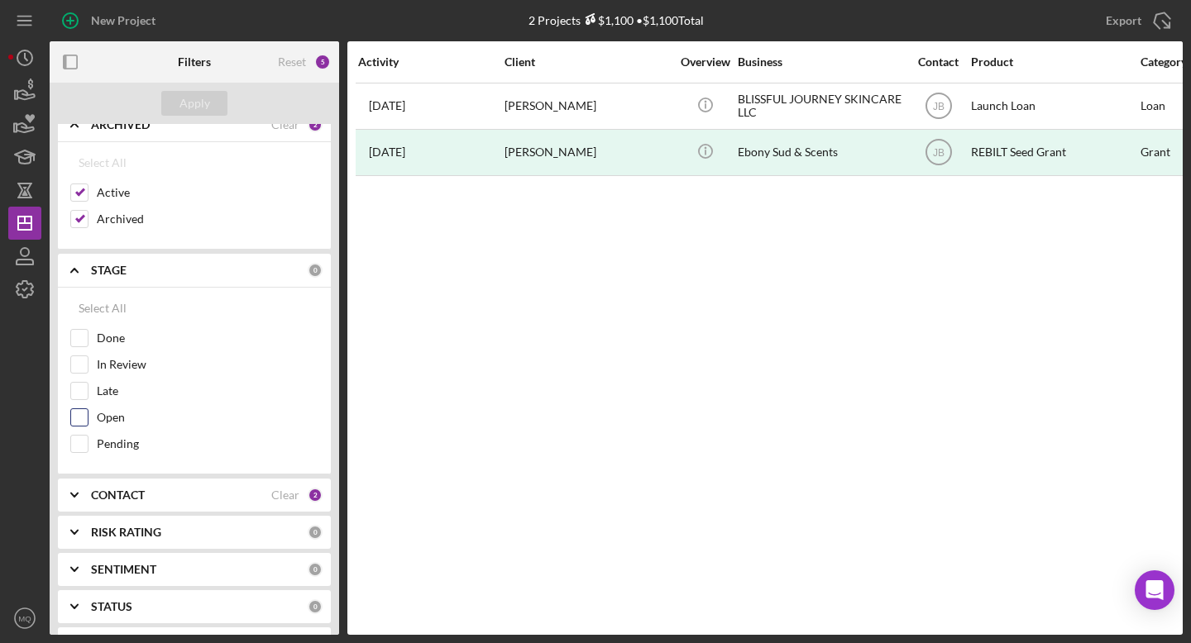
scroll to position [149, 0]
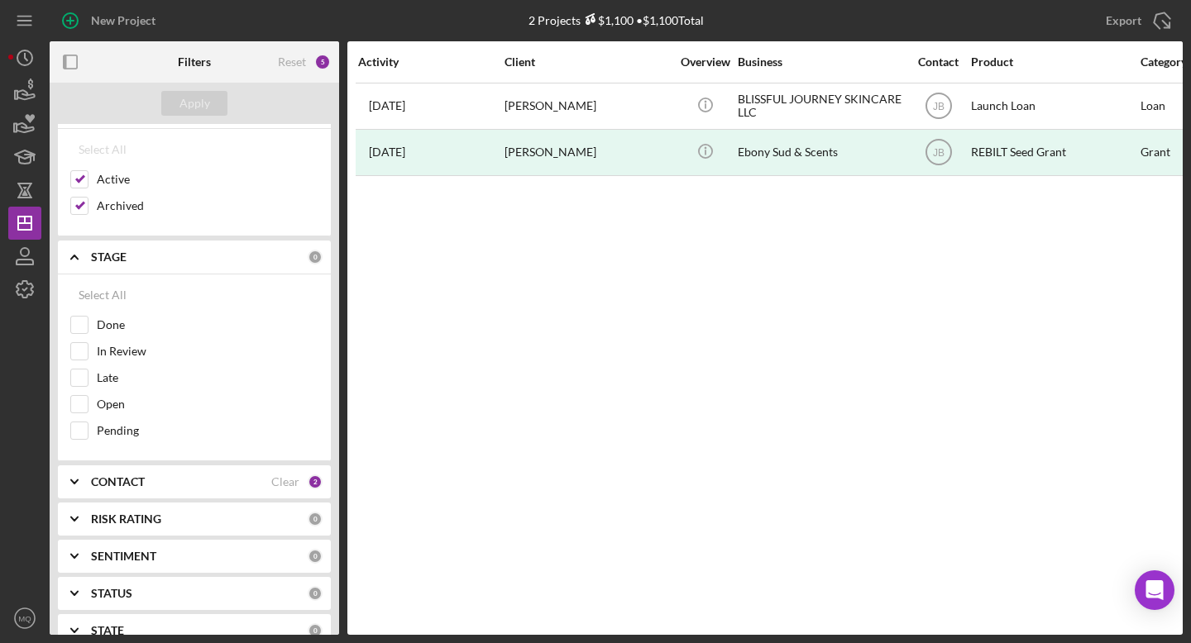
click at [106, 478] on b "CONTACT" at bounding box center [118, 481] width 54 height 13
click at [84, 565] on div "Me" at bounding box center [194, 554] width 248 height 26
click at [78, 602] on input "[PERSON_NAME]" at bounding box center [79, 602] width 17 height 17
checkbox input "false"
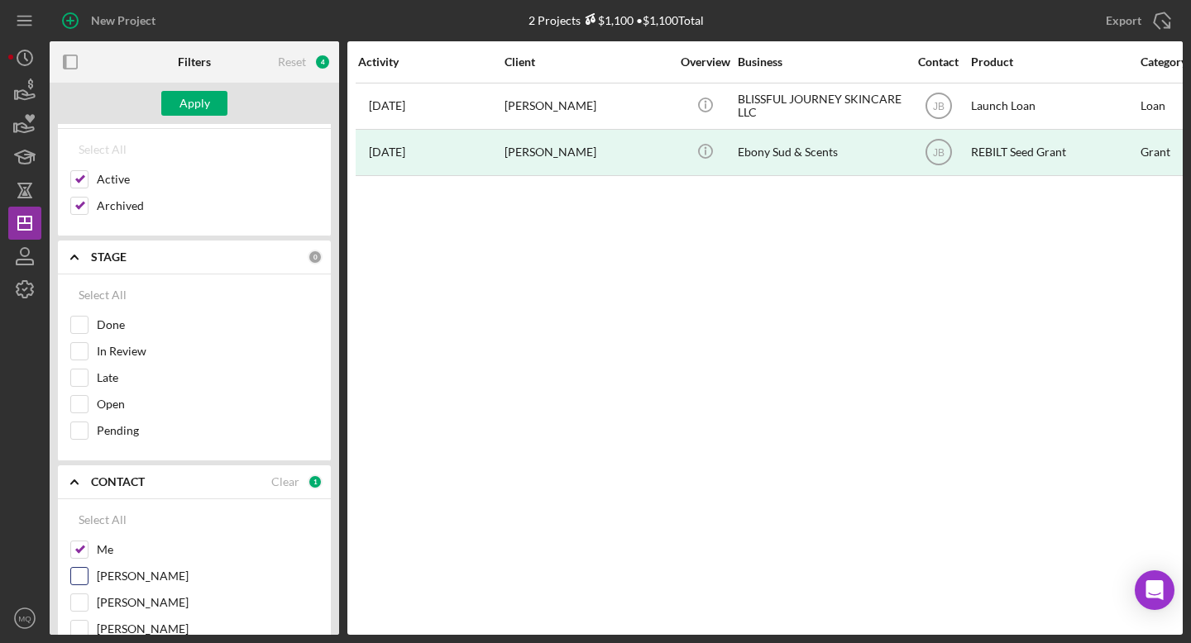
click at [79, 580] on input "[PERSON_NAME]" at bounding box center [79, 576] width 17 height 17
checkbox input "true"
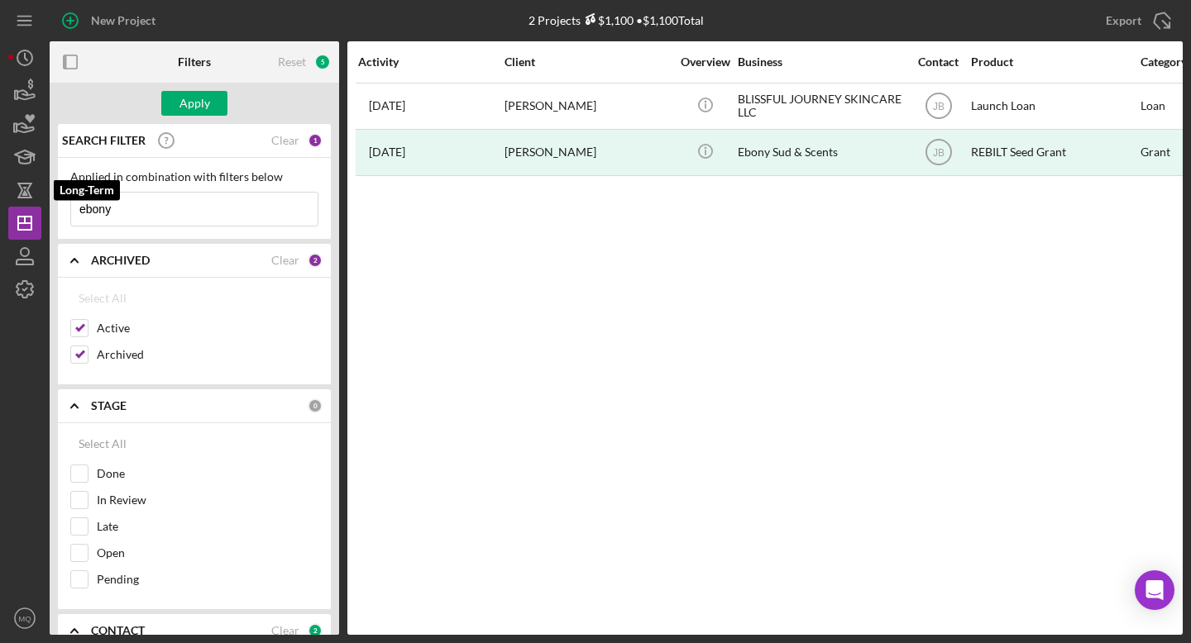
drag, startPoint x: 191, startPoint y: 206, endPoint x: 0, endPoint y: 187, distance: 191.9
click at [0, 187] on div "New Project 2 Projects $1,100 • $1,100 Total ebony Export Icon/Export Filters R…" at bounding box center [595, 321] width 1191 height 643
click at [82, 357] on input "Archived" at bounding box center [79, 354] width 17 height 17
checkbox input "false"
drag, startPoint x: 145, startPoint y: 213, endPoint x: 14, endPoint y: 200, distance: 131.3
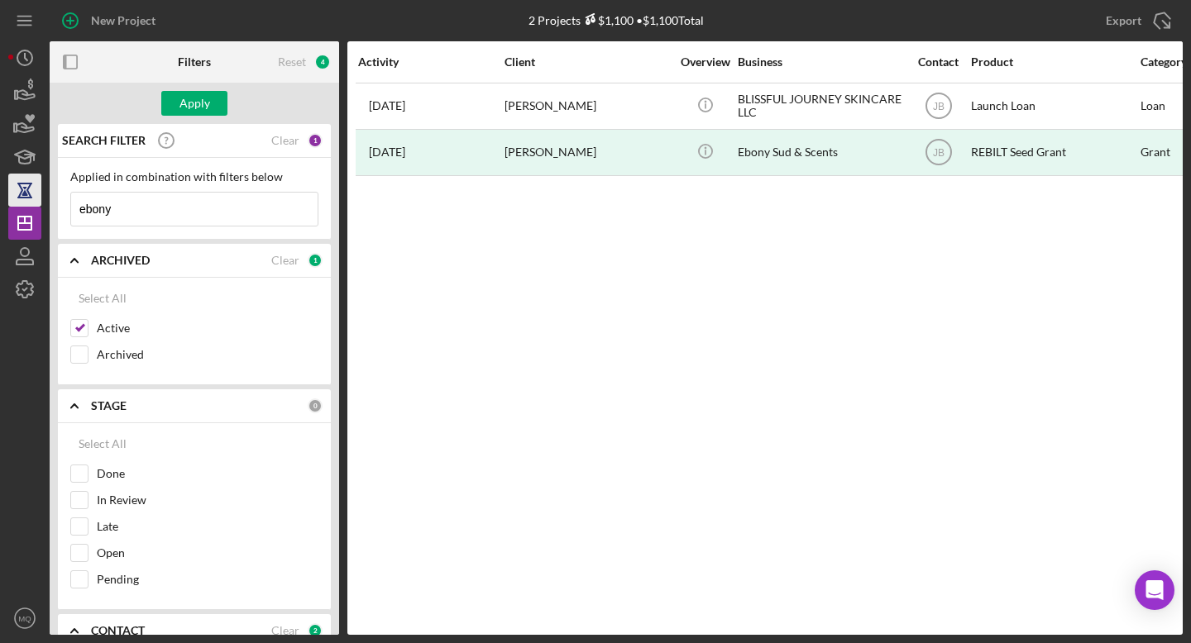
click at [15, 200] on div "New Project 2 Projects $1,100 • $1,100 Total ebony Export Icon/Export Filters R…" at bounding box center [595, 317] width 1174 height 635
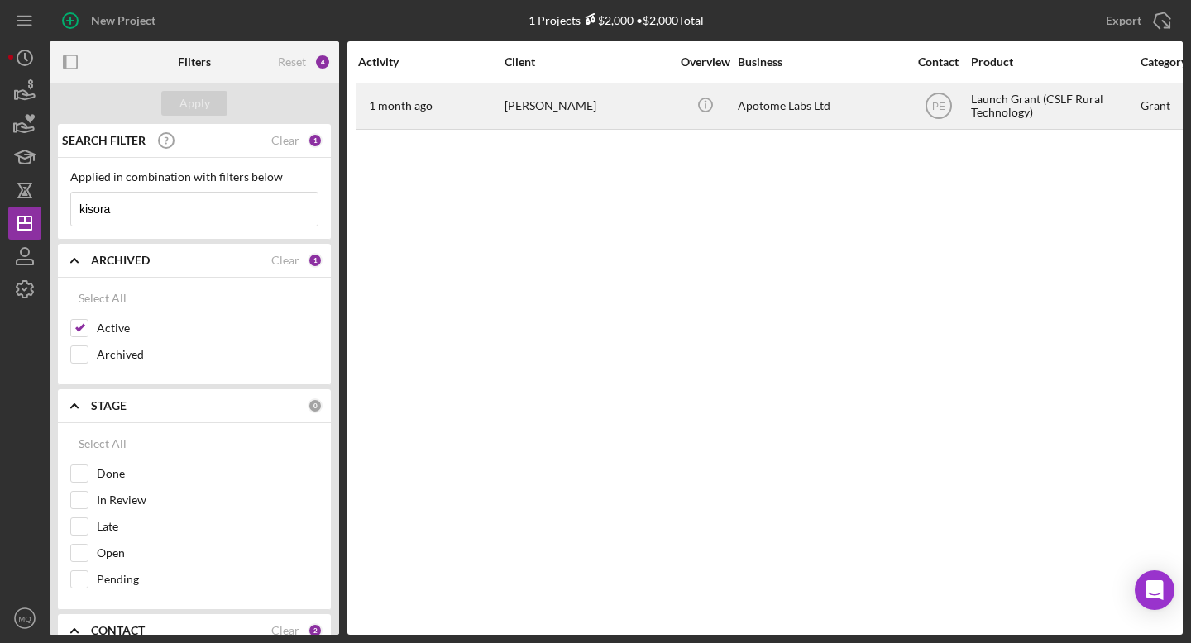
type input "kisora"
click at [559, 106] on div "[PERSON_NAME]" at bounding box center [586, 106] width 165 height 44
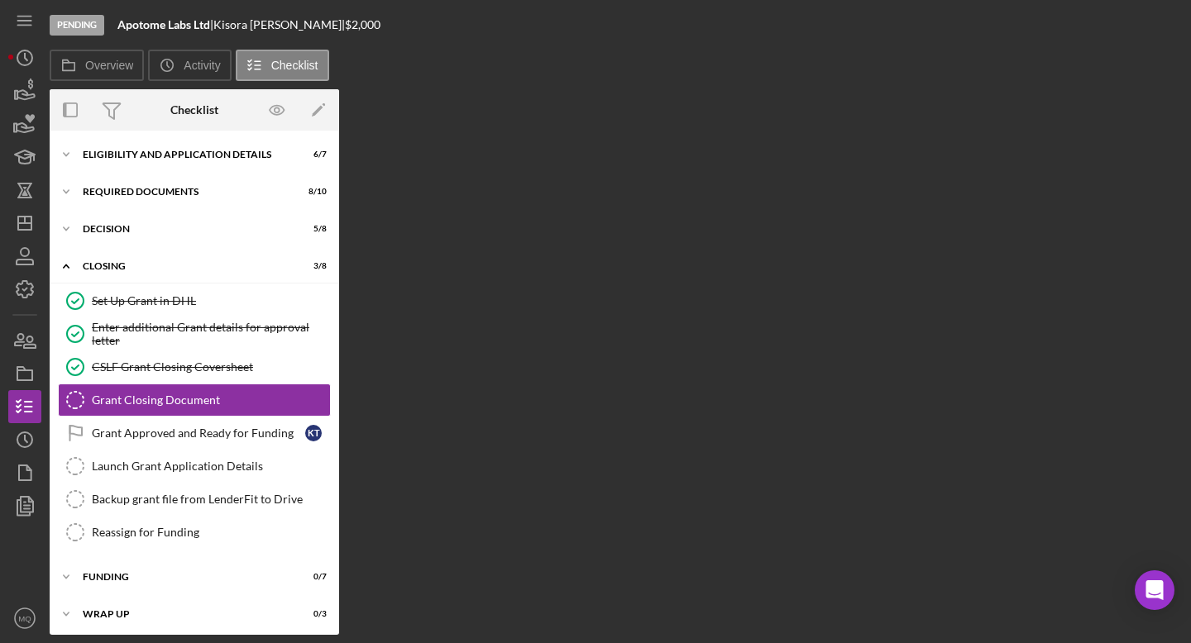
scroll to position [5, 0]
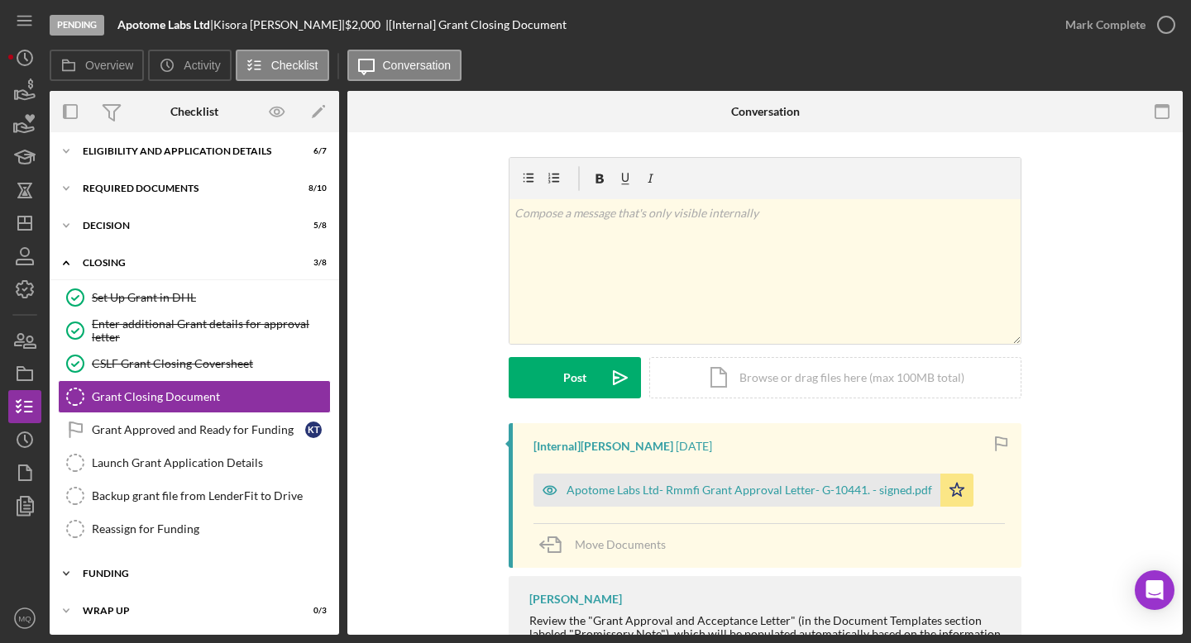
click at [121, 565] on div "Icon/Expander Funding 0 / 7" at bounding box center [194, 573] width 289 height 33
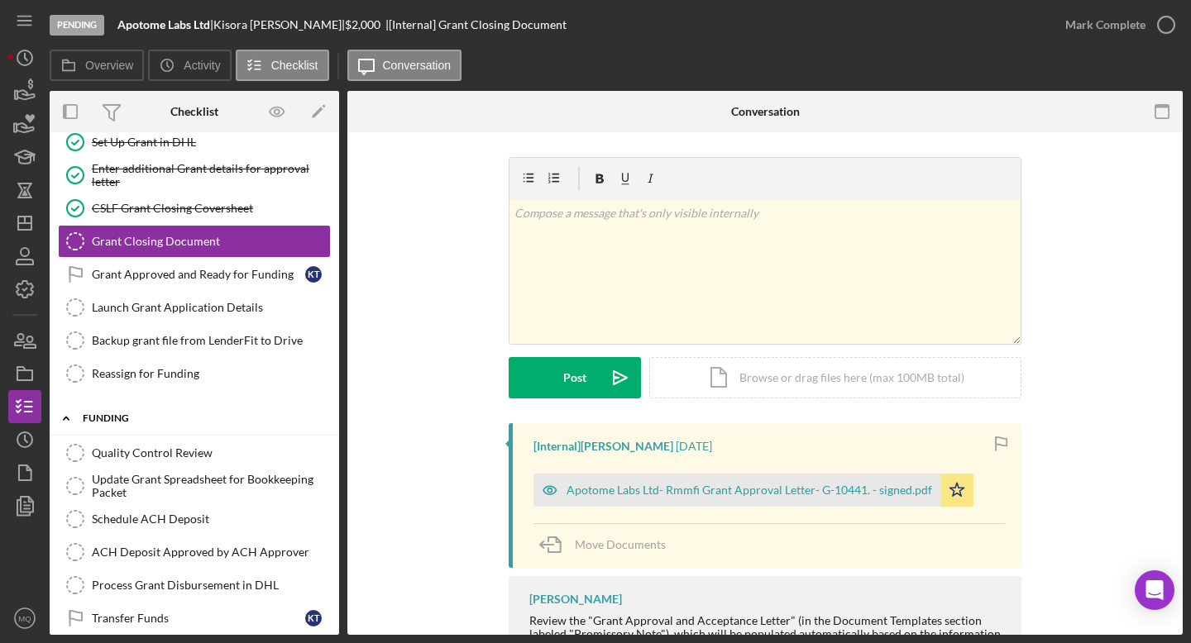
scroll to position [210, 0]
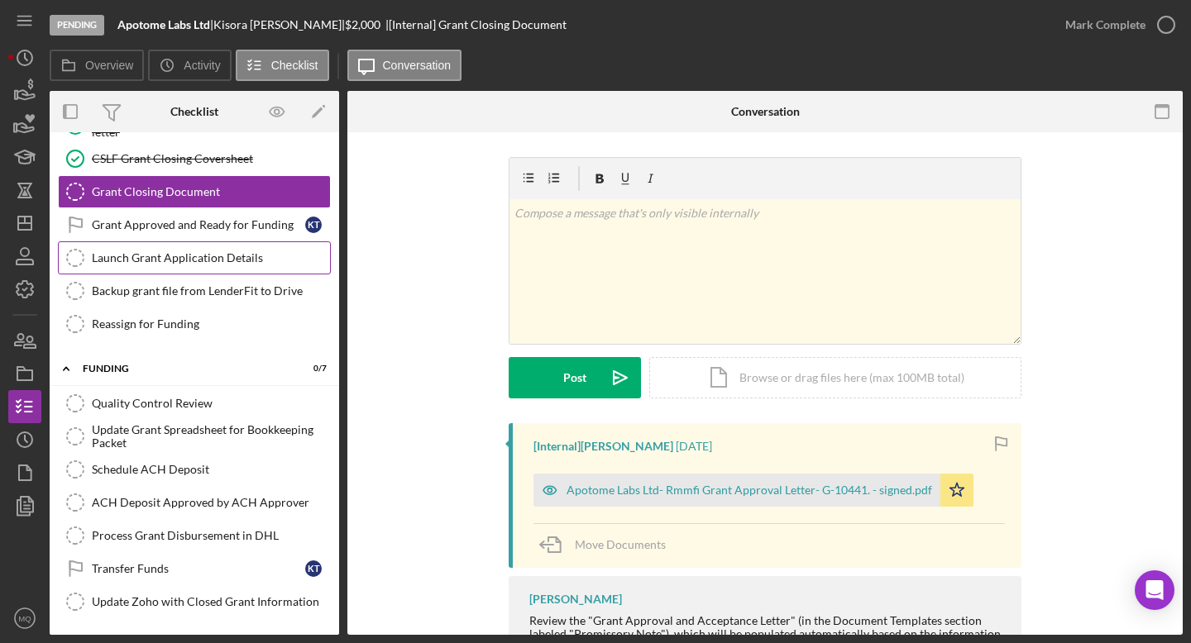
click at [232, 260] on div "Launch Grant Application Details" at bounding box center [211, 257] width 238 height 13
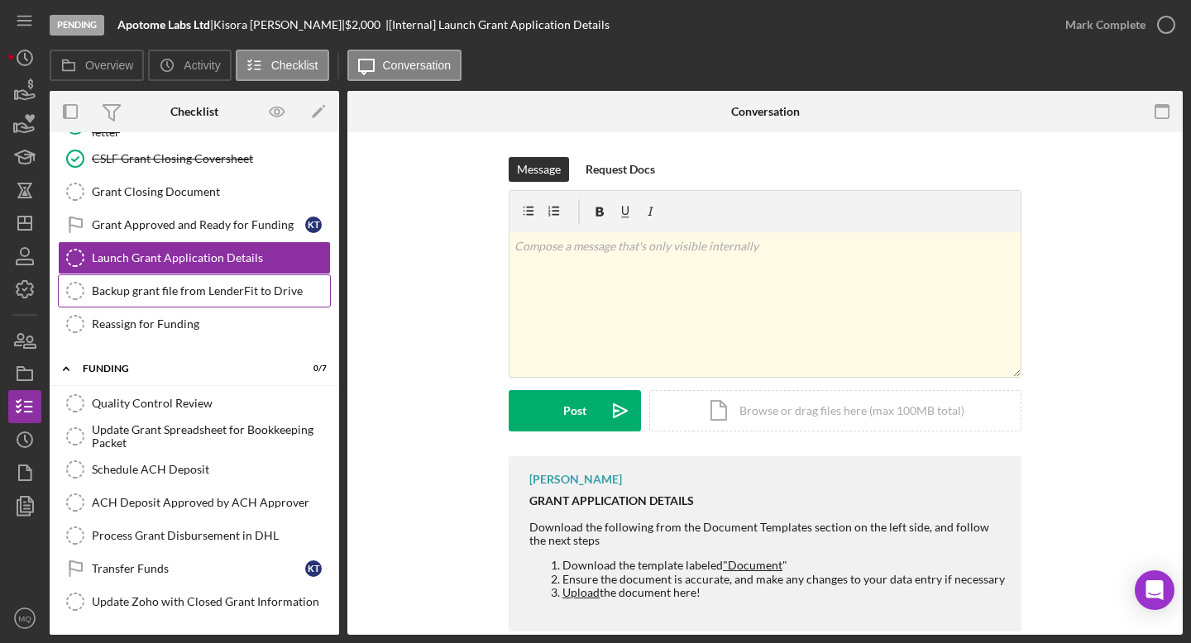
click at [200, 291] on div "Backup grant file from LenderFit to Drive" at bounding box center [211, 290] width 238 height 13
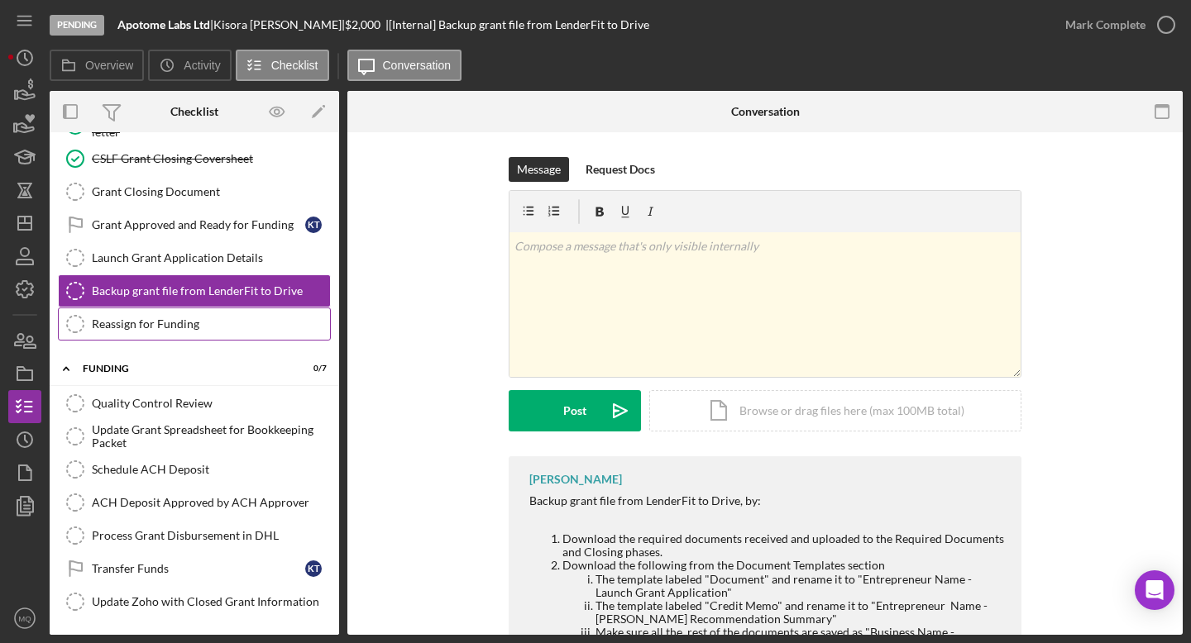
click at [203, 327] on div "Reassign for Funding" at bounding box center [211, 323] width 238 height 13
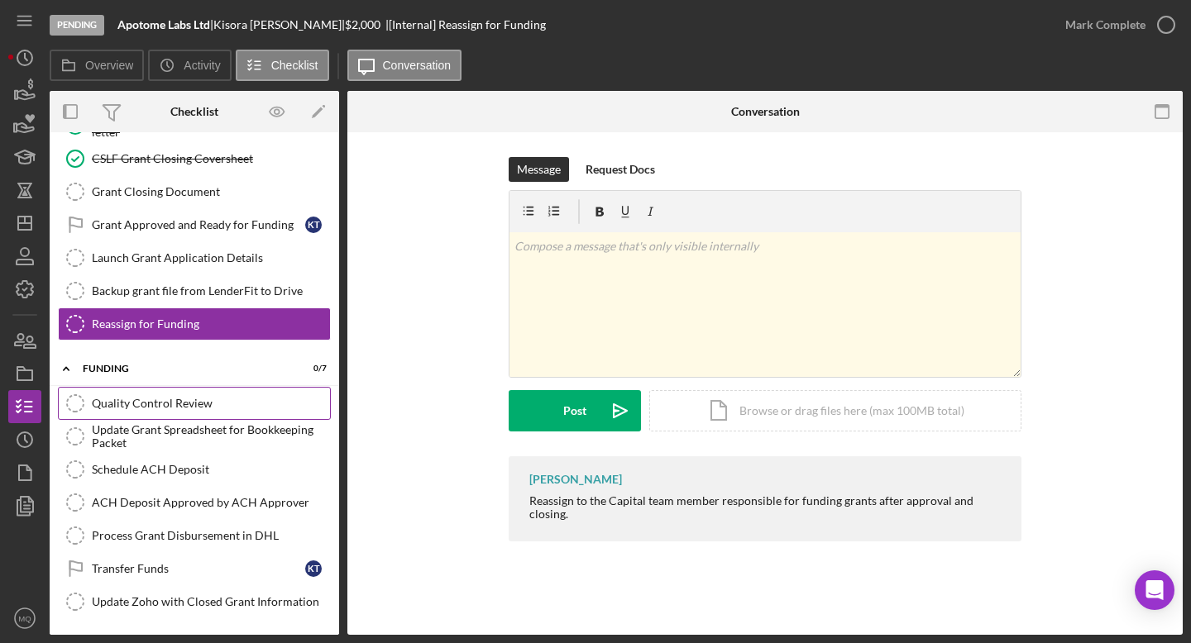
click at [198, 405] on div "Quality Control Review" at bounding box center [211, 403] width 238 height 13
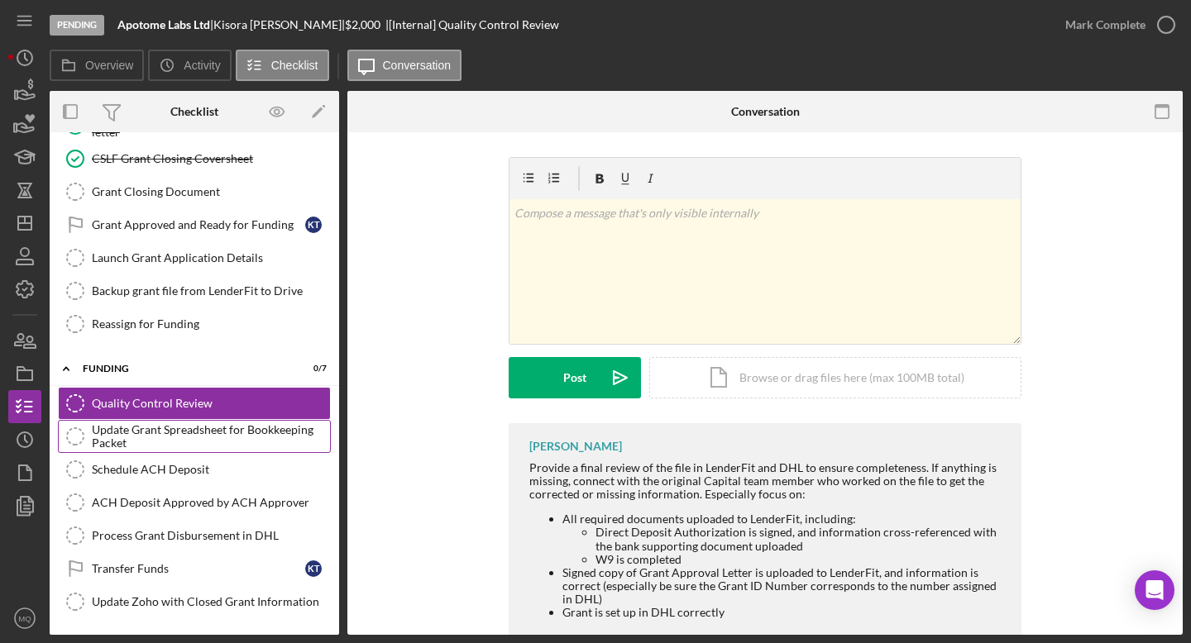
click at [212, 439] on div "Update Grant Spreadsheet for Bookkeeping Packet" at bounding box center [211, 436] width 238 height 26
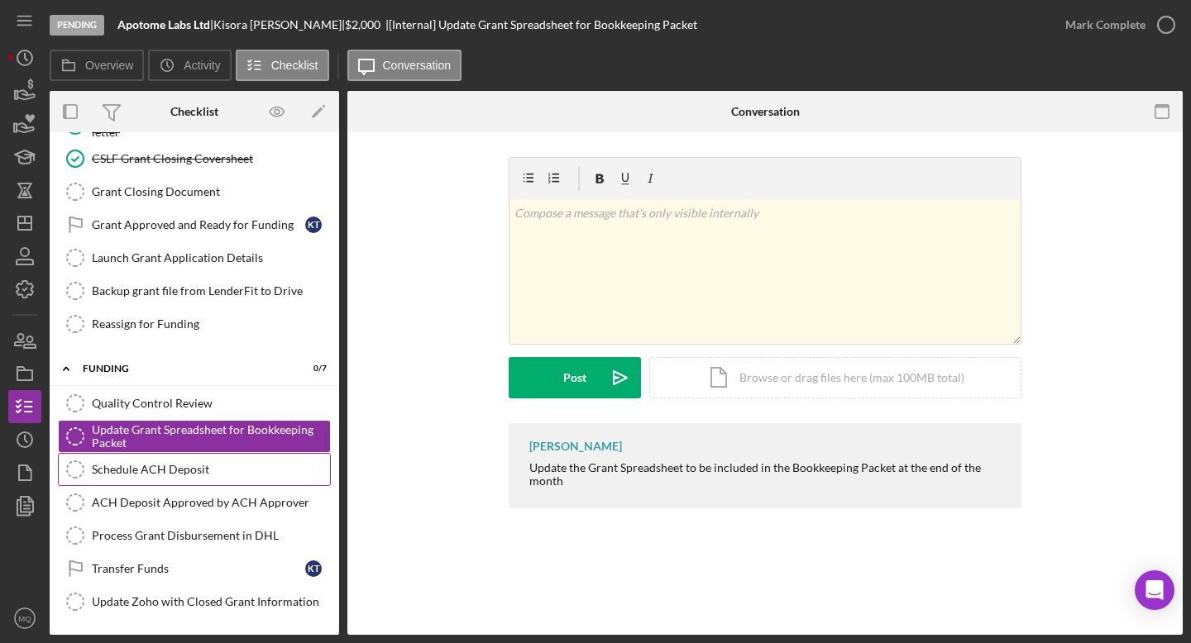
click at [200, 471] on div "Schedule ACH Deposit" at bounding box center [211, 469] width 238 height 13
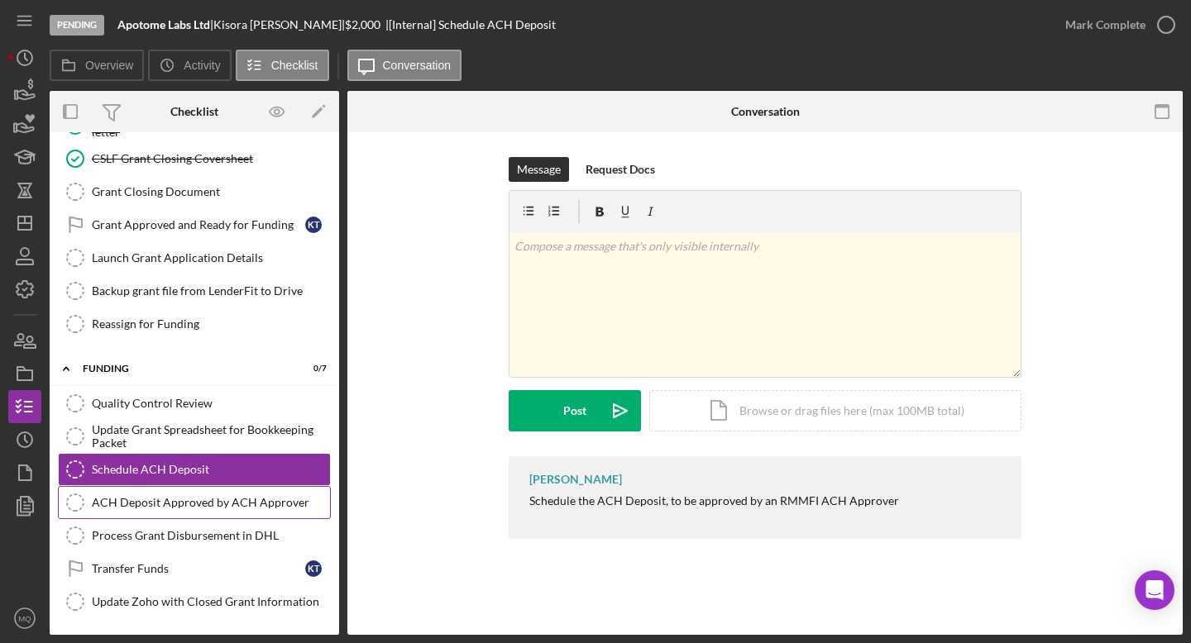
click at [204, 510] on link "ACH Deposit Approved by ACH Approver ACH Deposit Approved by ACH Approver" at bounding box center [194, 502] width 273 height 33
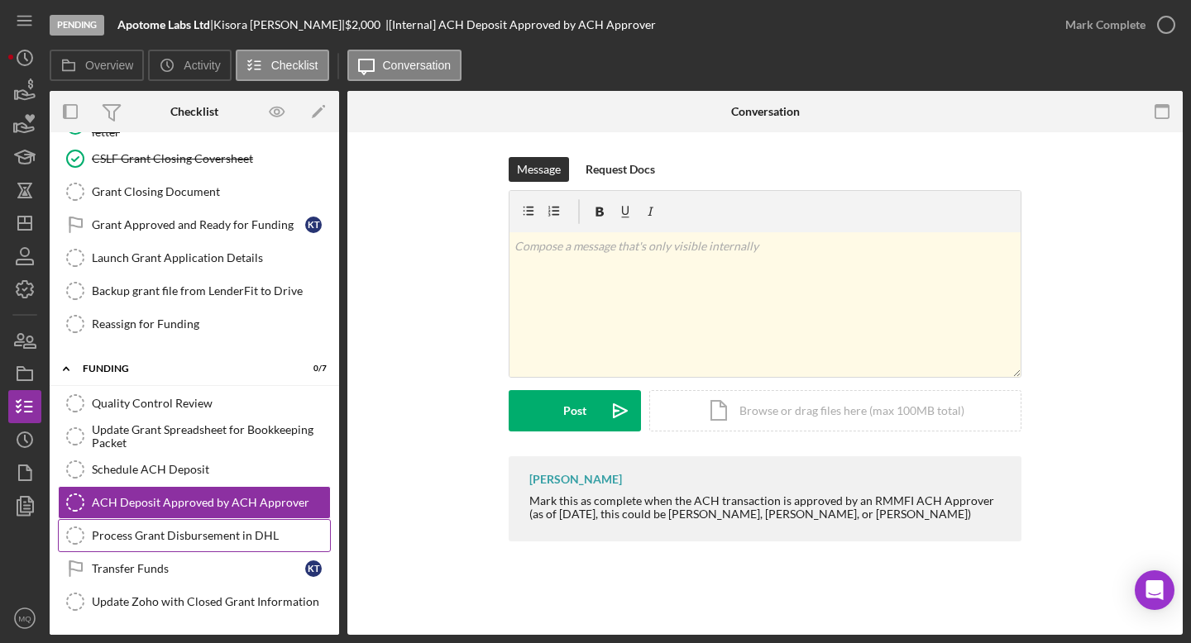
click at [208, 536] on div "Process Grant Disbursement in DHL" at bounding box center [211, 535] width 238 height 13
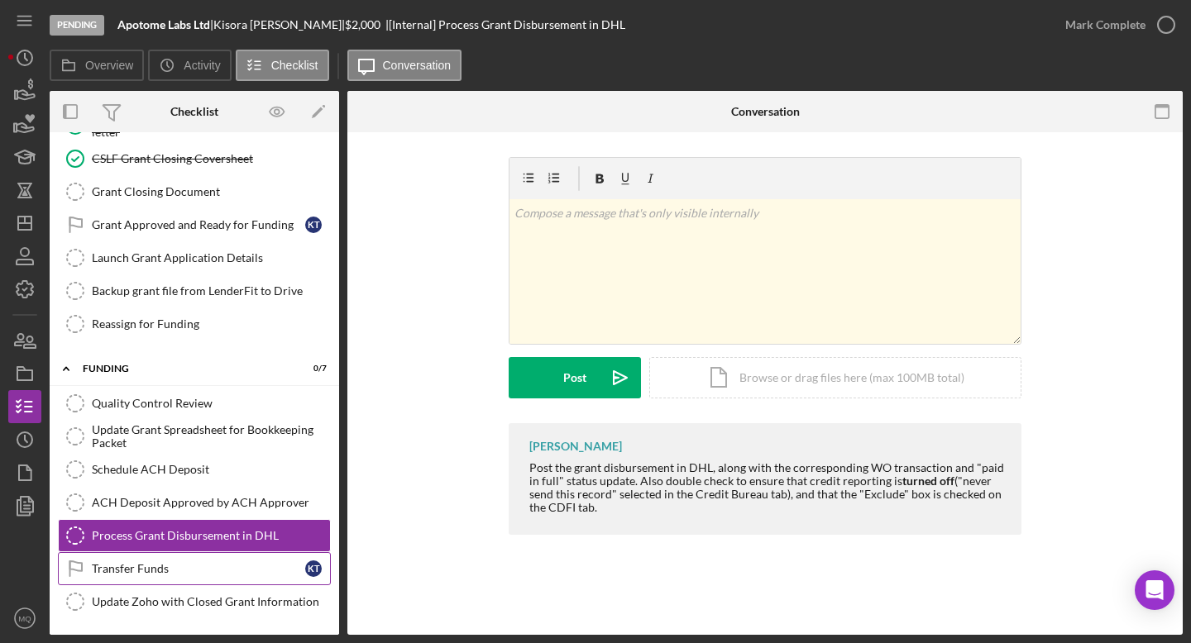
click at [141, 570] on div "Transfer Funds" at bounding box center [198, 568] width 213 height 13
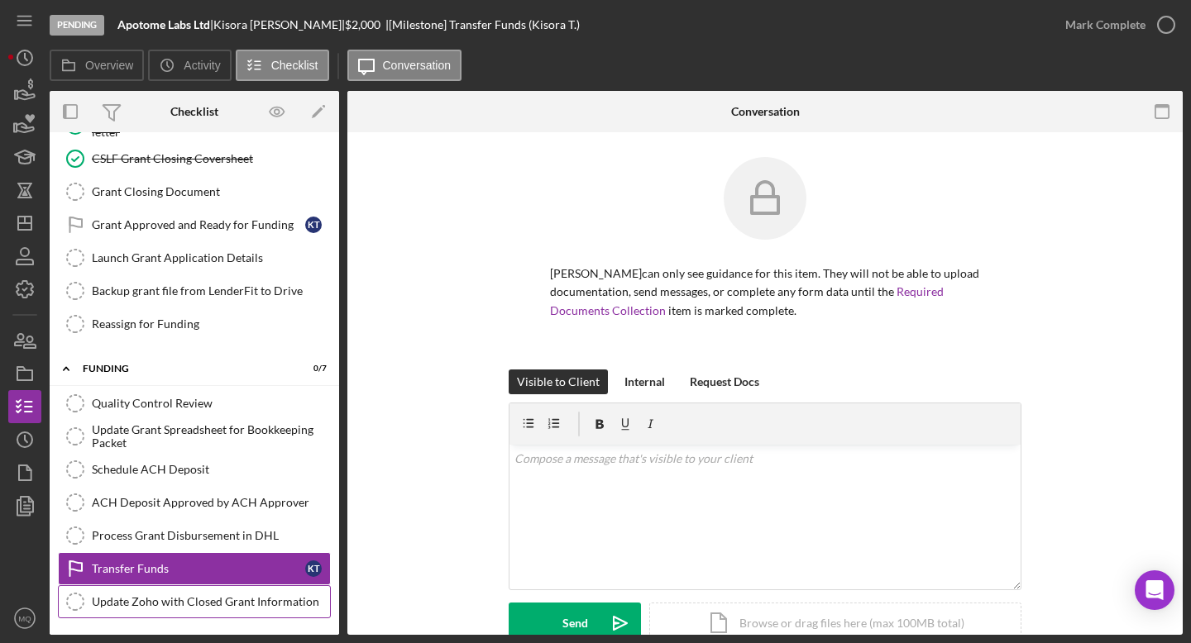
click at [166, 603] on div "Update Zoho with Closed Grant Information" at bounding box center [211, 601] width 238 height 13
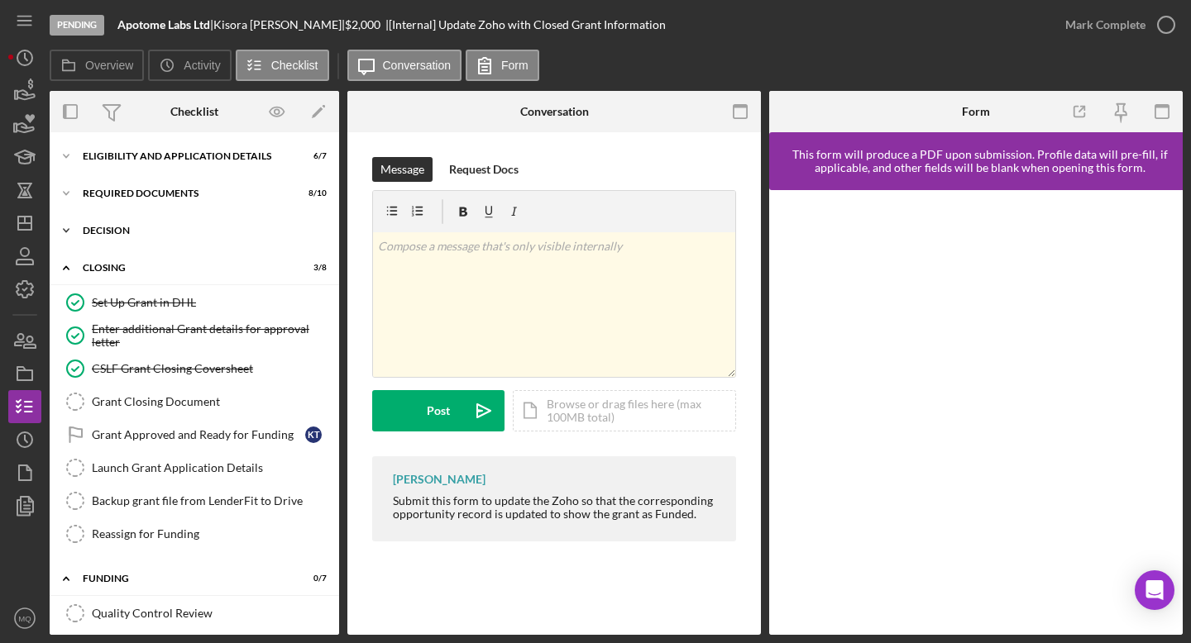
click at [141, 225] on div "Icon/Expander Decision 5 / 8" at bounding box center [194, 230] width 289 height 33
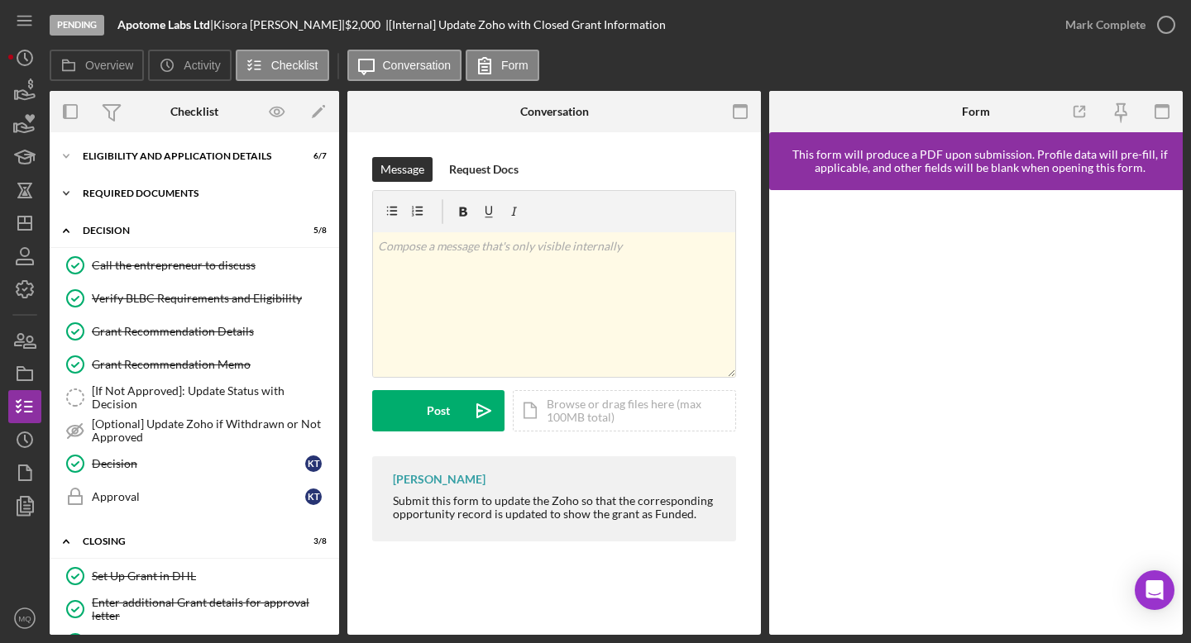
click at [165, 195] on div "Required Documents" at bounding box center [201, 194] width 236 height 10
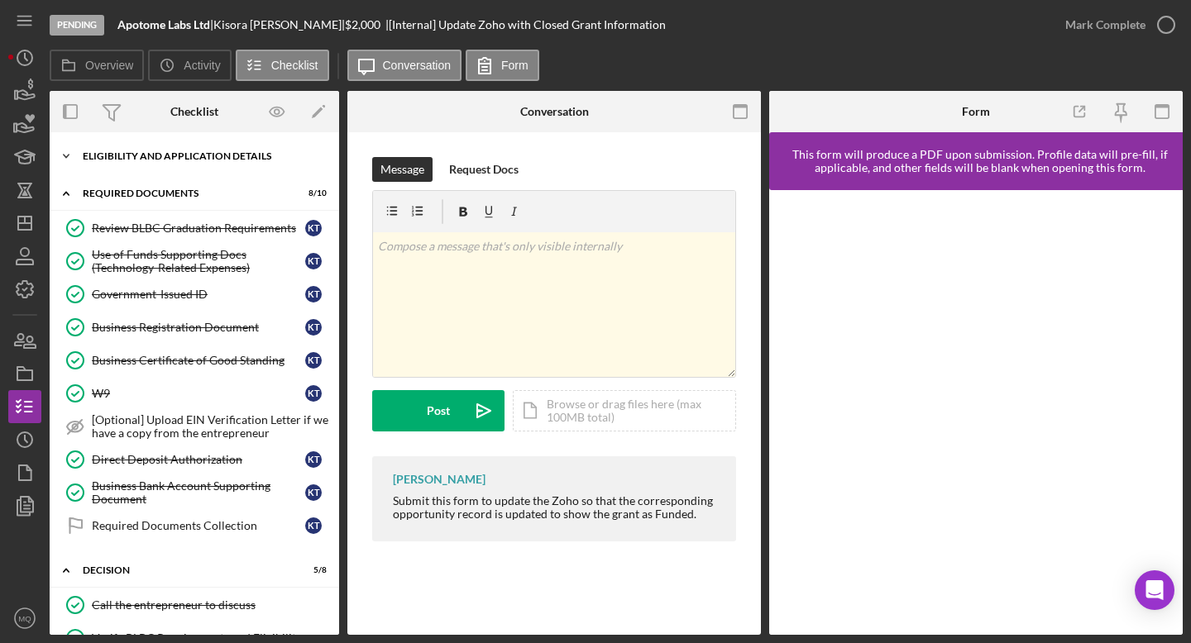
click at [212, 148] on div "Icon/Expander Eligibility and Application Details 6 / 7" at bounding box center [194, 156] width 289 height 33
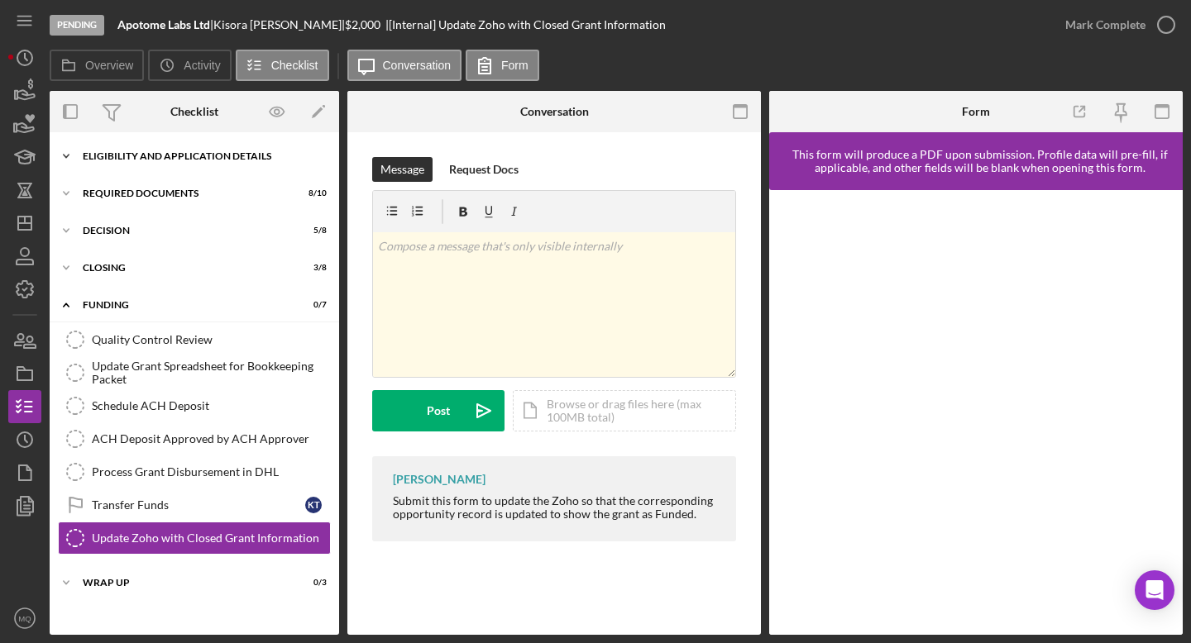
click at [162, 163] on div "Icon/Expander Eligibility and Application Details 6 / 7" at bounding box center [194, 156] width 289 height 33
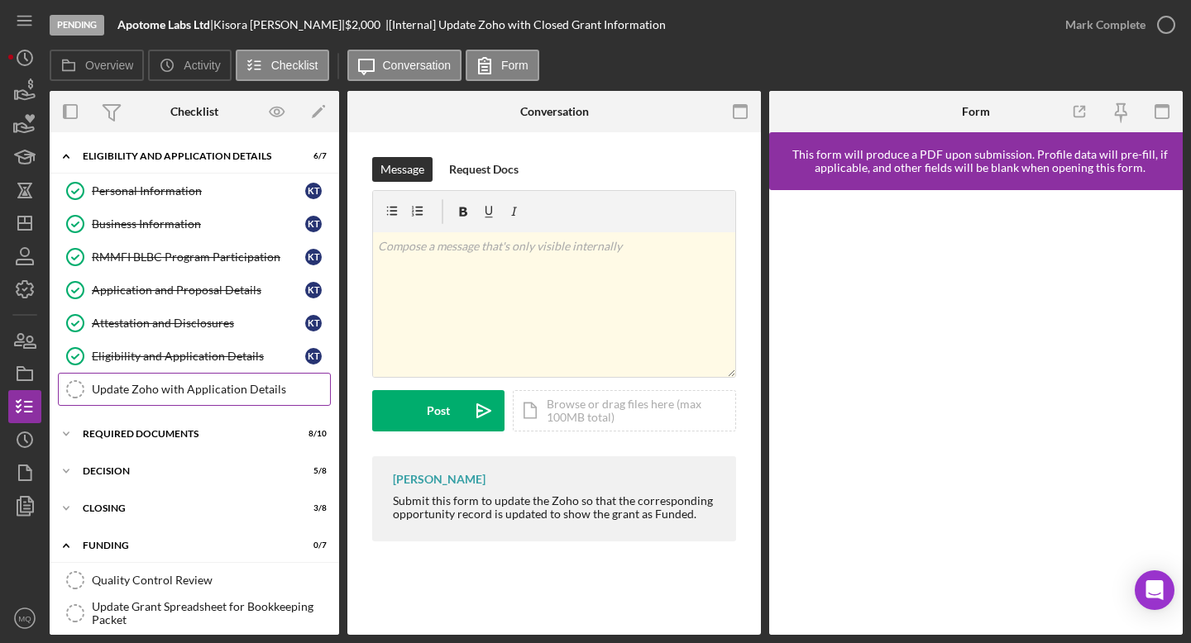
click at [160, 385] on div "Update Zoho with Application Details" at bounding box center [211, 389] width 238 height 13
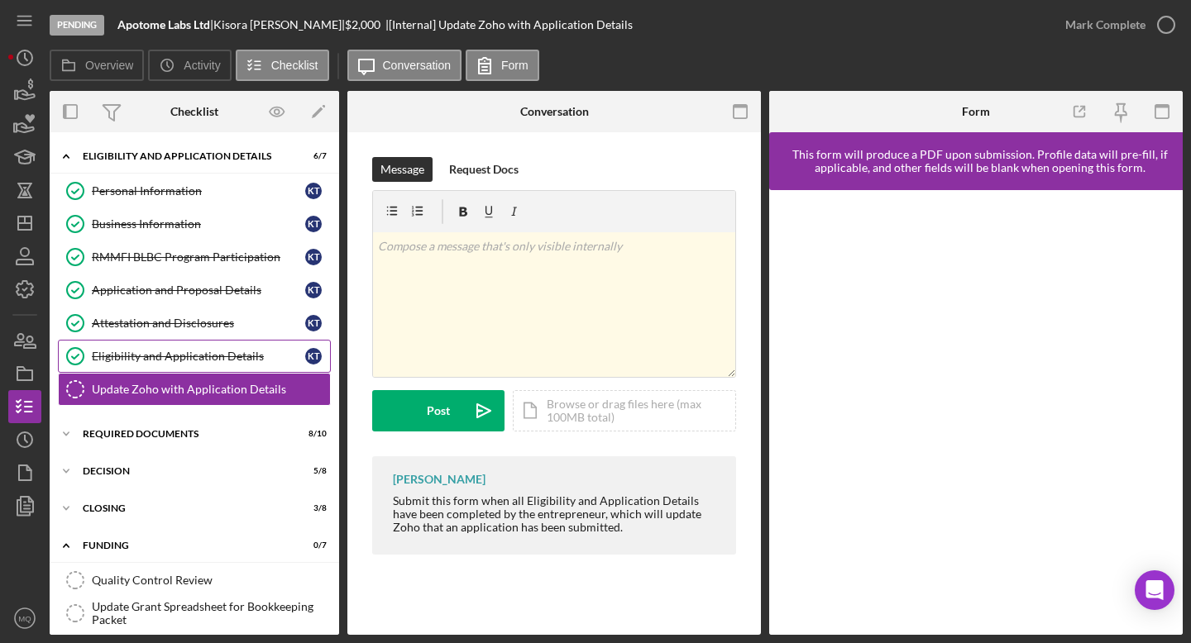
click at [249, 361] on div "Eligibility and Application Details" at bounding box center [198, 356] width 213 height 13
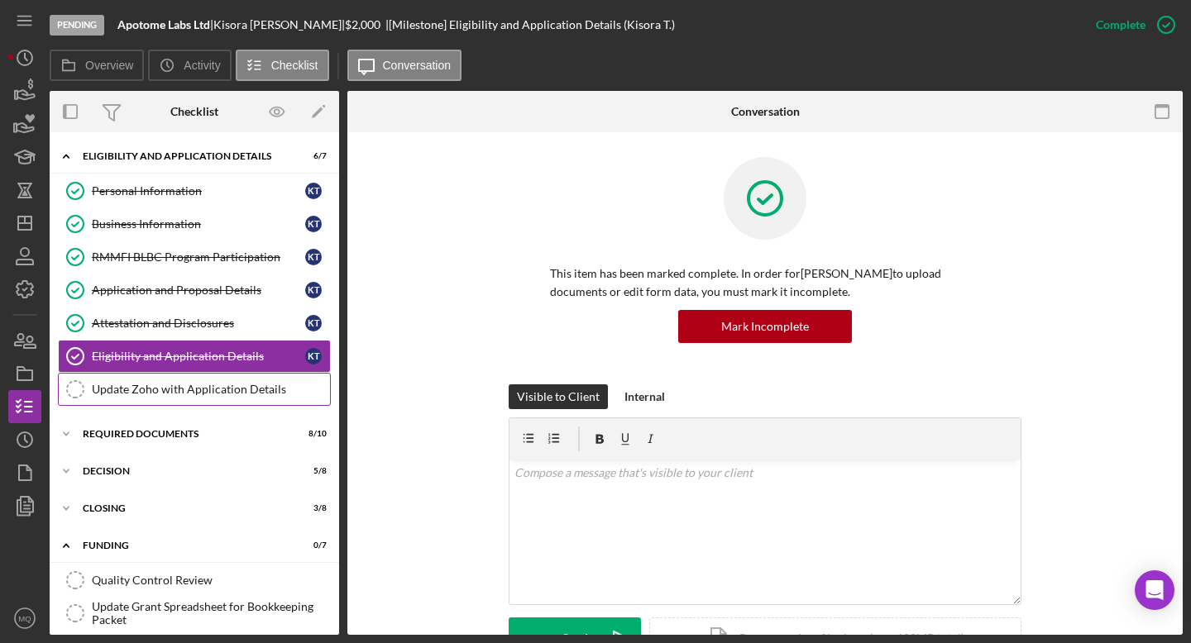
click at [227, 397] on link "Update Zoho with Application Details Update Zoho with Application Details" at bounding box center [194, 389] width 273 height 33
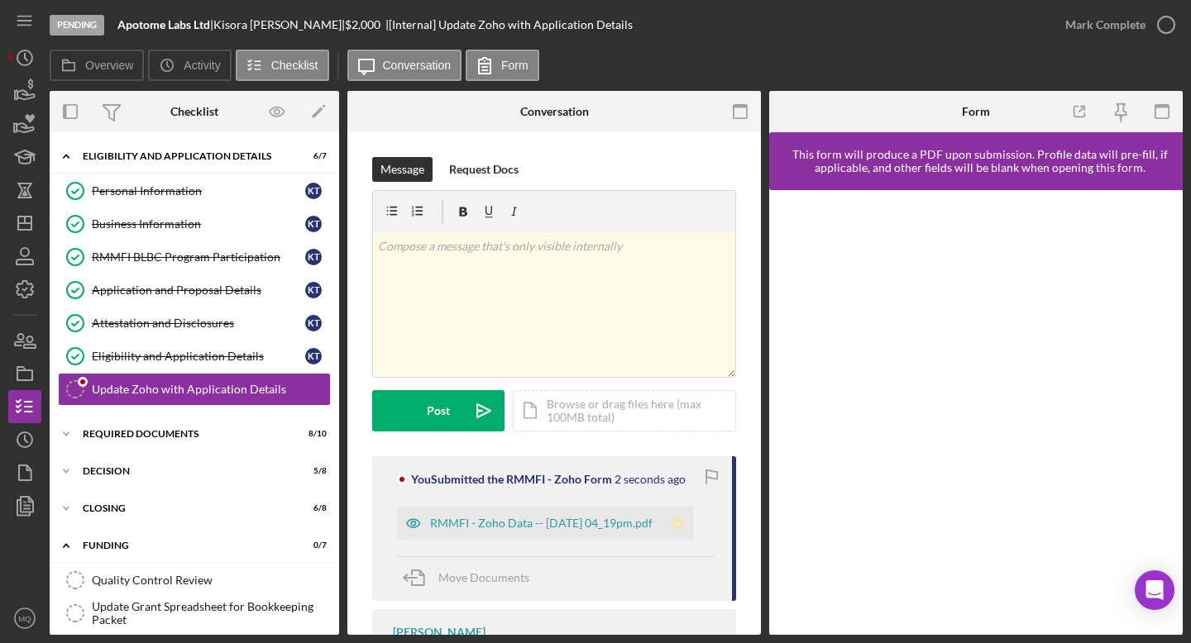
click at [685, 523] on polygon "button" at bounding box center [678, 522] width 14 height 13
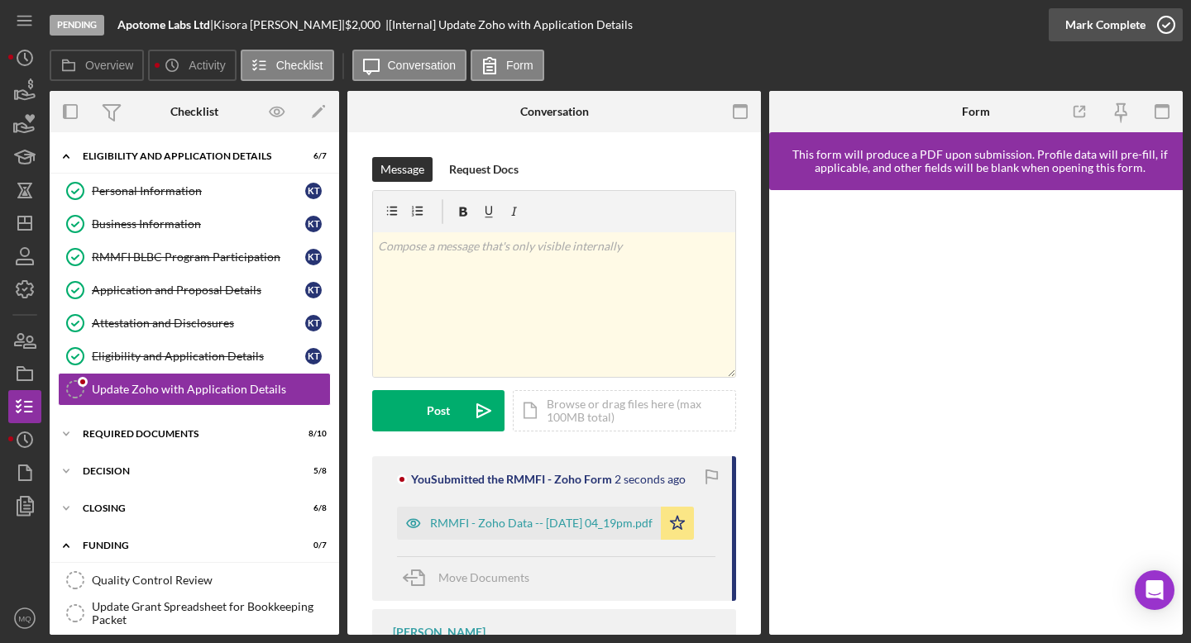
click at [1171, 20] on icon "button" at bounding box center [1165, 24] width 41 height 41
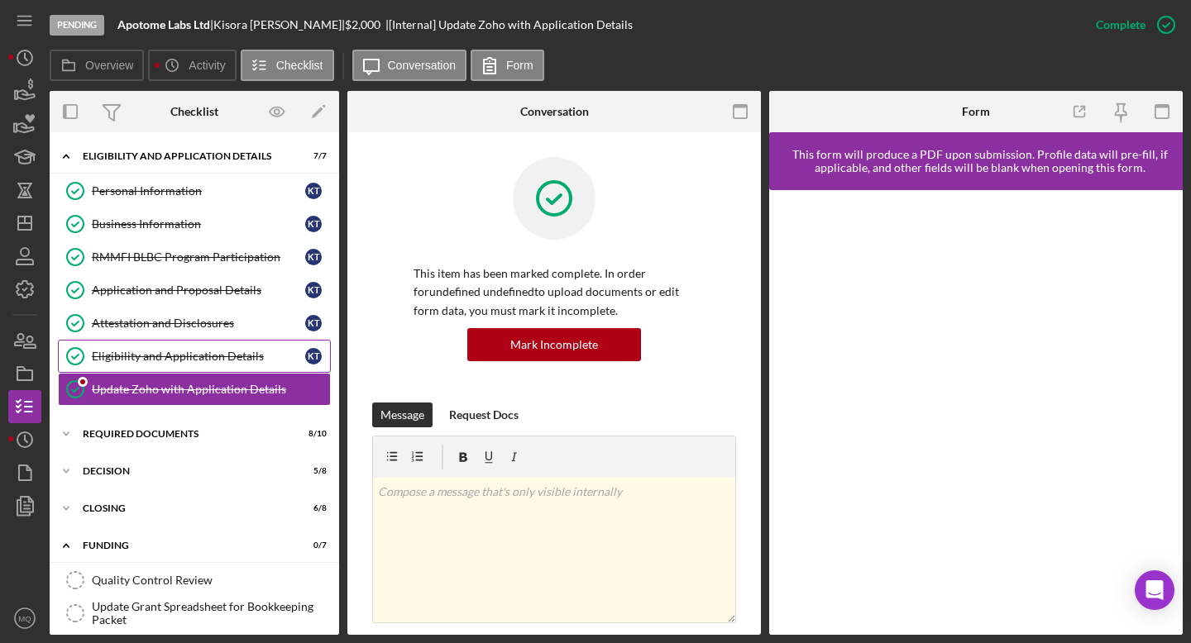
click at [222, 348] on link "Eligibility and Application Details Eligibility and Application Details K T" at bounding box center [194, 356] width 273 height 33
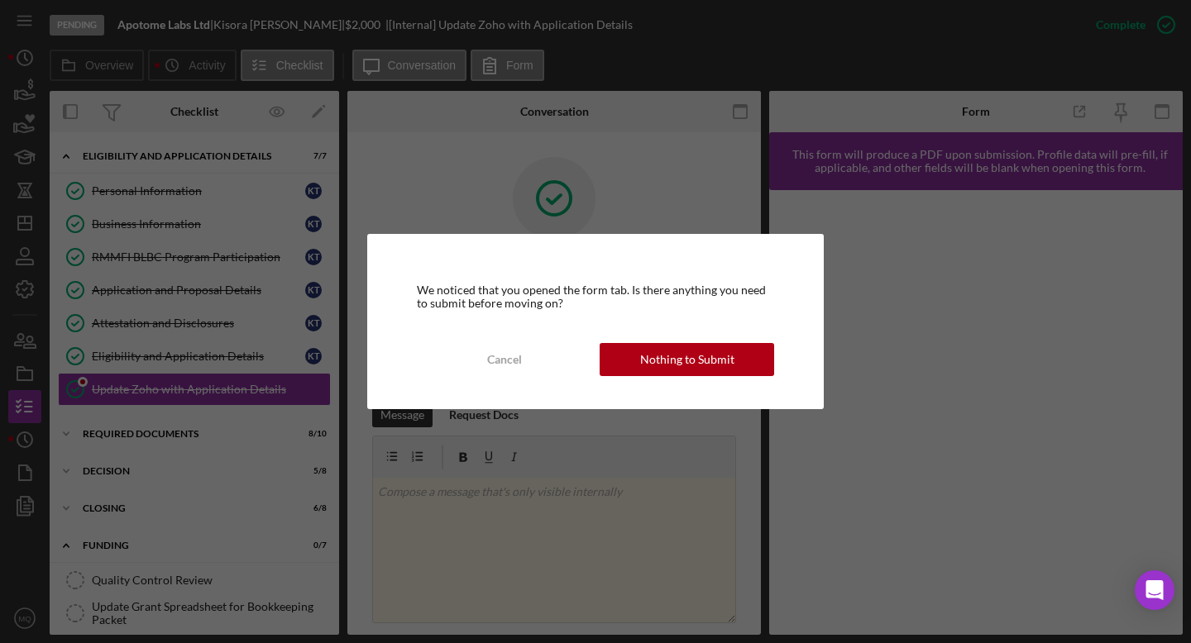
click at [707, 369] on div "Nothing to Submit" at bounding box center [687, 359] width 94 height 33
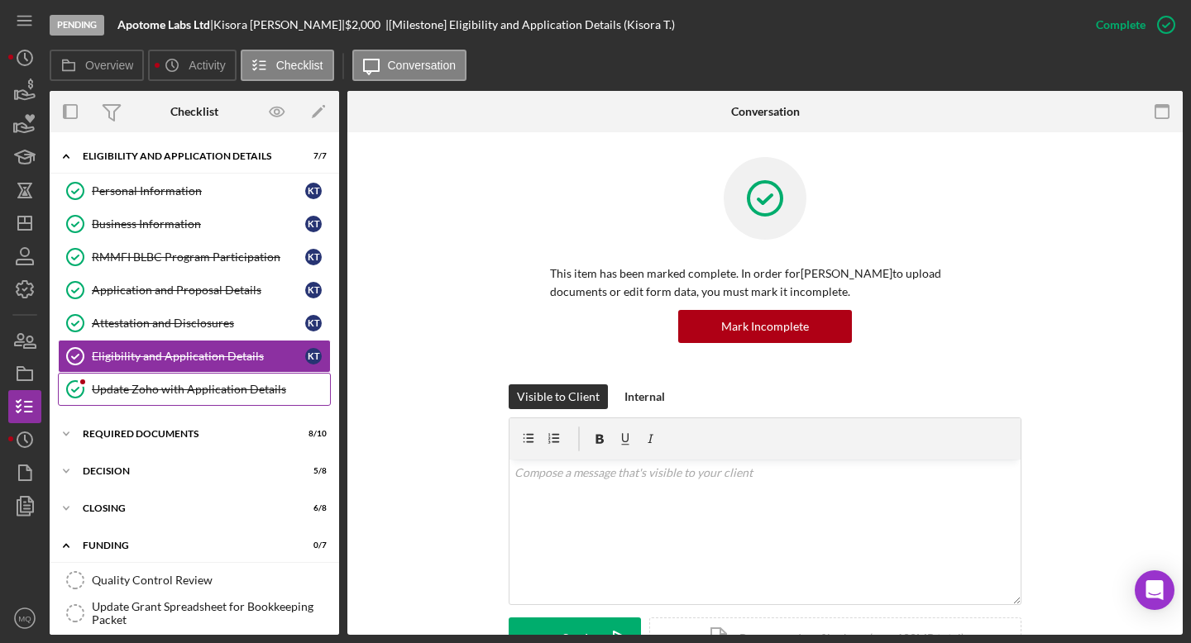
click at [236, 400] on link "Update Zoho with Application Details Update Zoho with Application Details" at bounding box center [194, 389] width 273 height 33
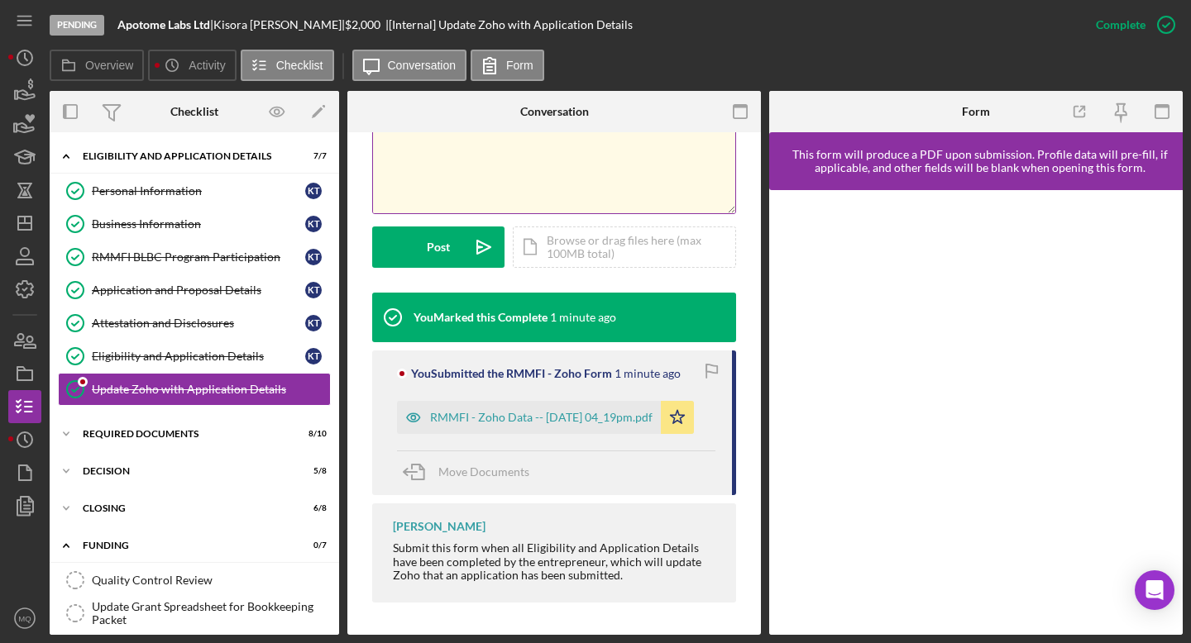
scroll to position [408, 0]
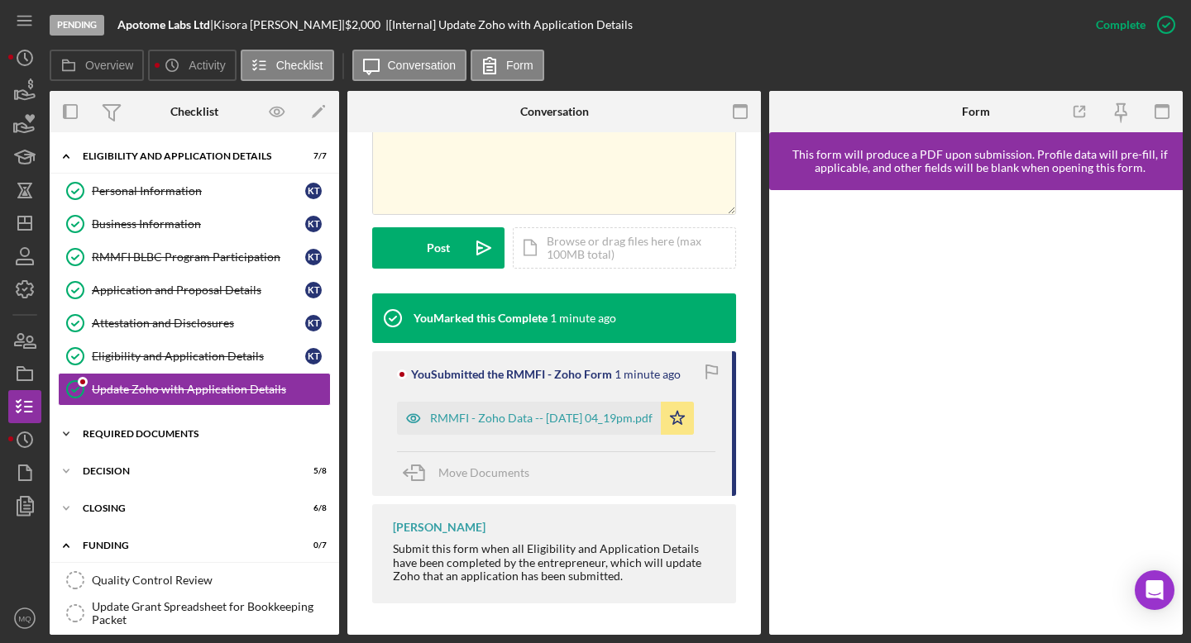
click at [176, 424] on div "Icon/Expander Required Documents 8 / 10" at bounding box center [194, 434] width 289 height 33
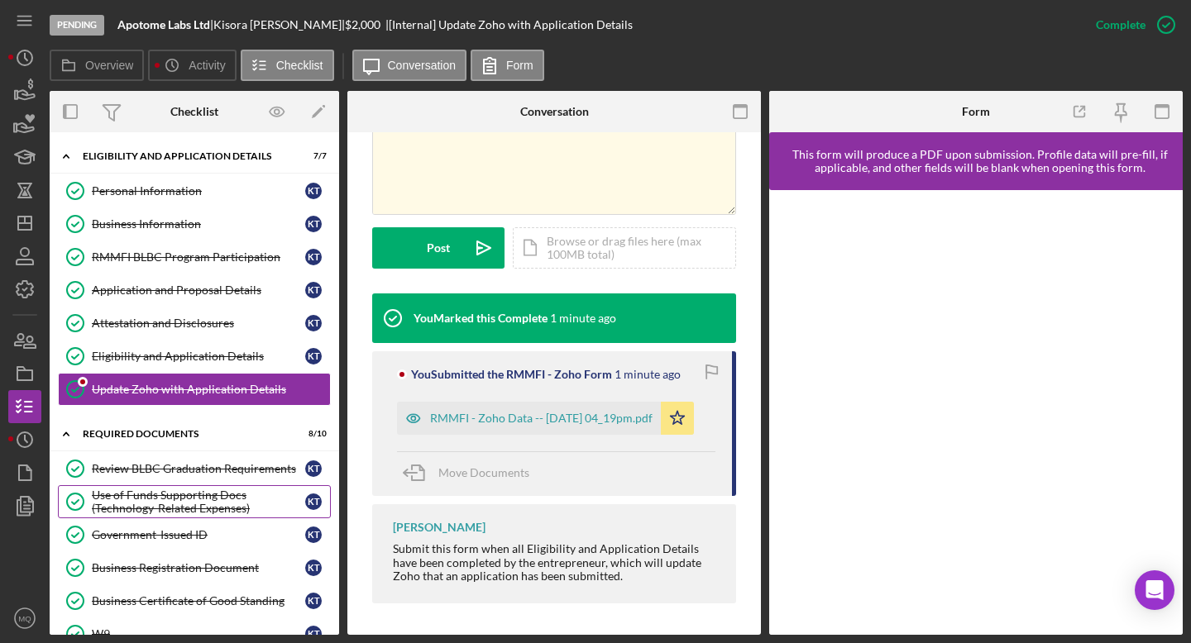
scroll to position [554, 0]
